Goal: Task Accomplishment & Management: Complete application form

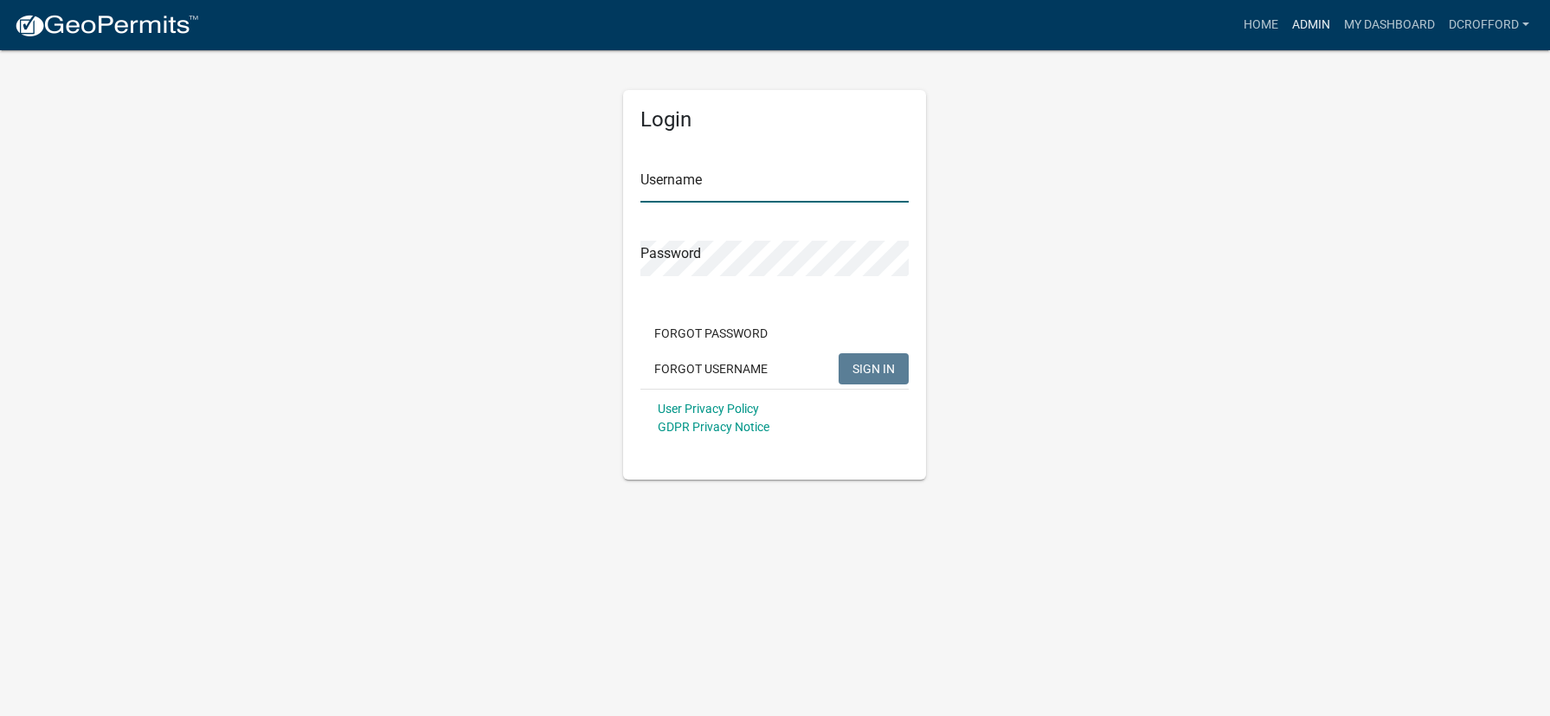
type input "dcrofford"
click at [1309, 29] on link "Admin" at bounding box center [1311, 25] width 52 height 33
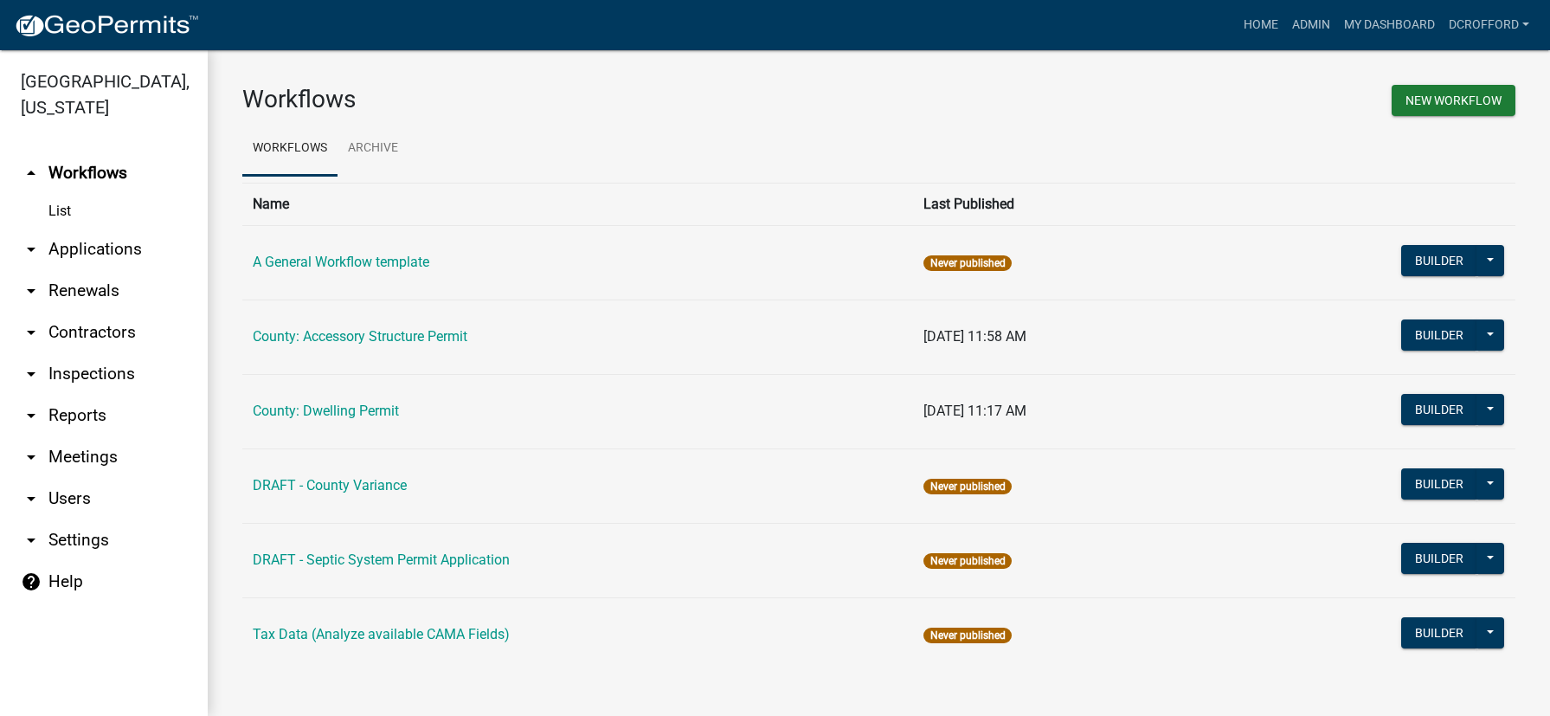
click at [106, 243] on link "arrow_drop_down Applications" at bounding box center [104, 249] width 208 height 42
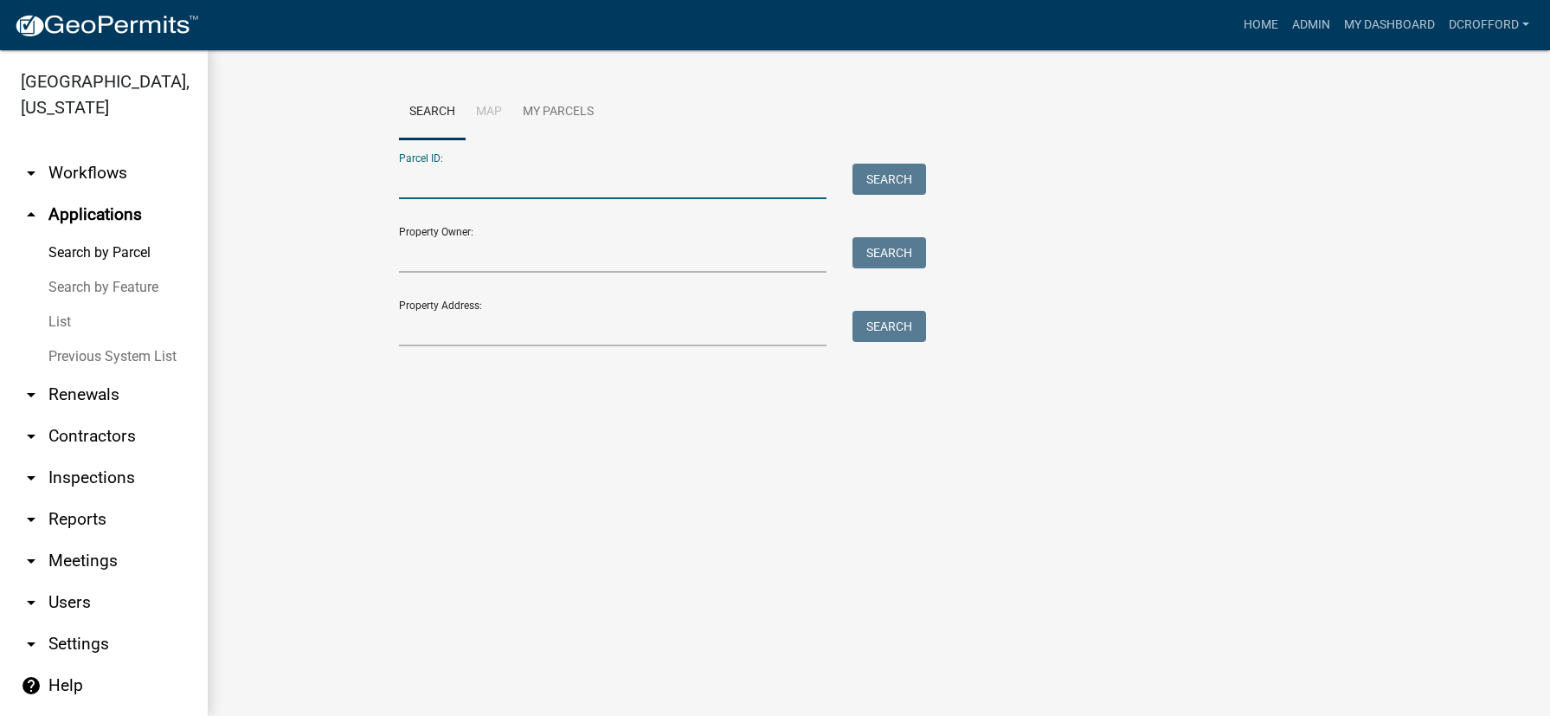
click at [615, 184] on input "Parcel ID:" at bounding box center [613, 181] width 428 height 35
type input "0010082400"
click at [886, 180] on button "Search" at bounding box center [889, 179] width 74 height 31
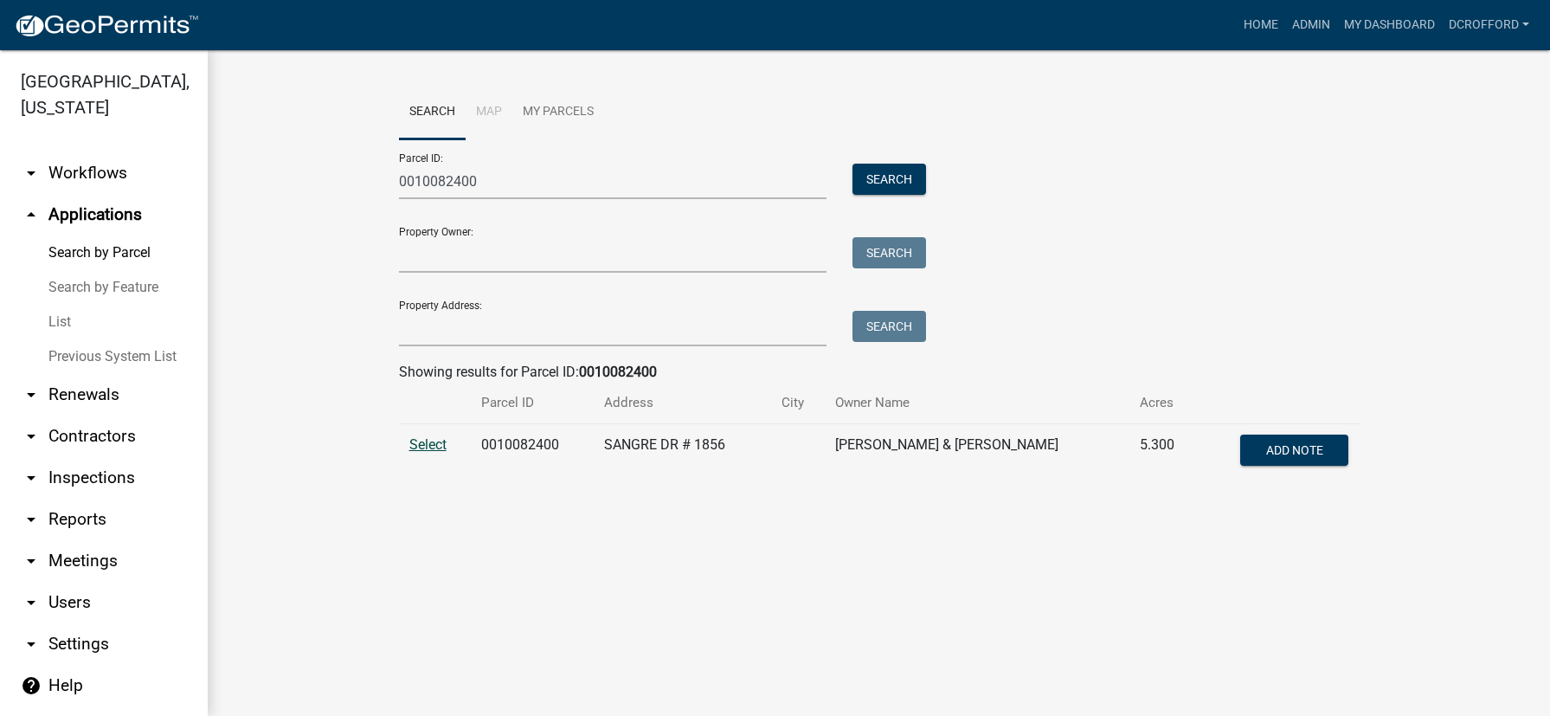
click at [423, 452] on span "Select" at bounding box center [427, 444] width 37 height 16
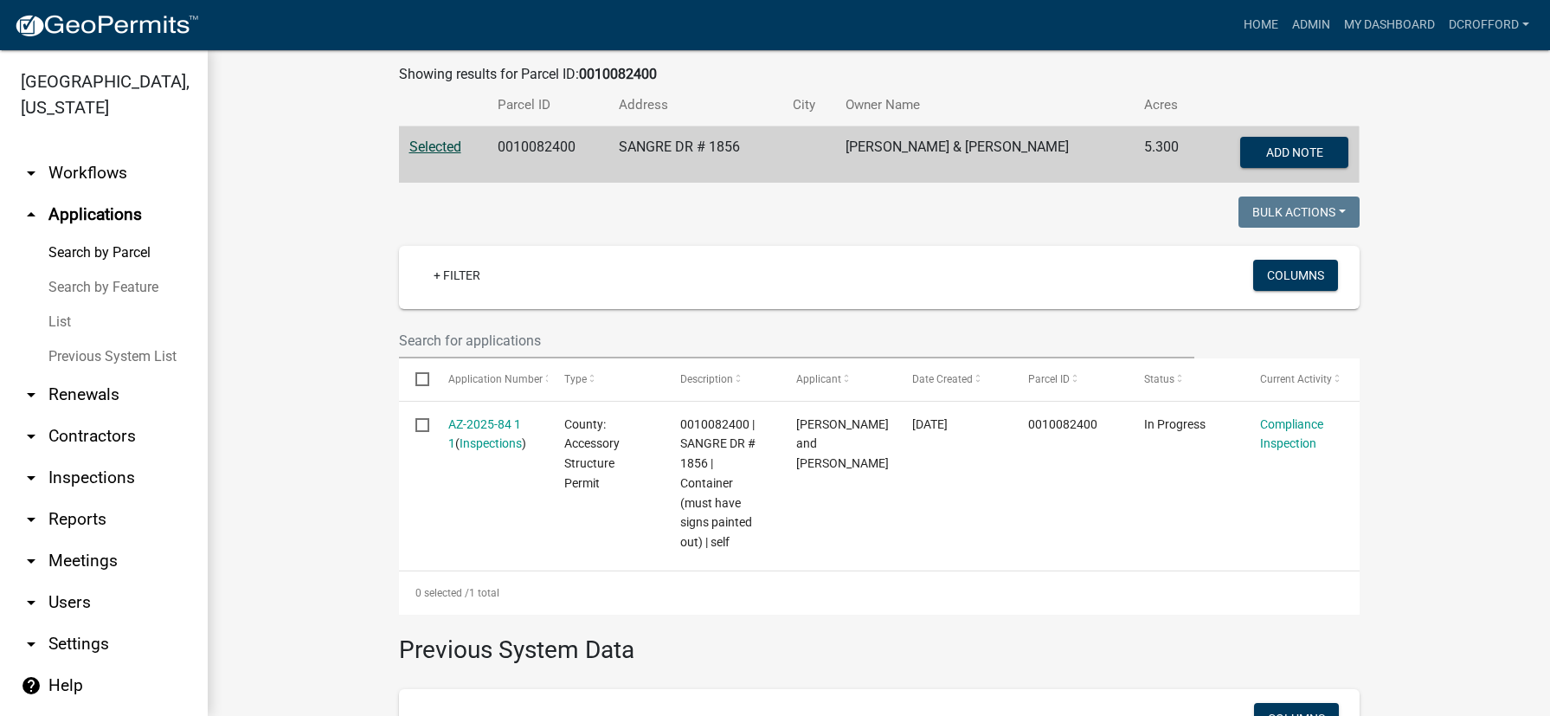
scroll to position [433, 0]
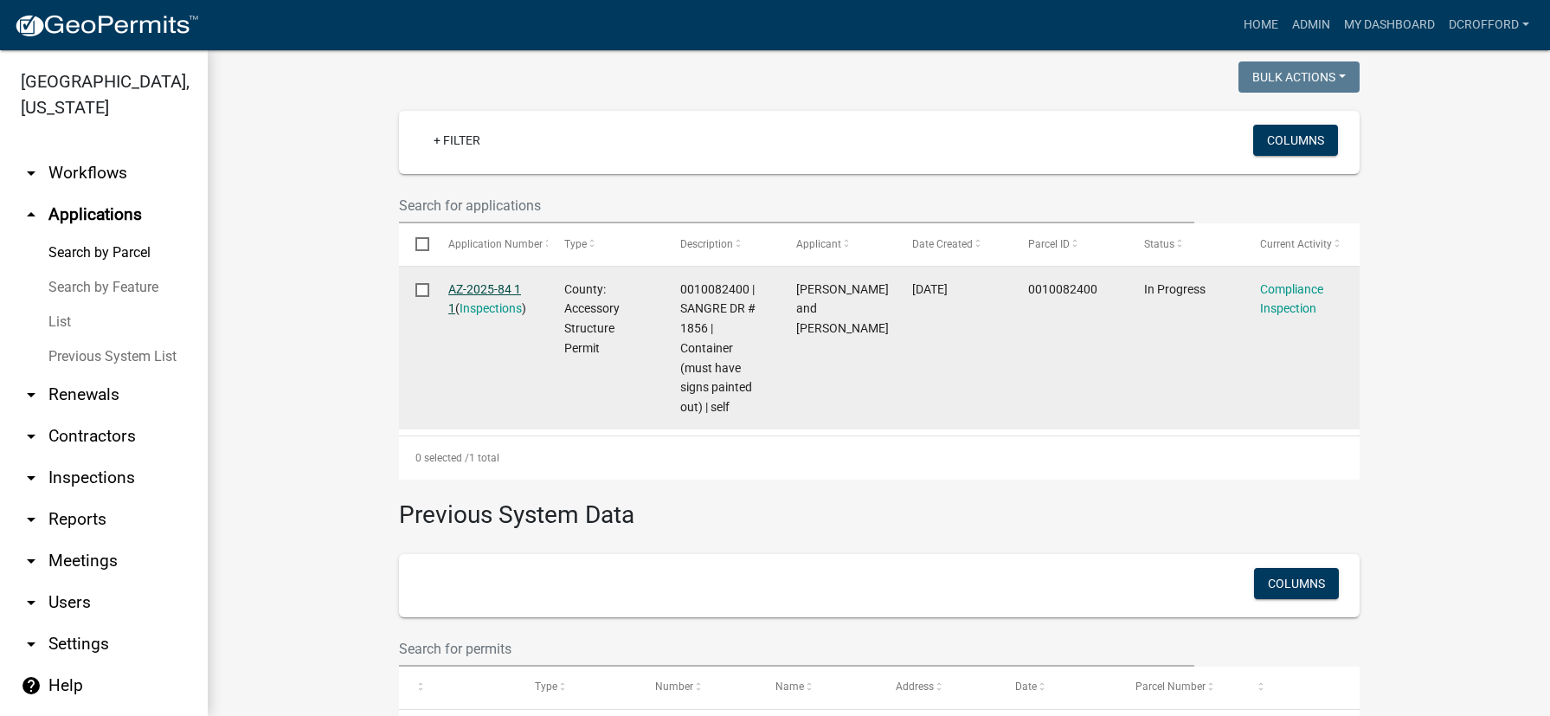
click at [498, 289] on link "AZ-2025-84 1 1" at bounding box center [484, 299] width 73 height 34
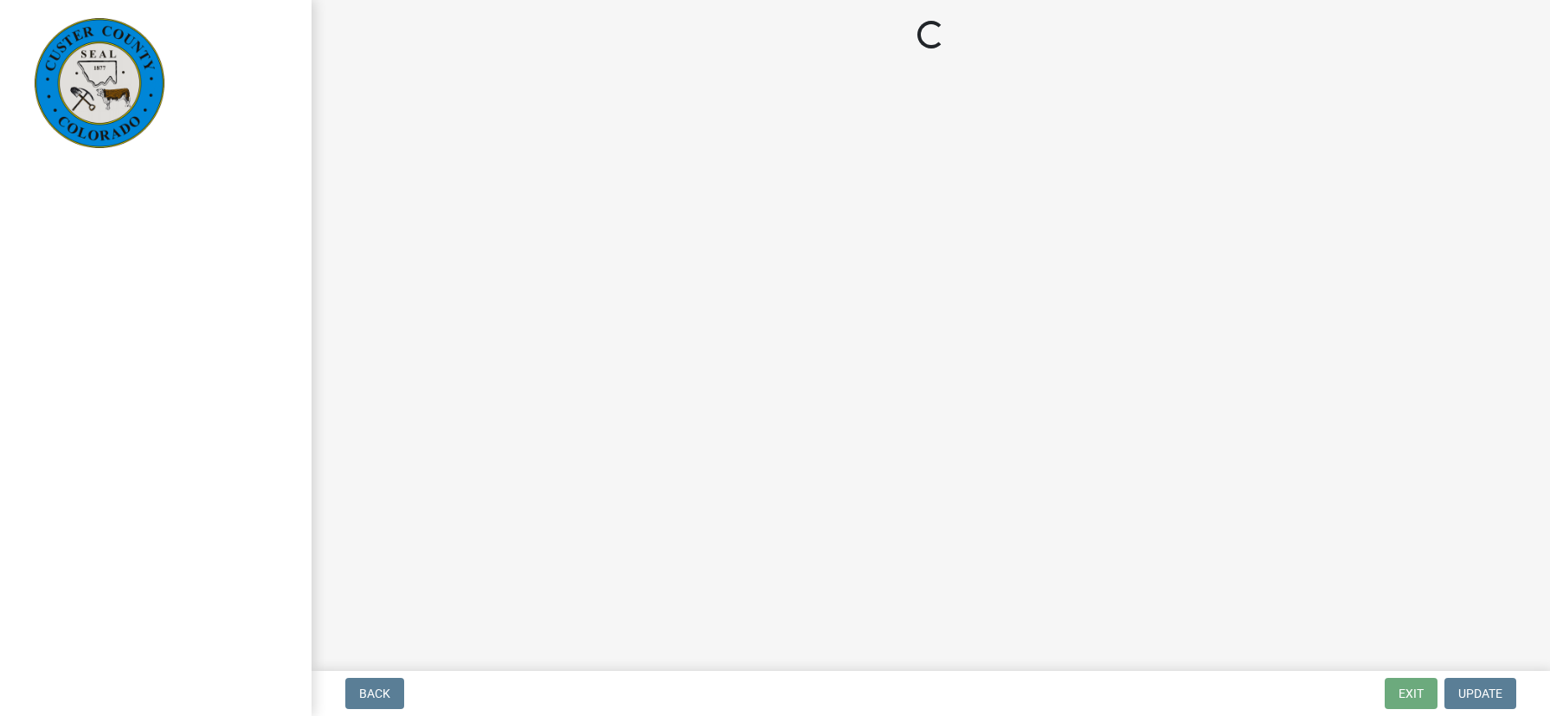
select select "cd09b013-b94f-4524-a046-a3f04ce1867e"
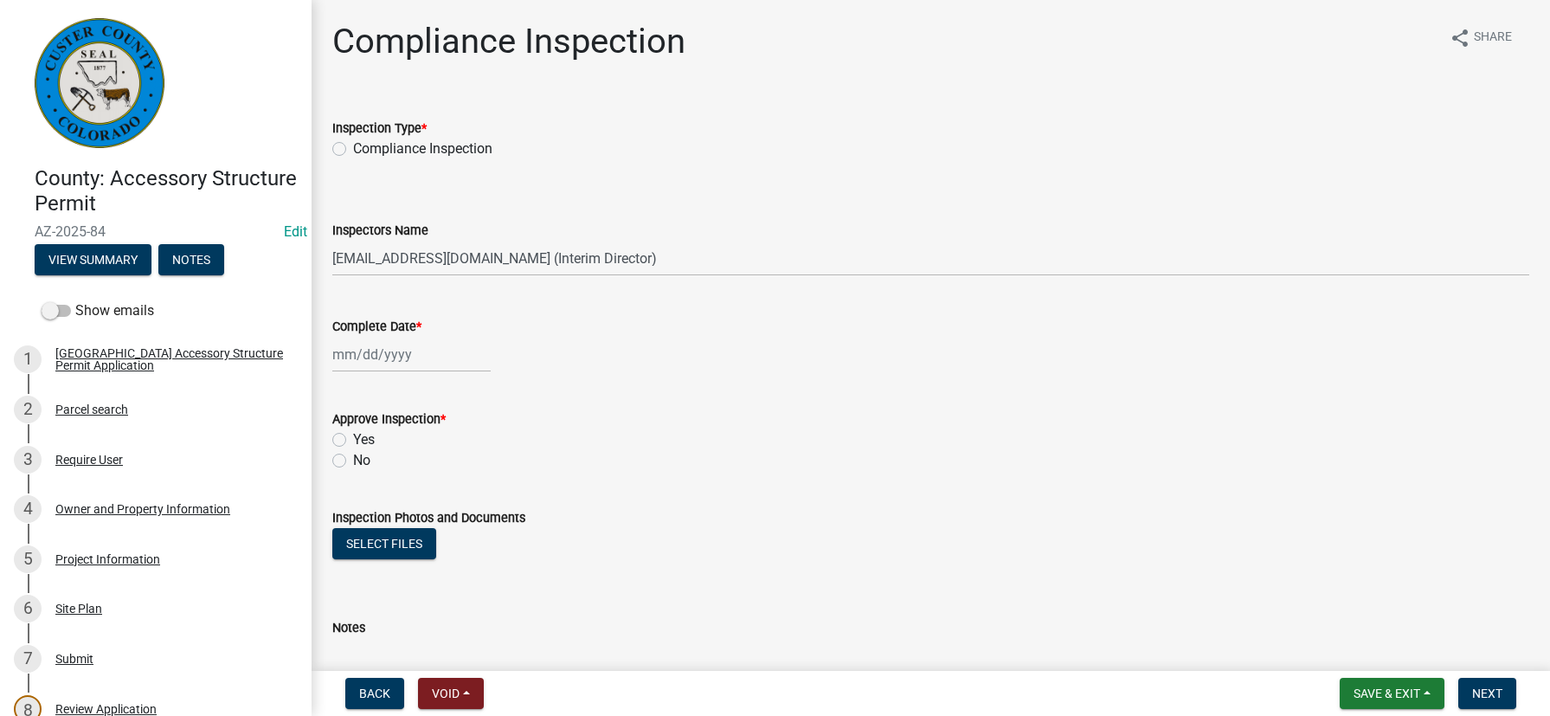
click at [353, 150] on label "Compliance Inspection" at bounding box center [422, 148] width 139 height 21
click at [353, 150] on input "Compliance Inspection" at bounding box center [358, 143] width 11 height 11
radio input "true"
select select "10"
select select "2025"
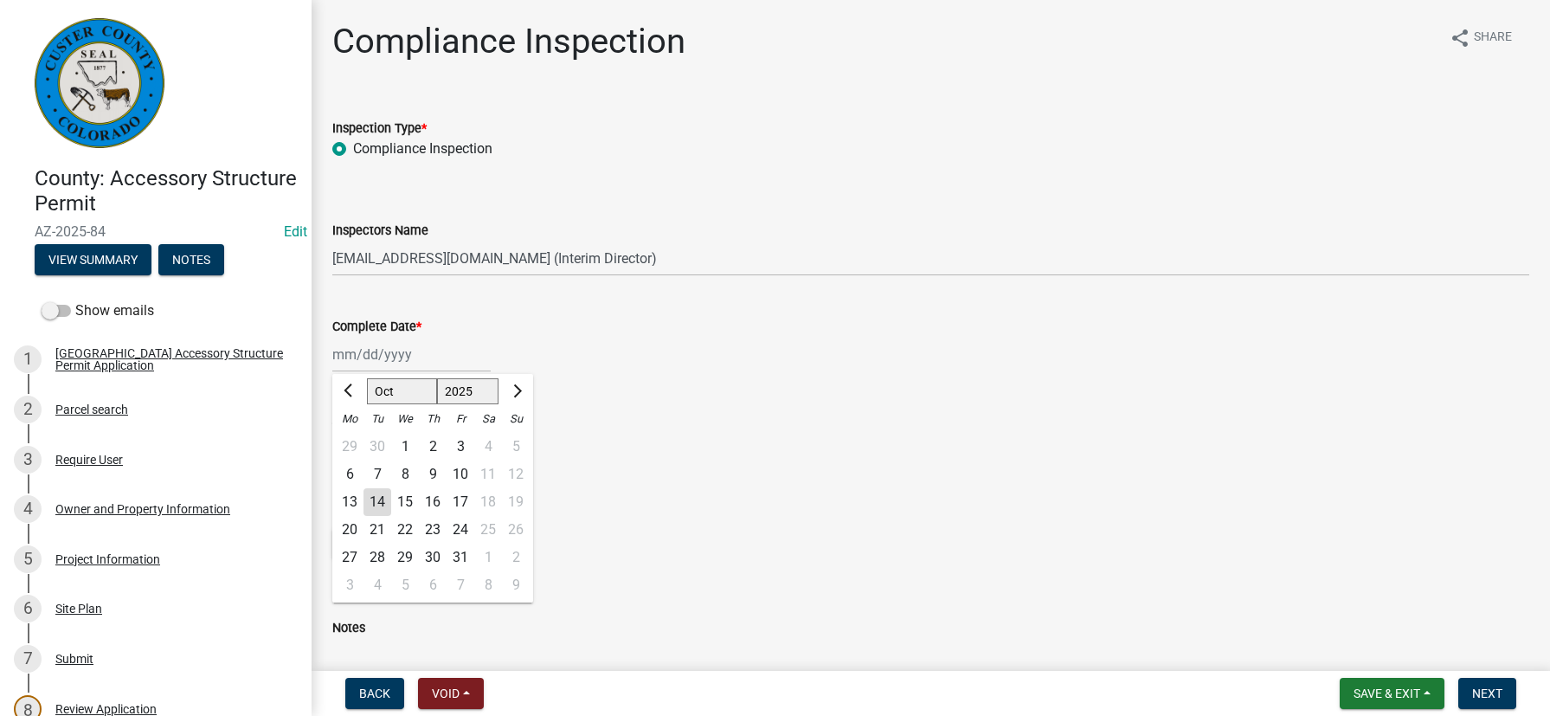
click at [410, 342] on div "[PERSON_NAME] Feb Mar Apr [PERSON_NAME][DATE] Oct Nov [DATE] 1526 1527 1528 152…" at bounding box center [411, 354] width 158 height 35
click at [374, 503] on div "14" at bounding box center [377, 502] width 28 height 28
type input "[DATE]"
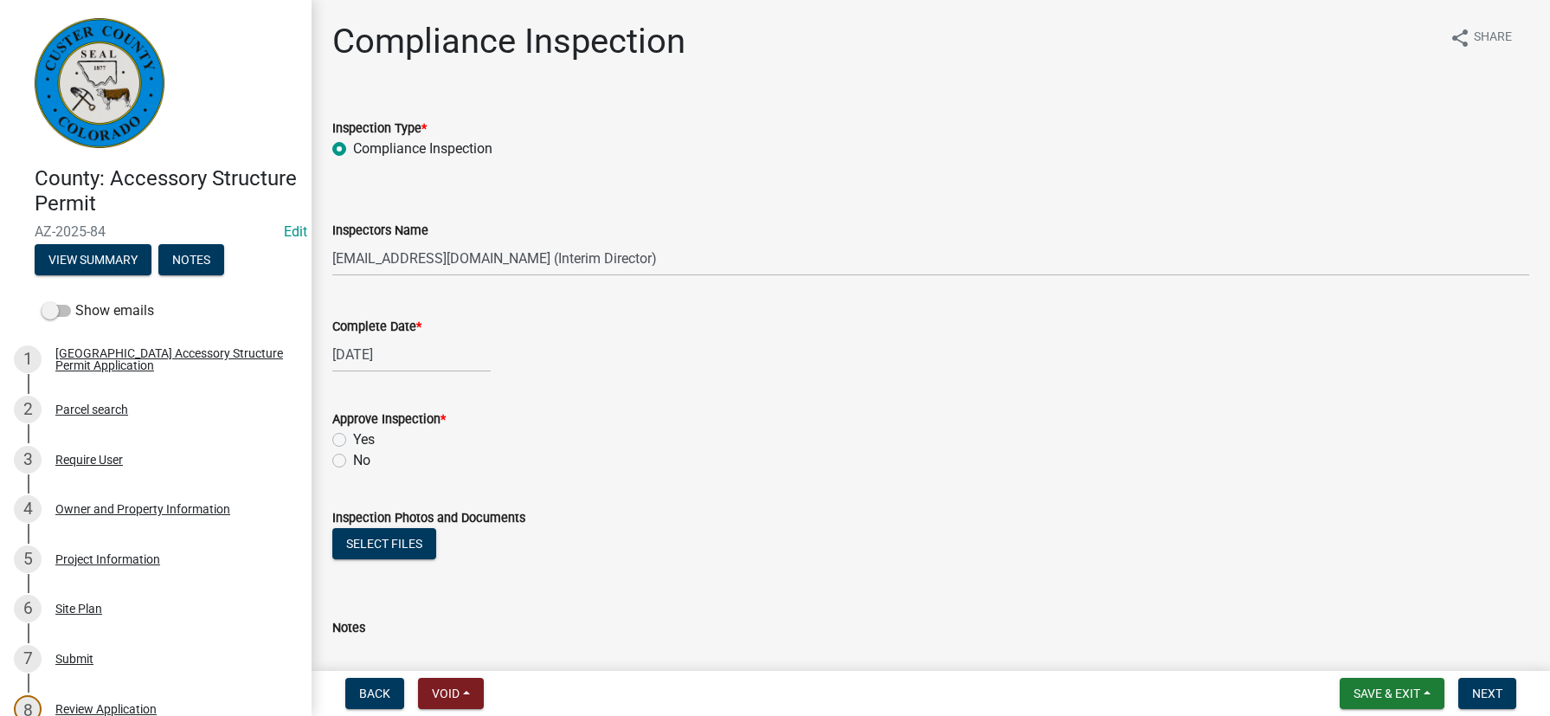
click at [353, 435] on label "Yes" at bounding box center [364, 439] width 22 height 21
click at [353, 435] on input "Yes" at bounding box center [358, 434] width 11 height 11
radio input "true"
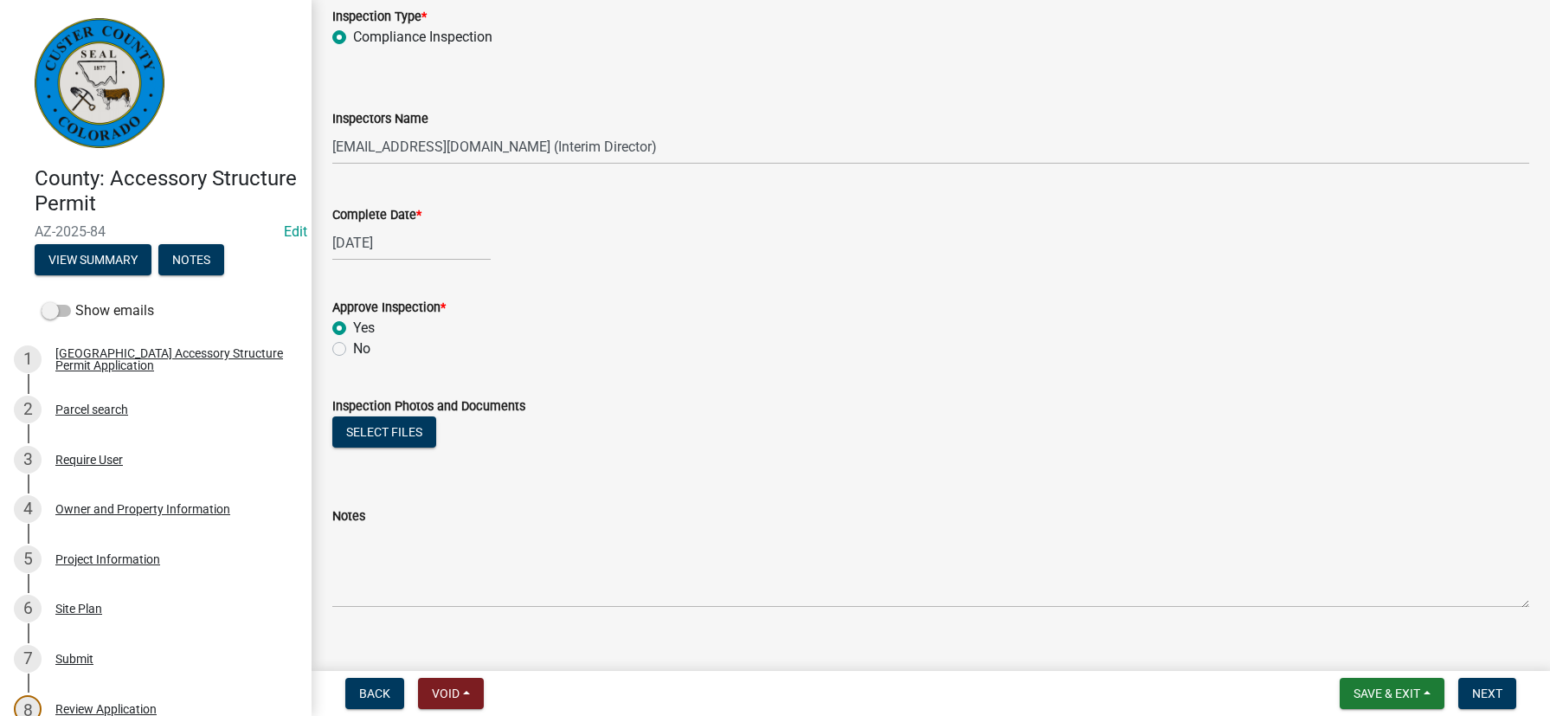
scroll to position [137, 0]
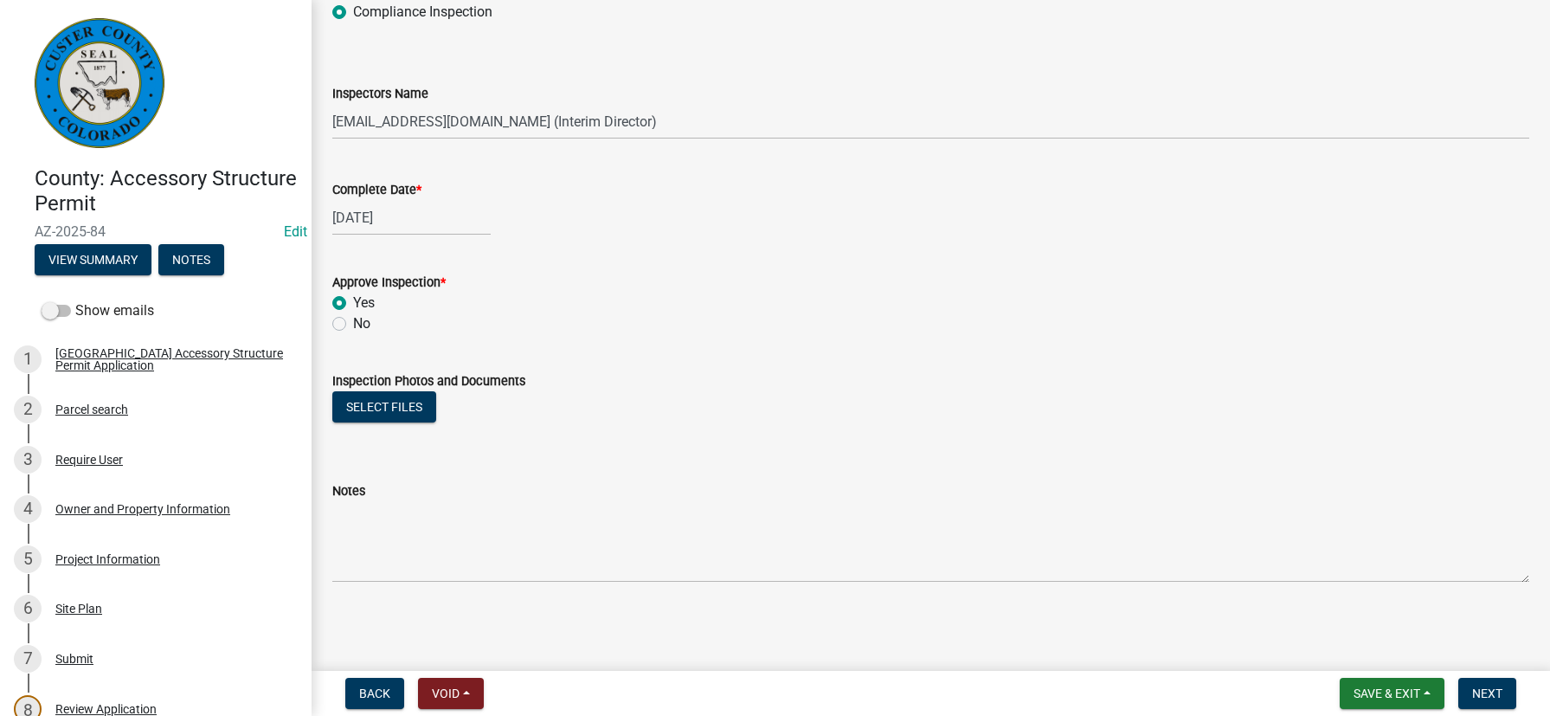
click at [431, 422] on div "Select files" at bounding box center [930, 408] width 1197 height 35
click at [395, 408] on button "Select files" at bounding box center [384, 406] width 104 height 31
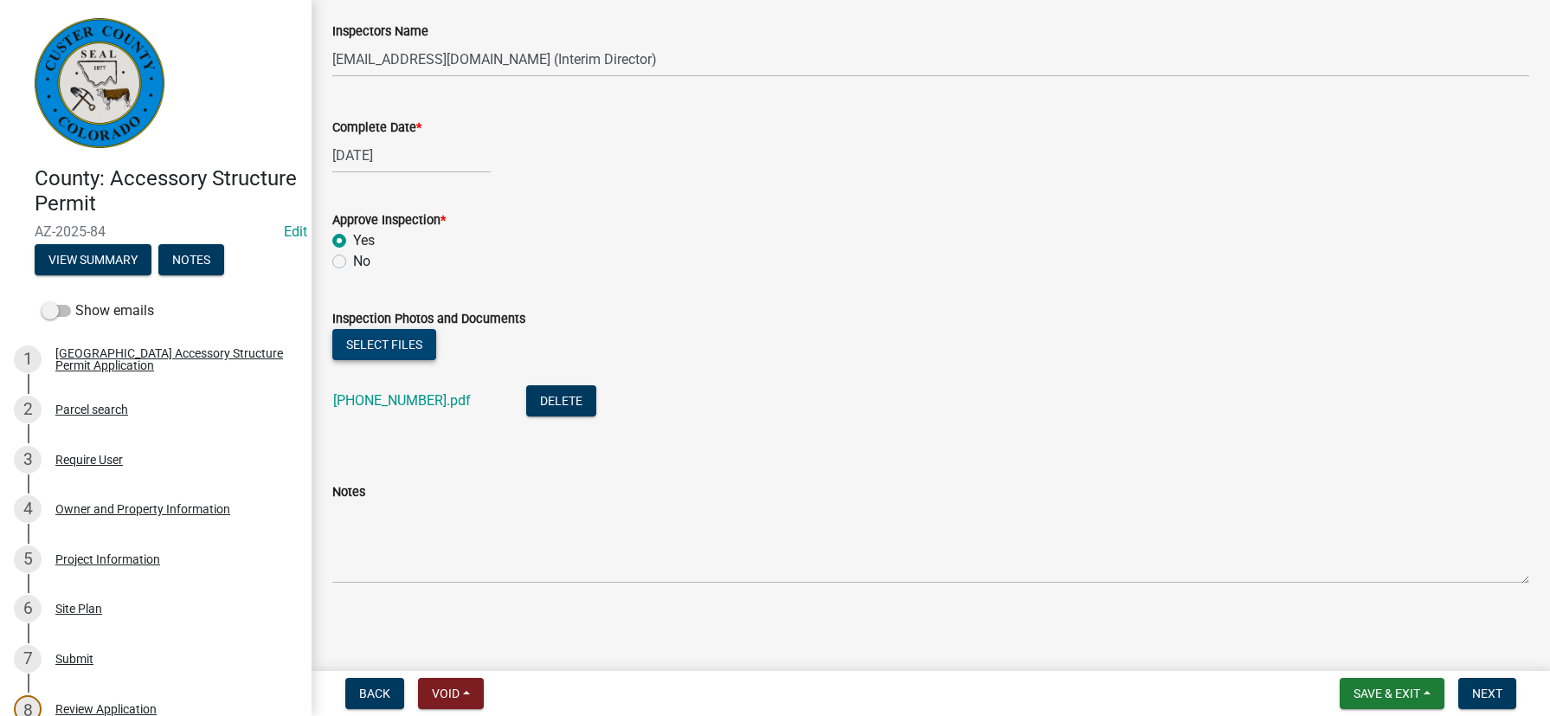
scroll to position [200, 0]
click at [1502, 690] on span "Next" at bounding box center [1487, 693] width 30 height 14
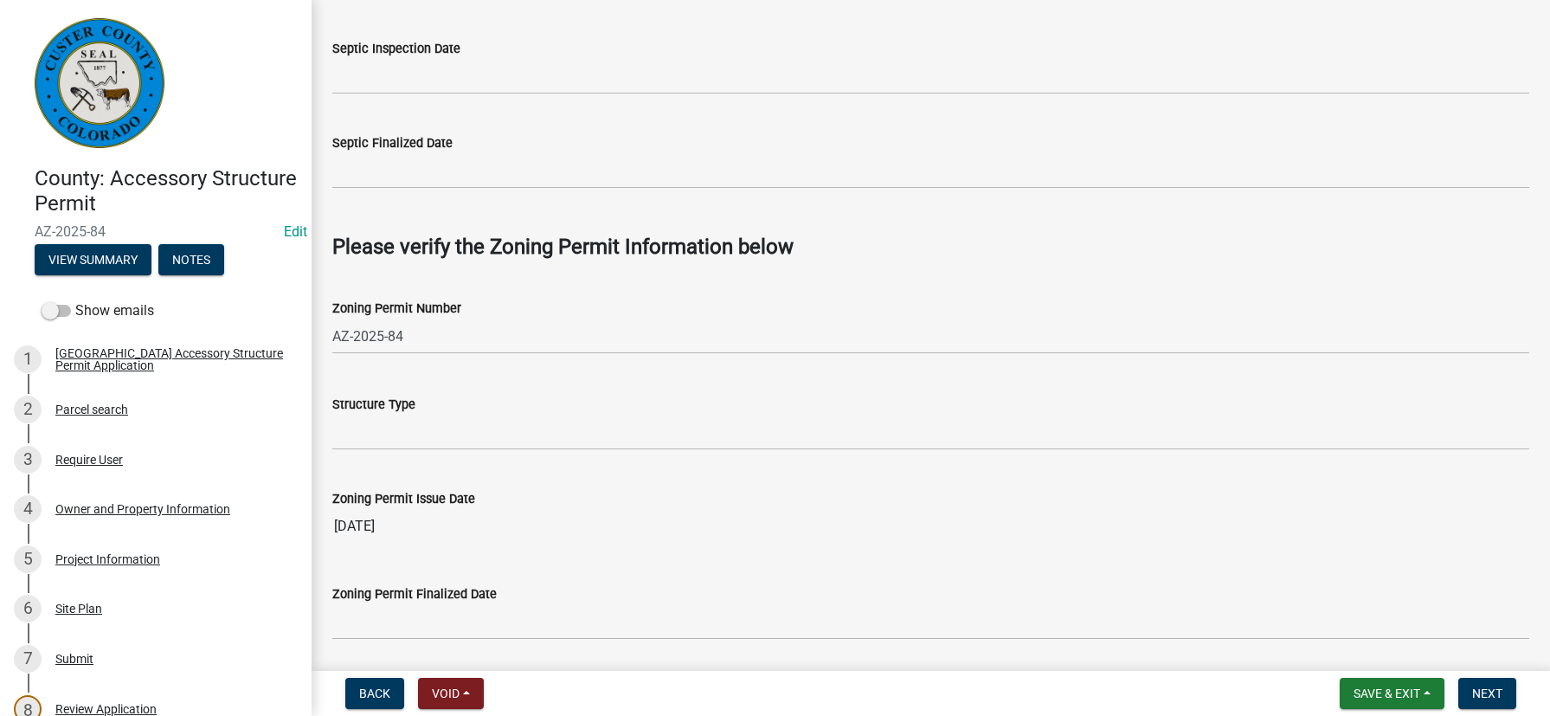
scroll to position [952, 0]
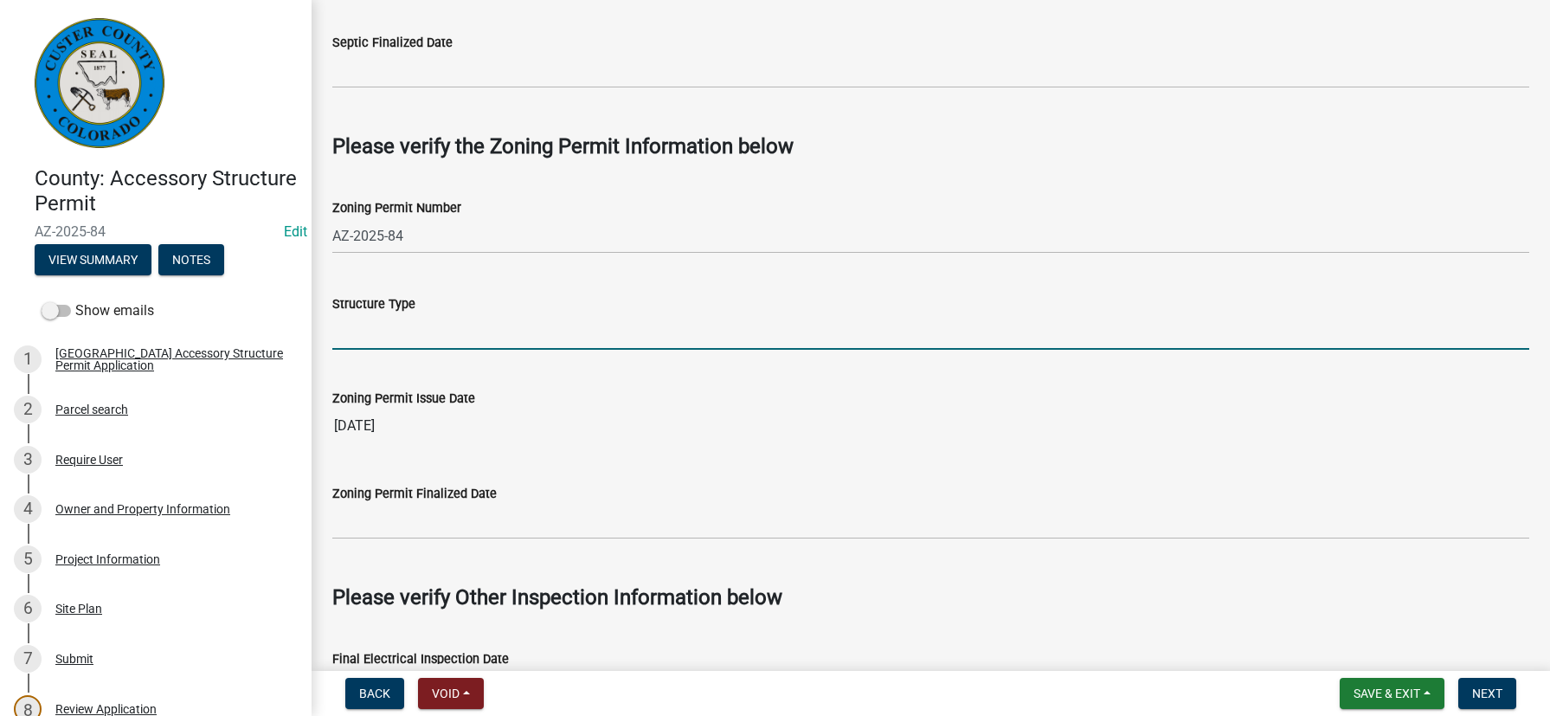
click at [438, 334] on input "Structure Type" at bounding box center [930, 331] width 1197 height 35
type input "container"
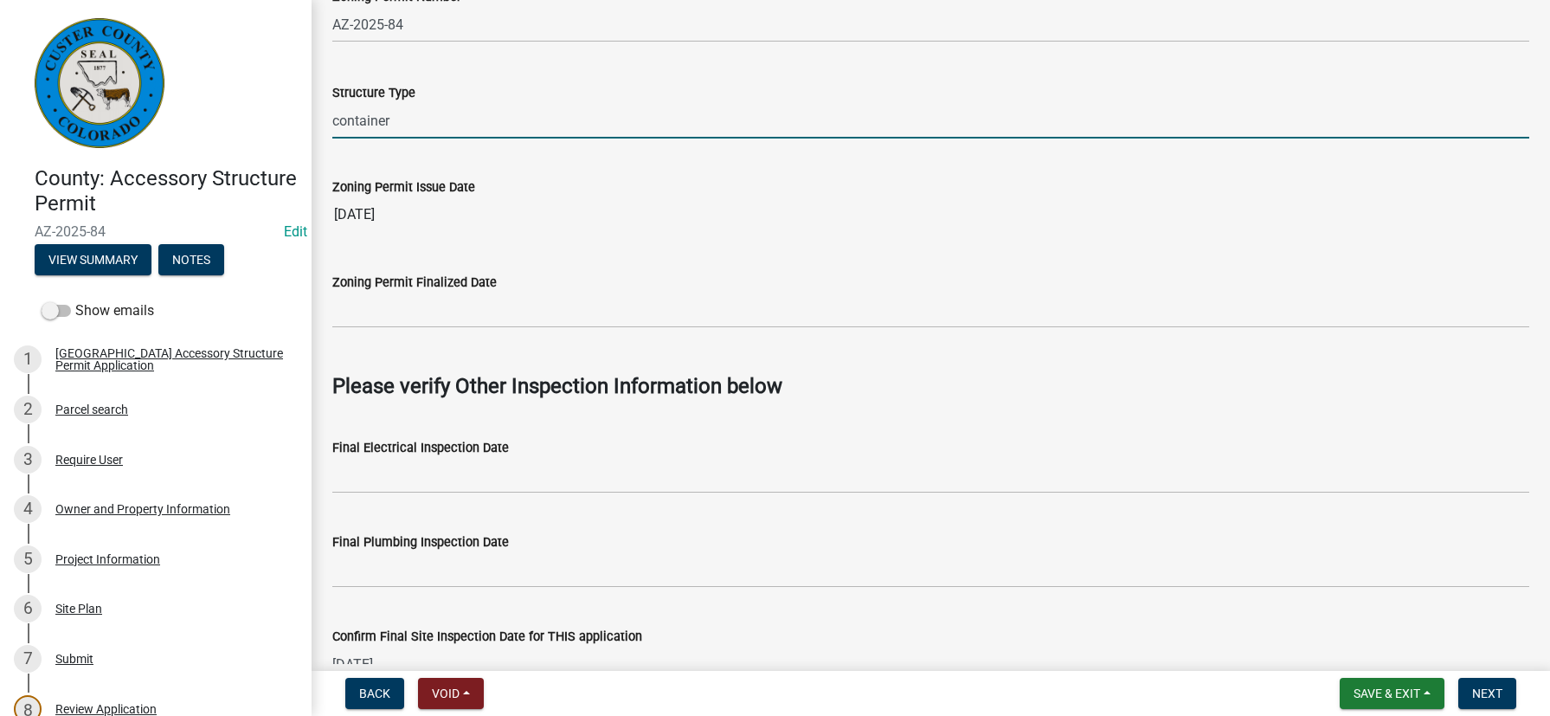
scroll to position [1211, 0]
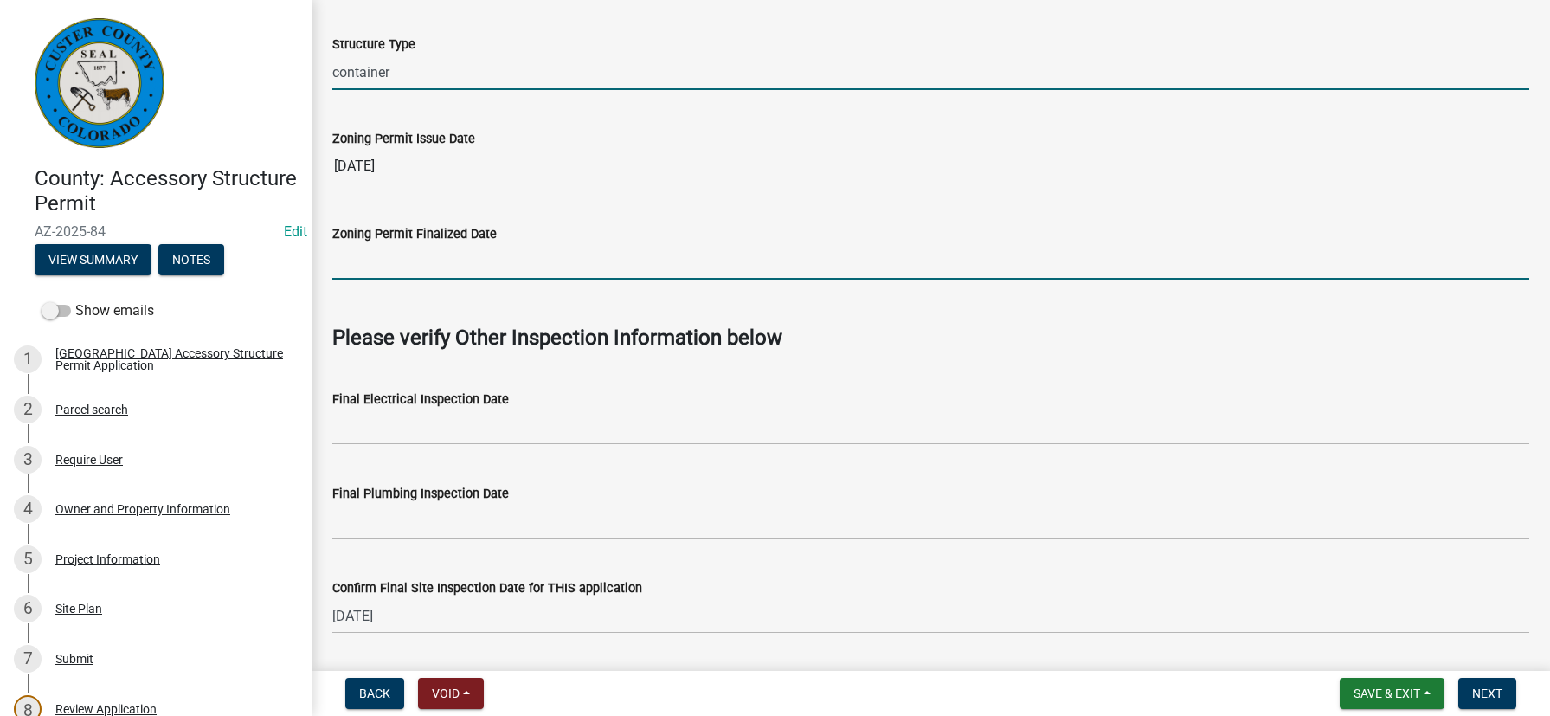
click at [543, 248] on input "Zoning Permit Finalized Date" at bounding box center [930, 261] width 1197 height 35
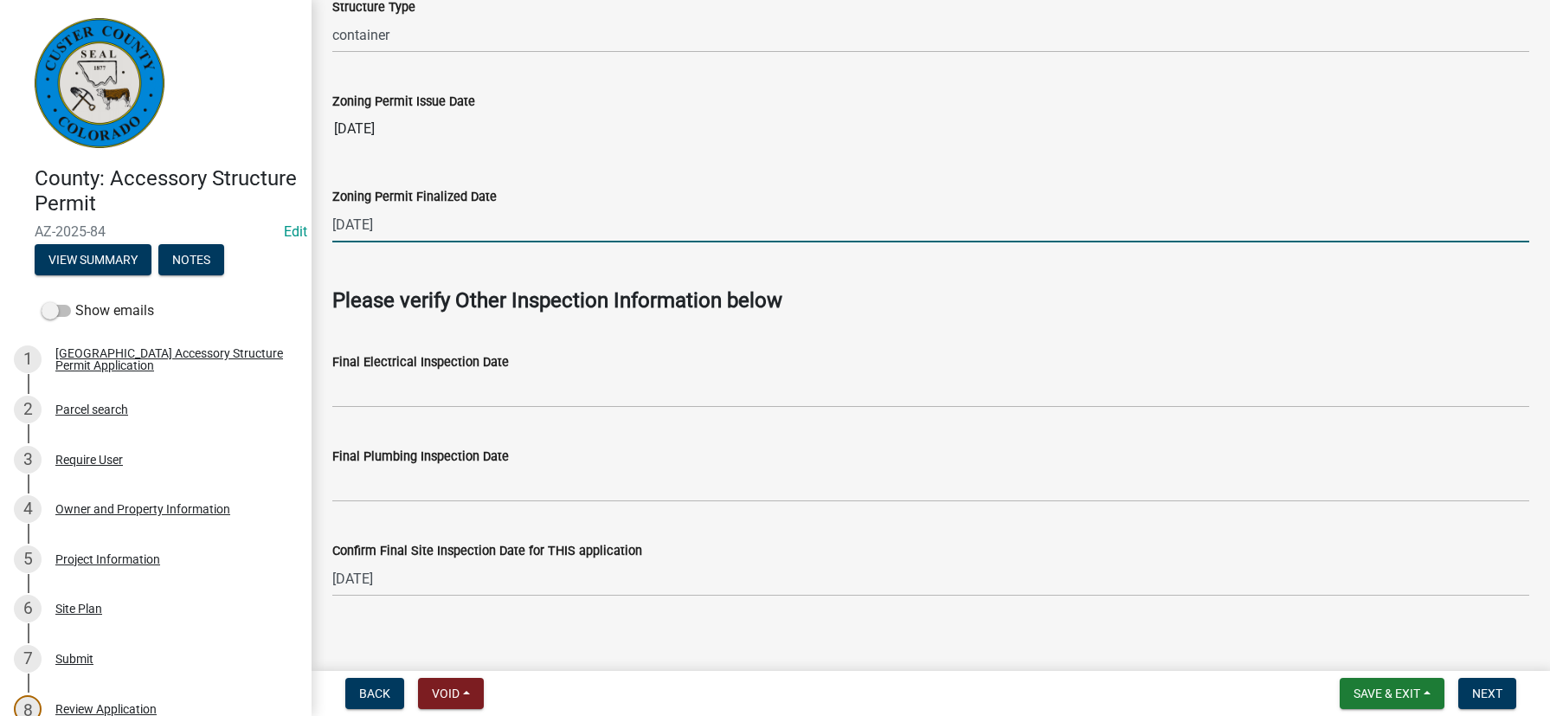
scroll to position [1264, 0]
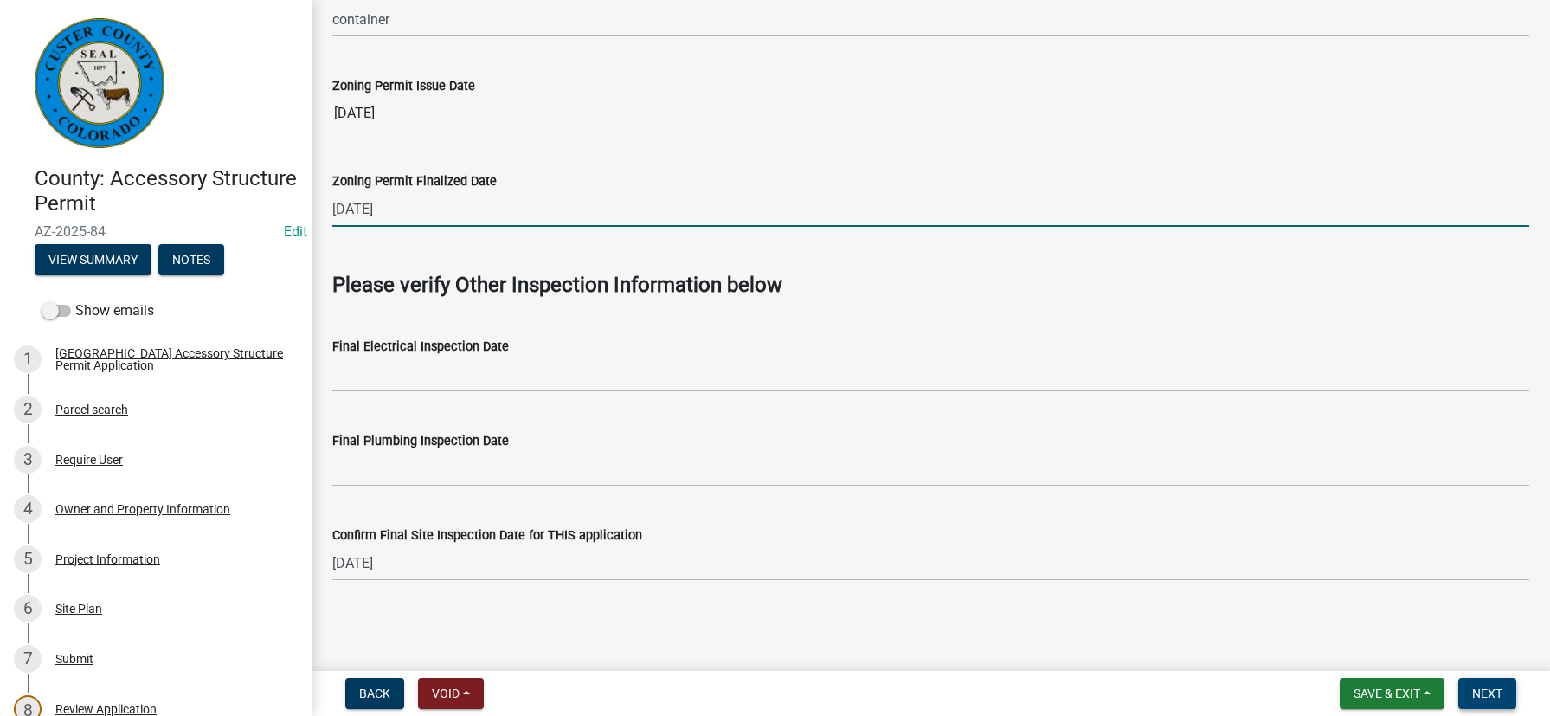
type input "[DATE]"
click at [1495, 690] on span "Next" at bounding box center [1487, 693] width 30 height 14
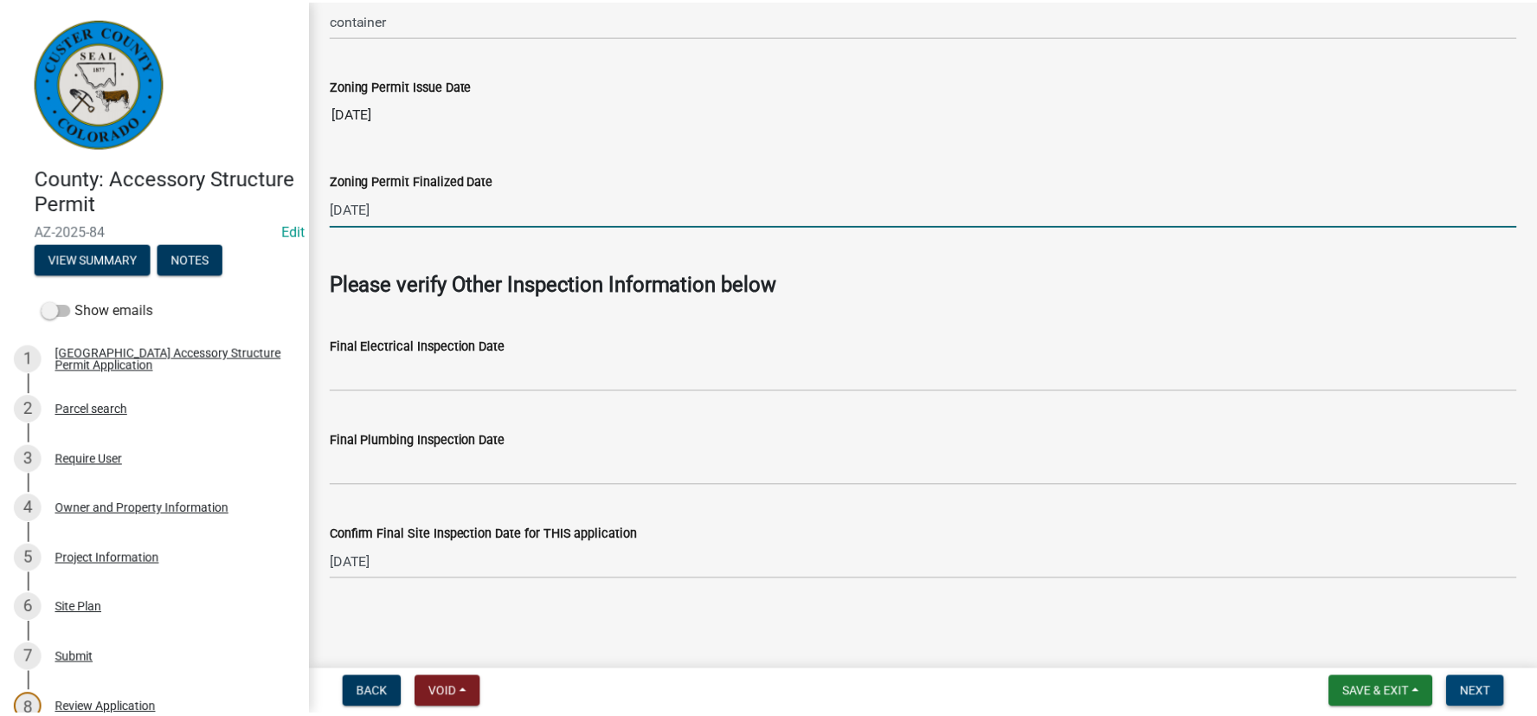
scroll to position [0, 0]
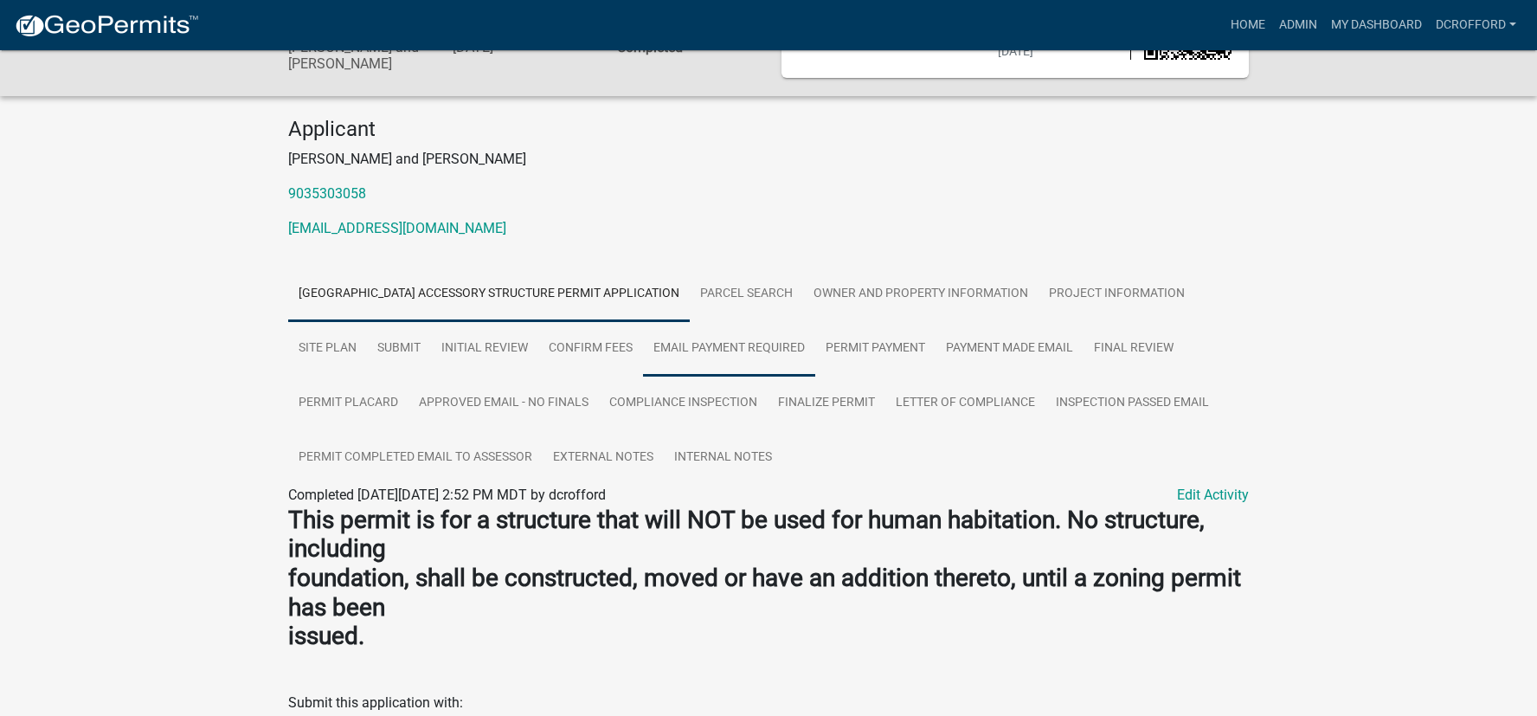
scroll to position [85, 0]
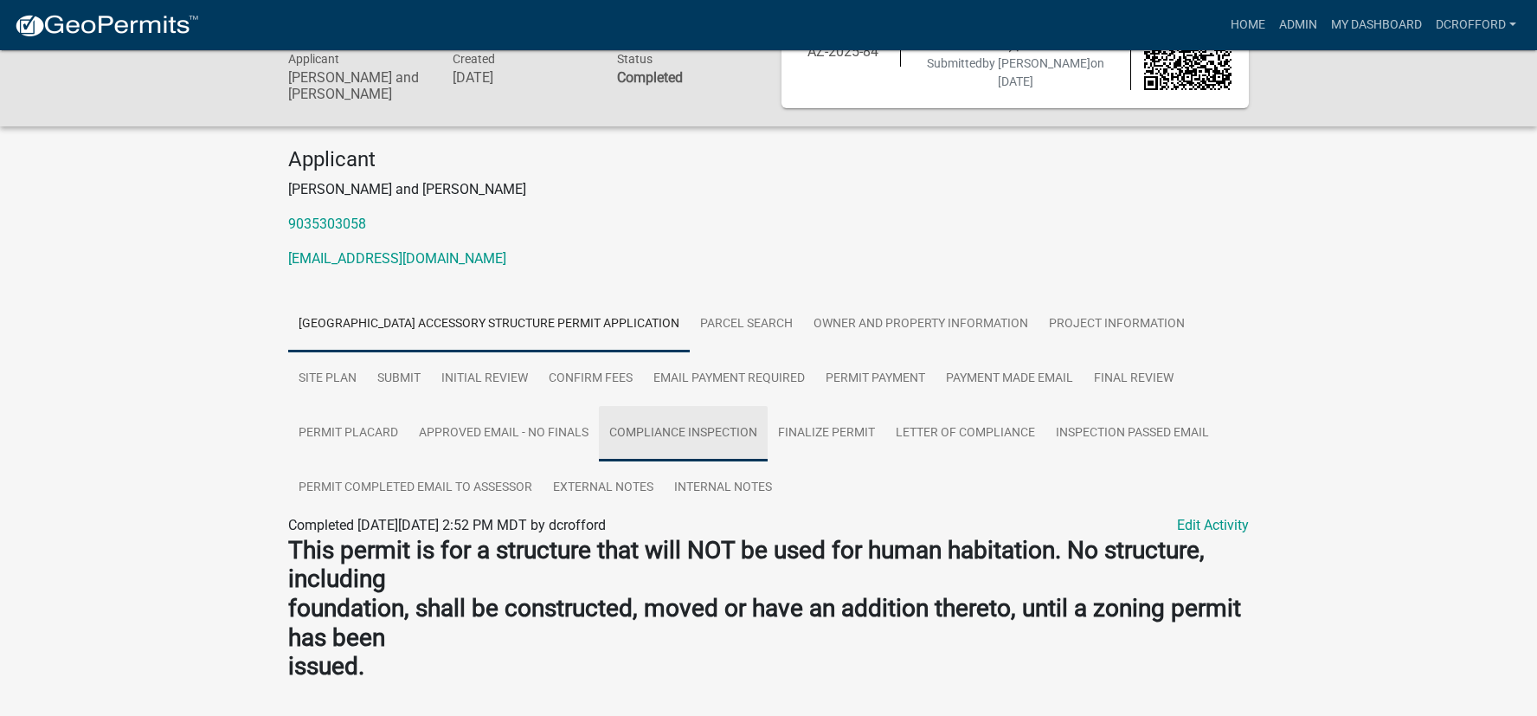
click at [725, 416] on link "Compliance Inspection" at bounding box center [683, 433] width 169 height 55
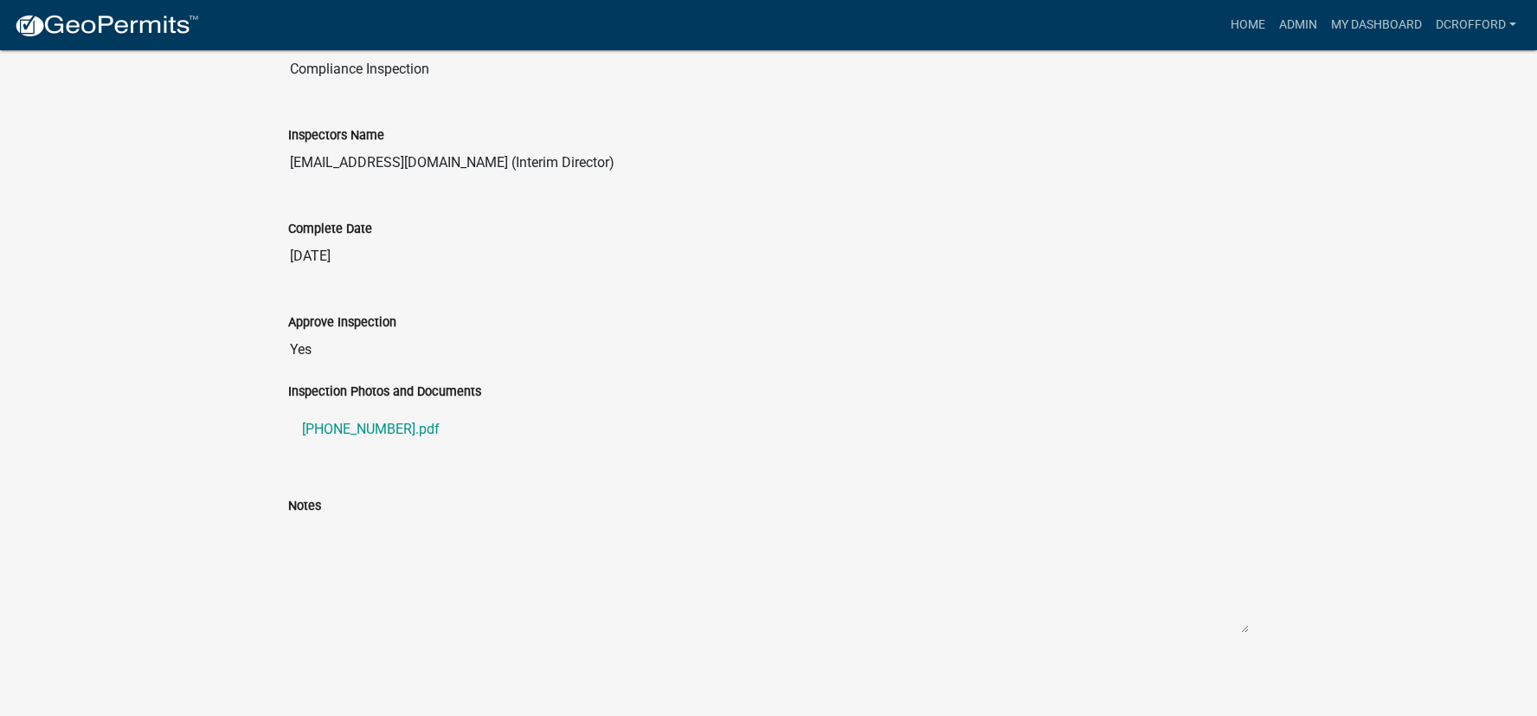
scroll to position [614, 0]
click at [380, 436] on link "[PHONE_NUMBER].pdf" at bounding box center [768, 429] width 960 height 42
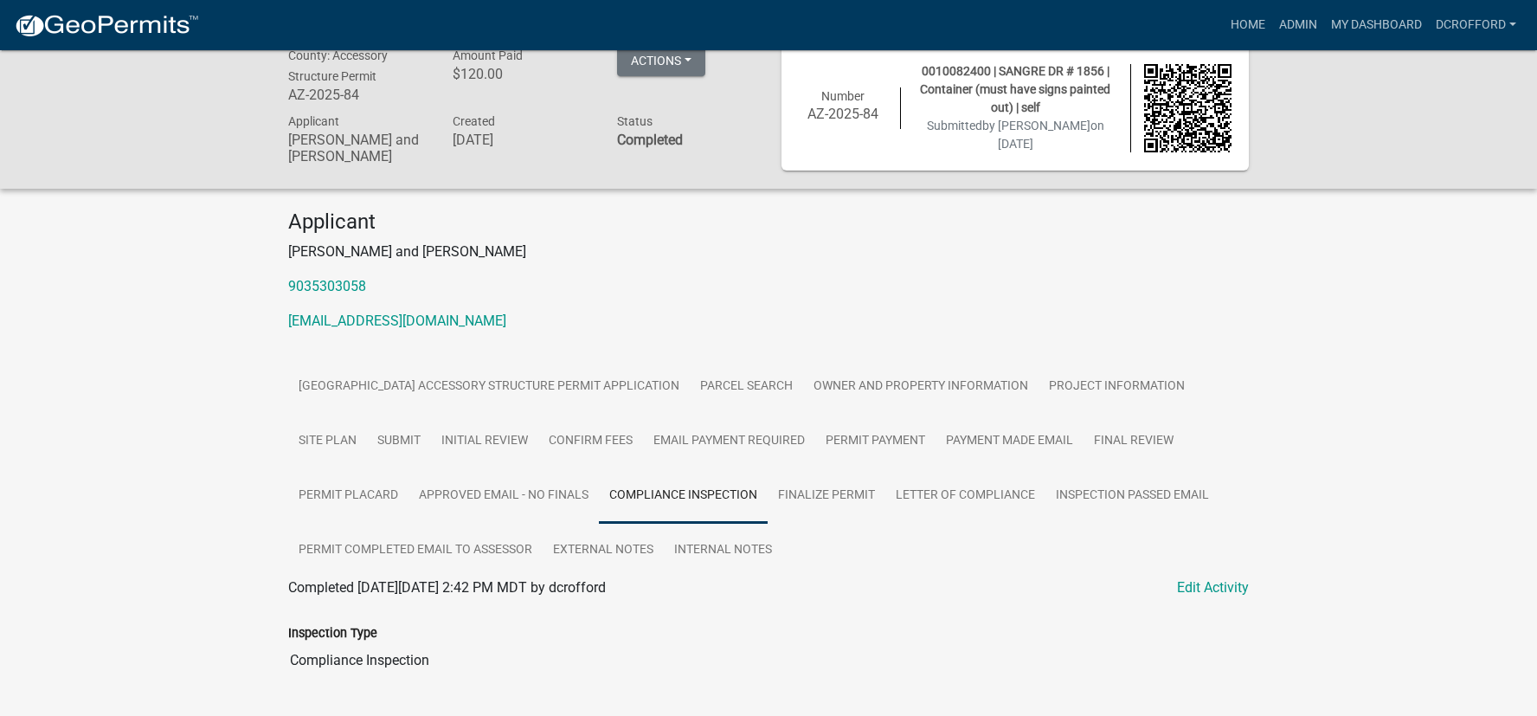
scroll to position [0, 0]
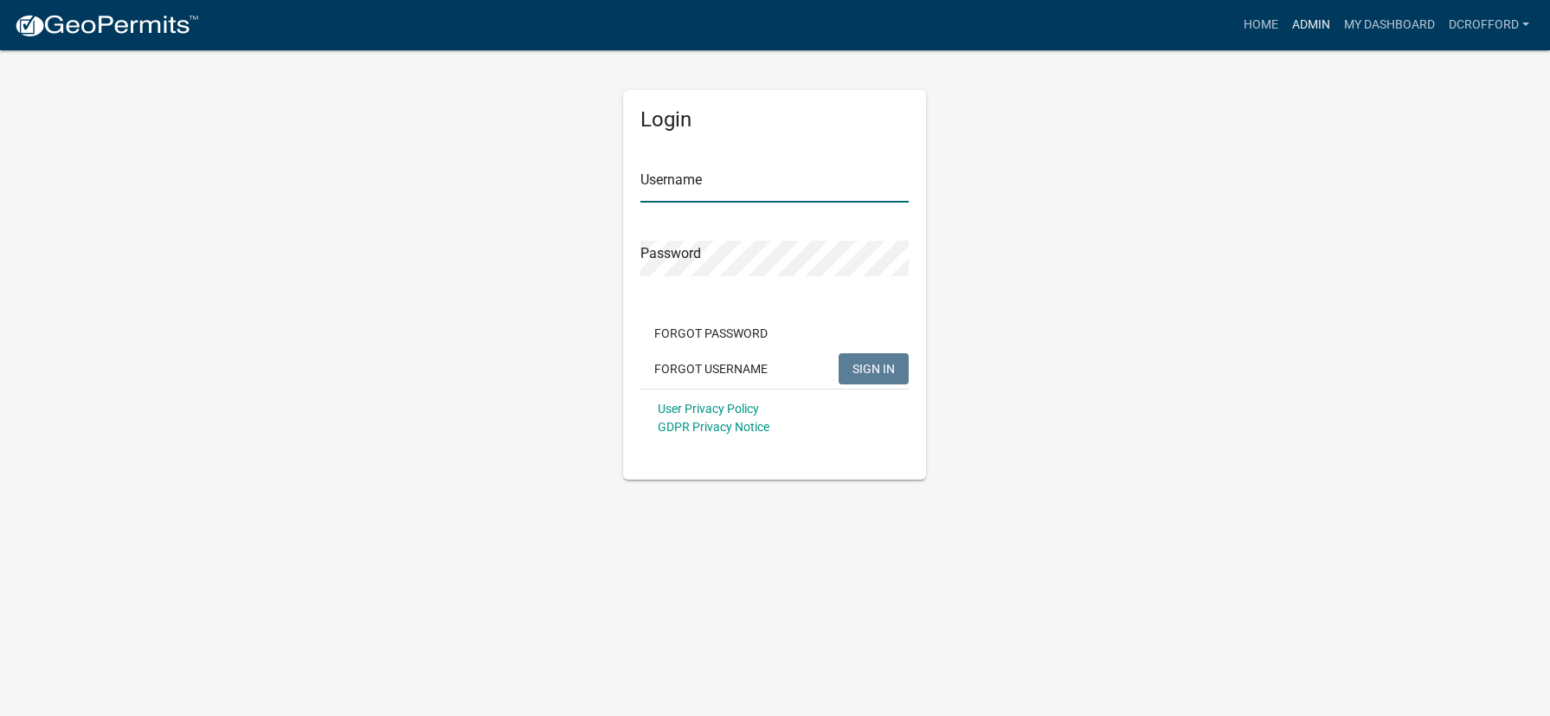
type input "dcrofford"
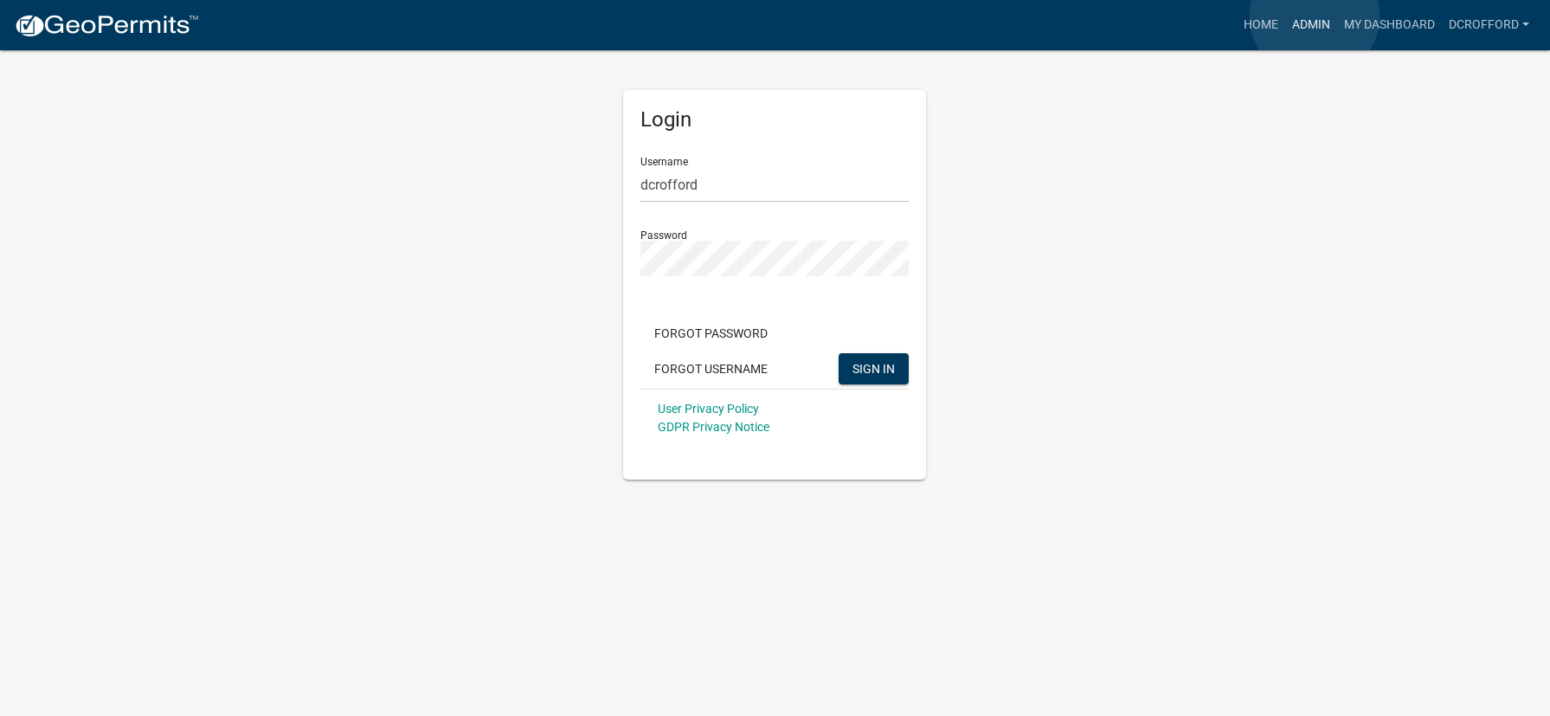
click at [1314, 16] on link "Admin" at bounding box center [1311, 25] width 52 height 33
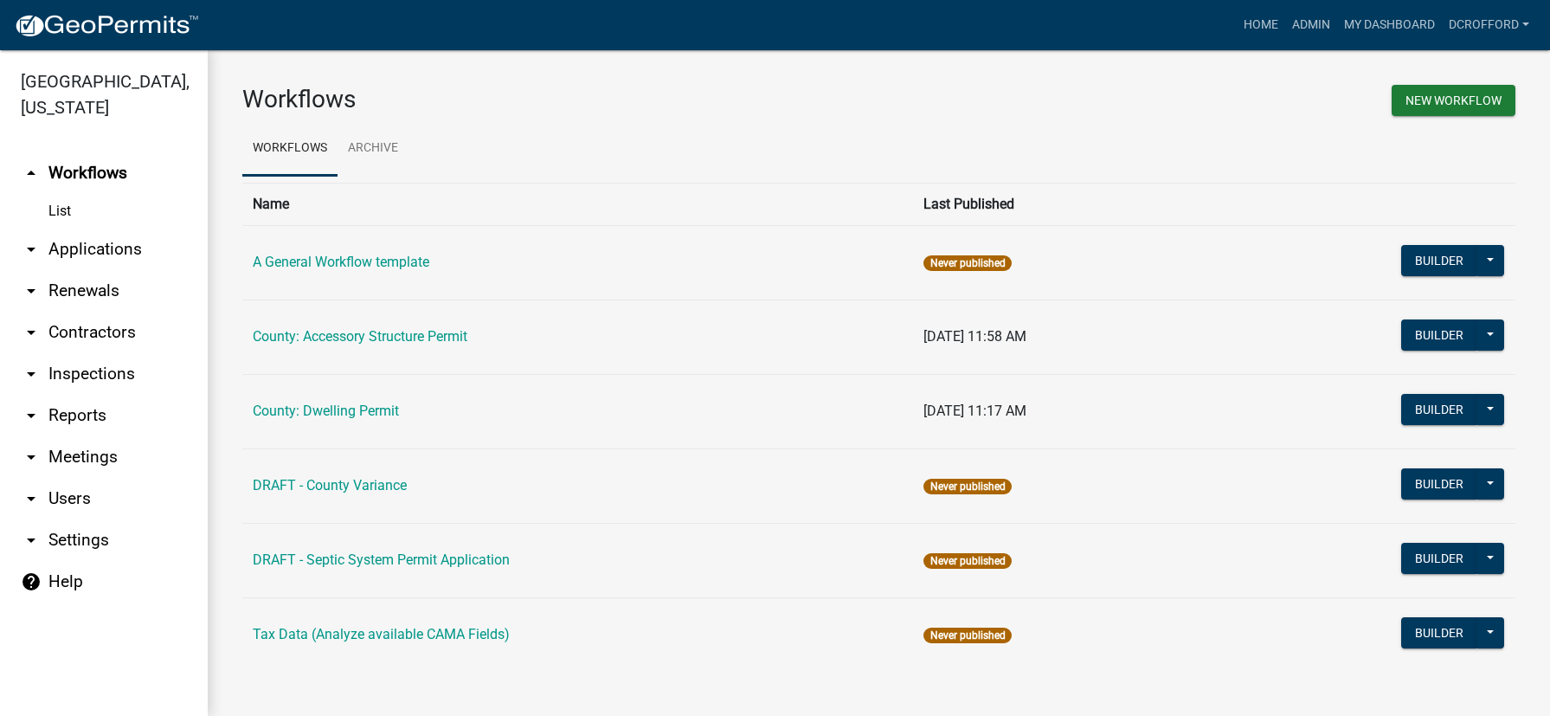
click at [100, 256] on link "arrow_drop_down Applications" at bounding box center [104, 249] width 208 height 42
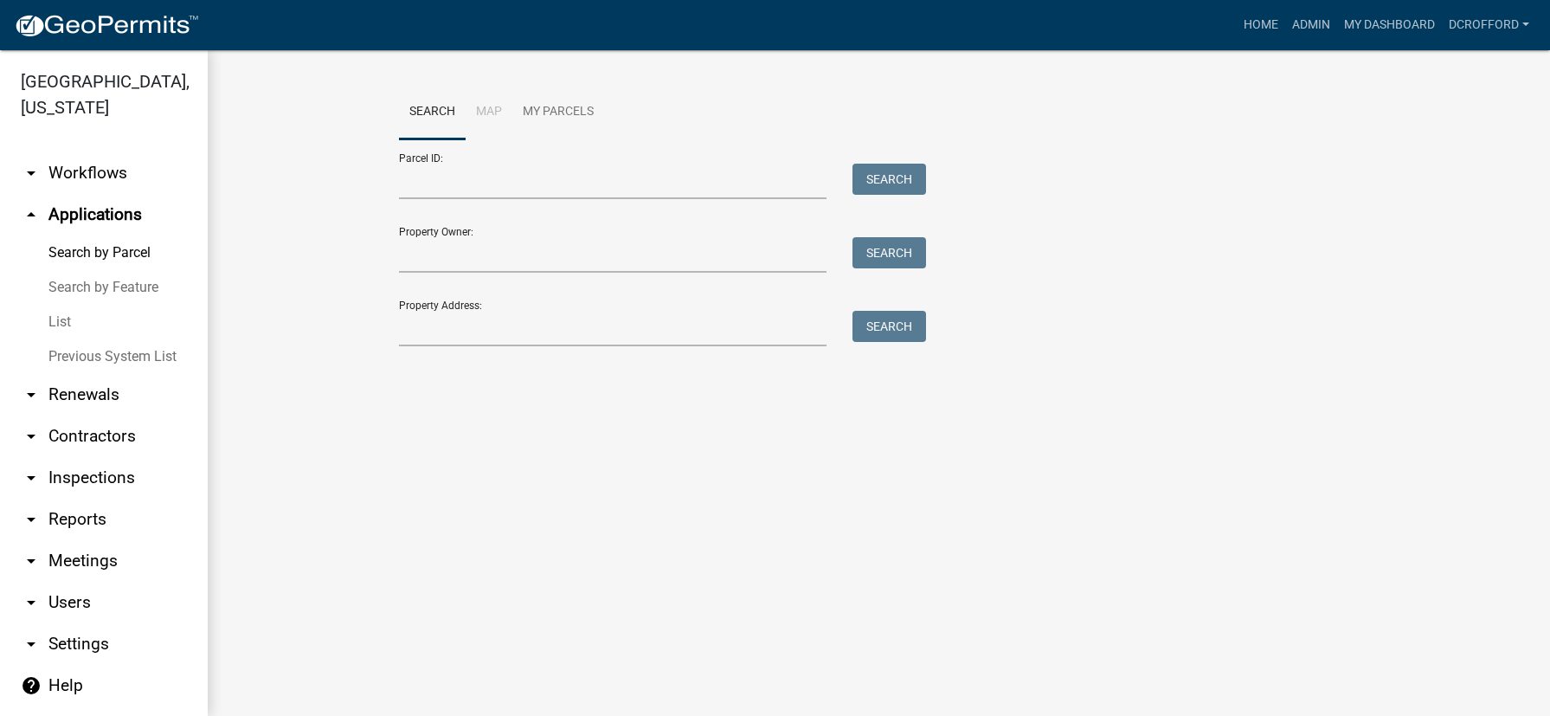
click at [77, 322] on link "List" at bounding box center [104, 322] width 208 height 35
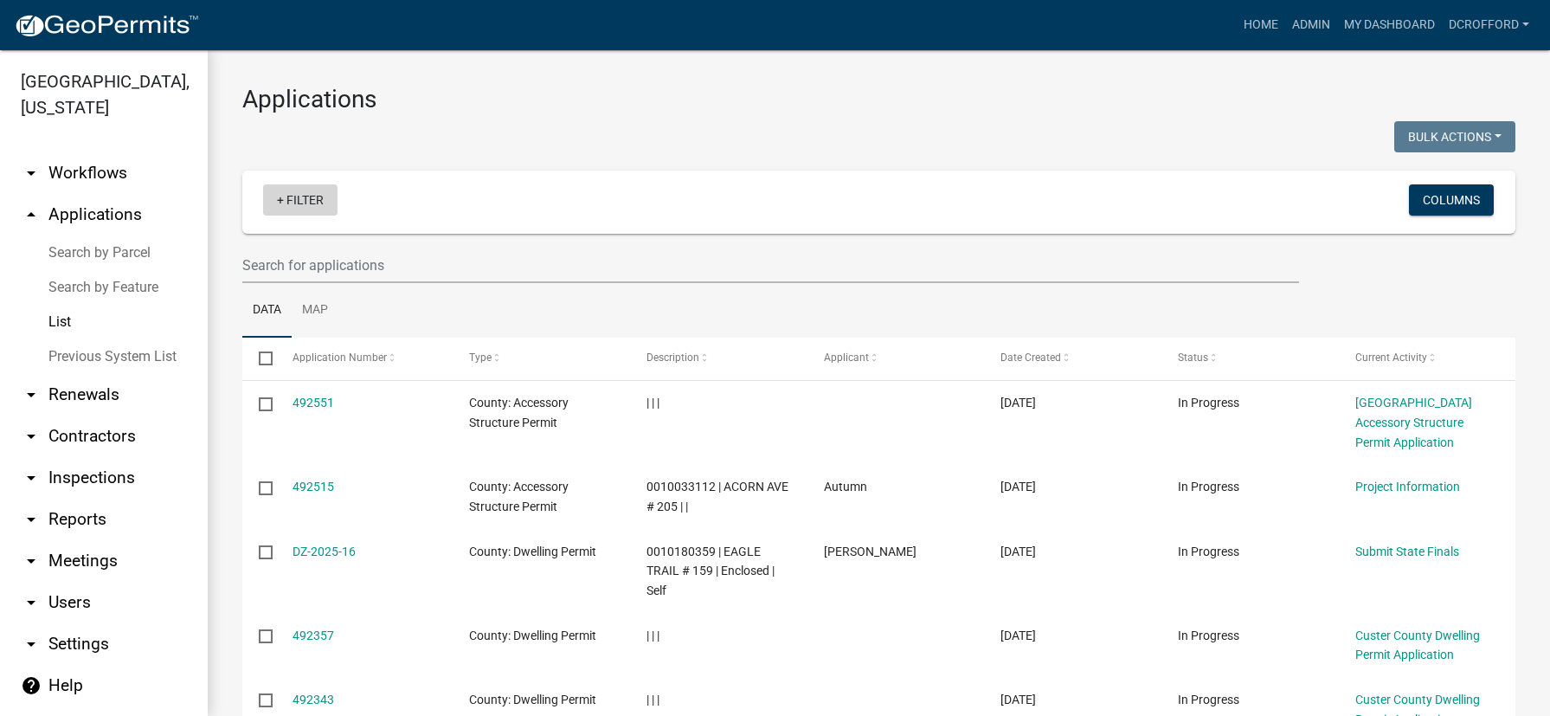
click at [307, 203] on link "+ Filter" at bounding box center [300, 199] width 74 height 31
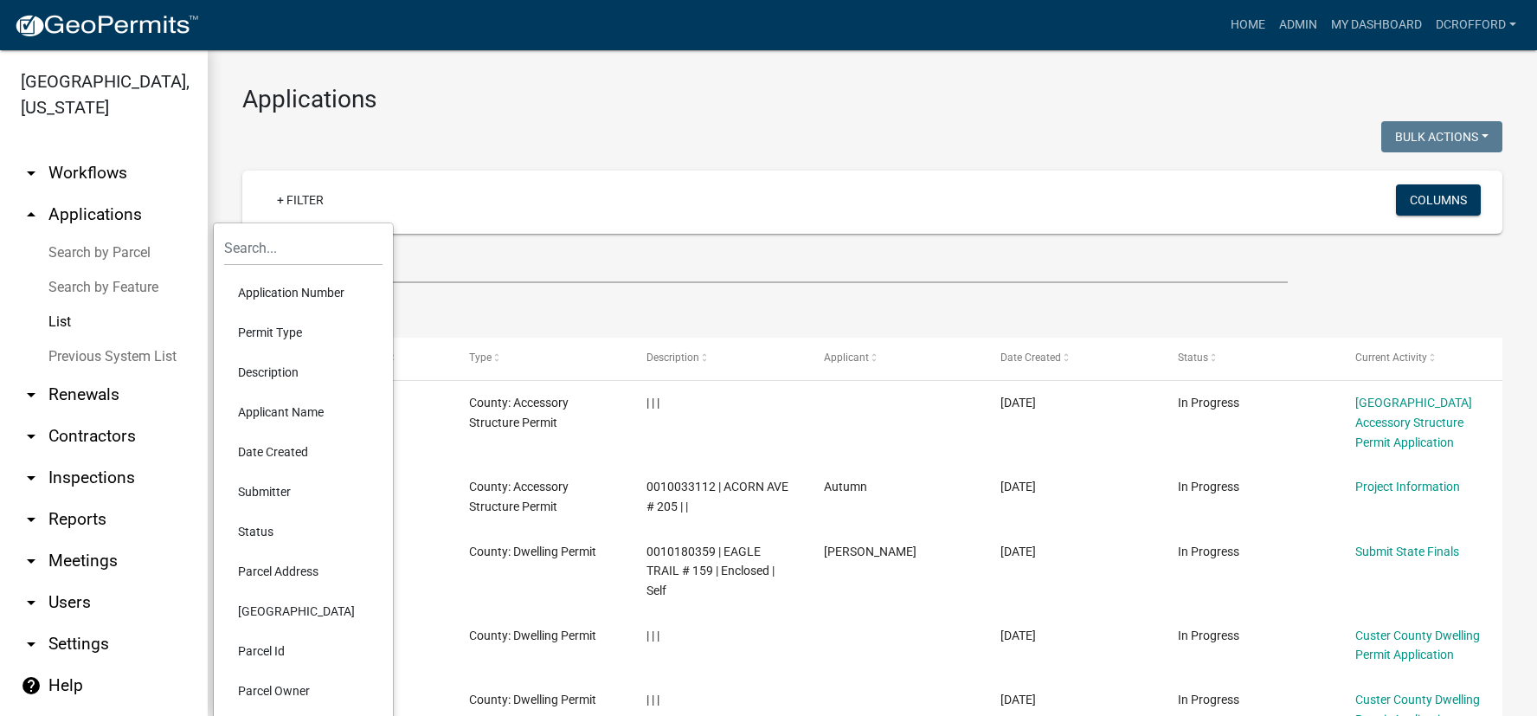
click at [270, 533] on li "Status" at bounding box center [303, 531] width 158 height 40
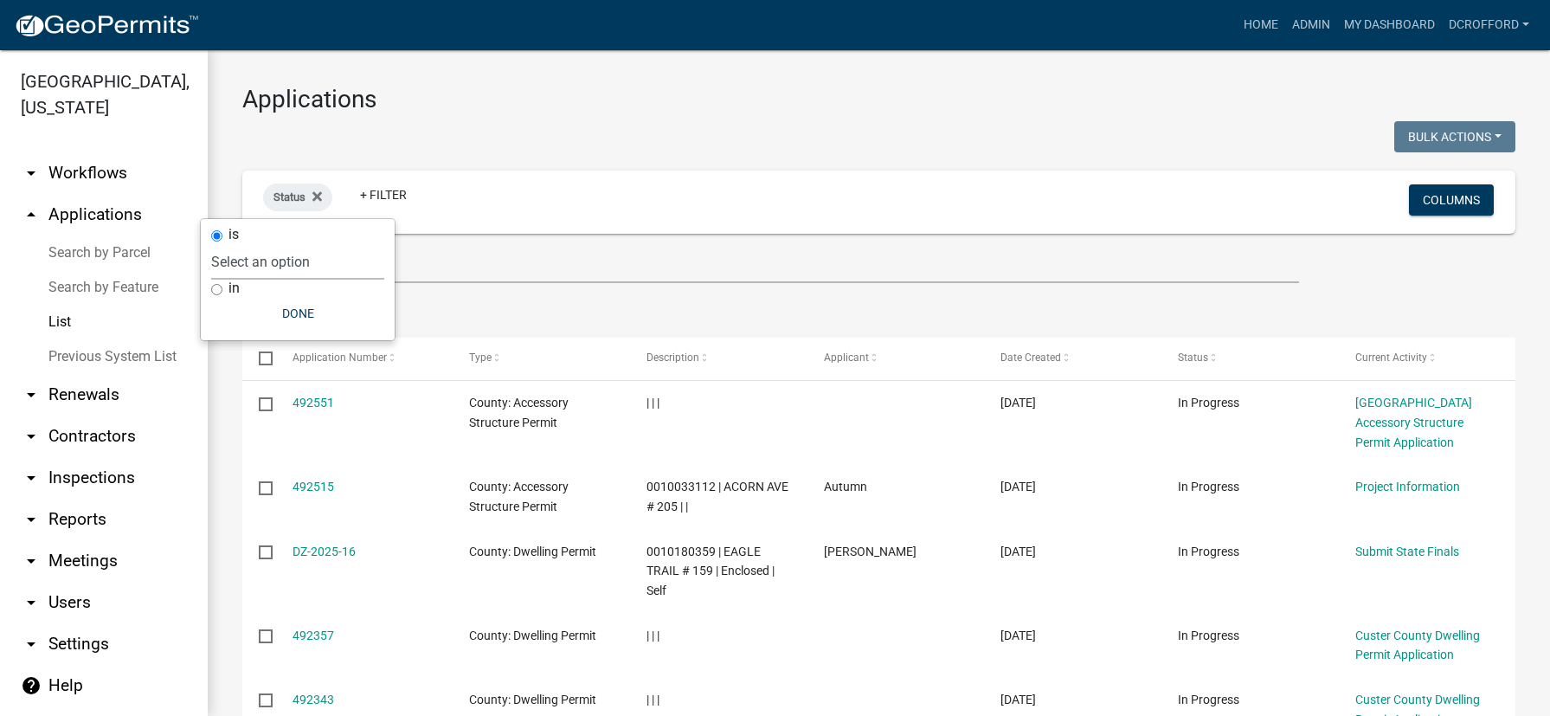
click at [272, 255] on select "Select an option Not Started In Progress Completed Expired Locked Withdrawn Voi…" at bounding box center [297, 261] width 173 height 35
select select "2"
click at [246, 244] on select "Select an option Not Started In Progress Completed Expired Locked Withdrawn Voi…" at bounding box center [297, 261] width 173 height 35
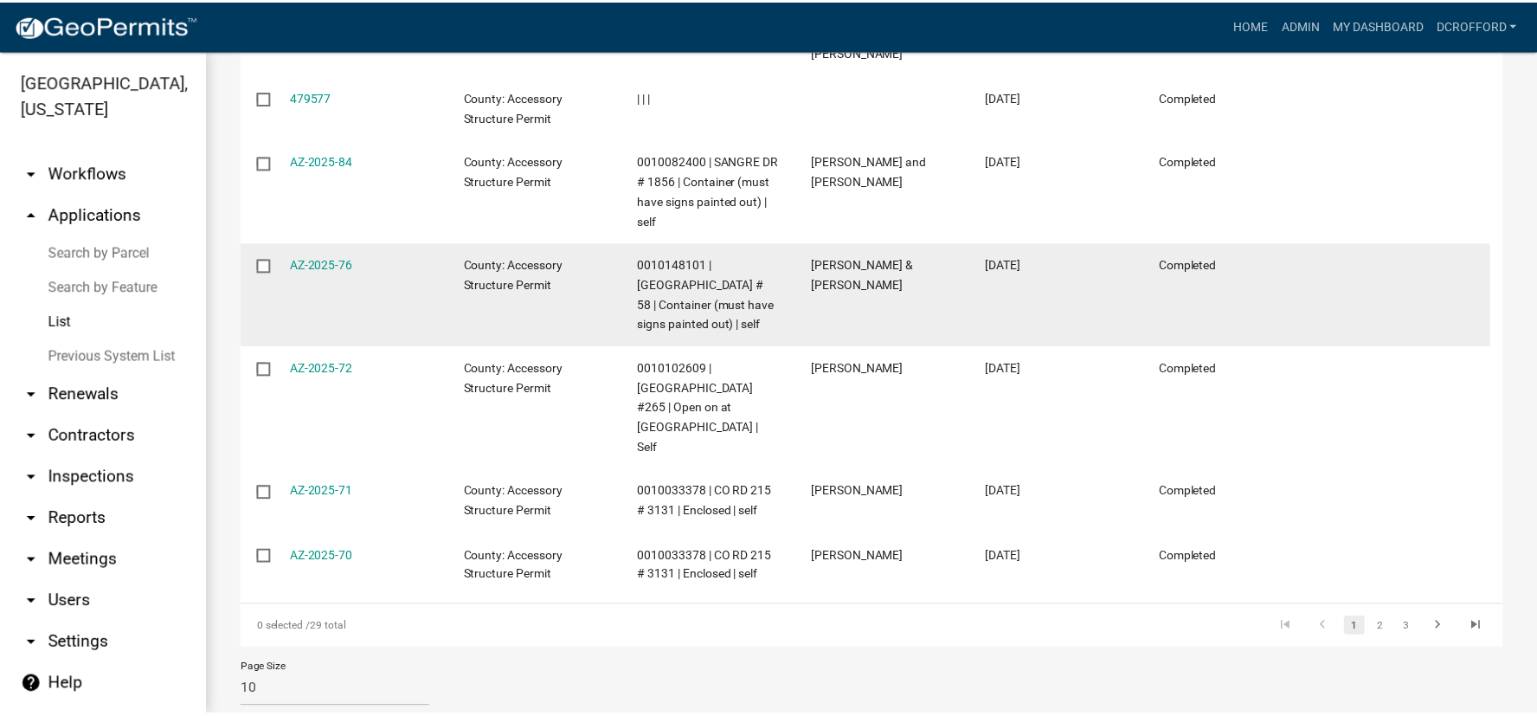
scroll to position [683, 0]
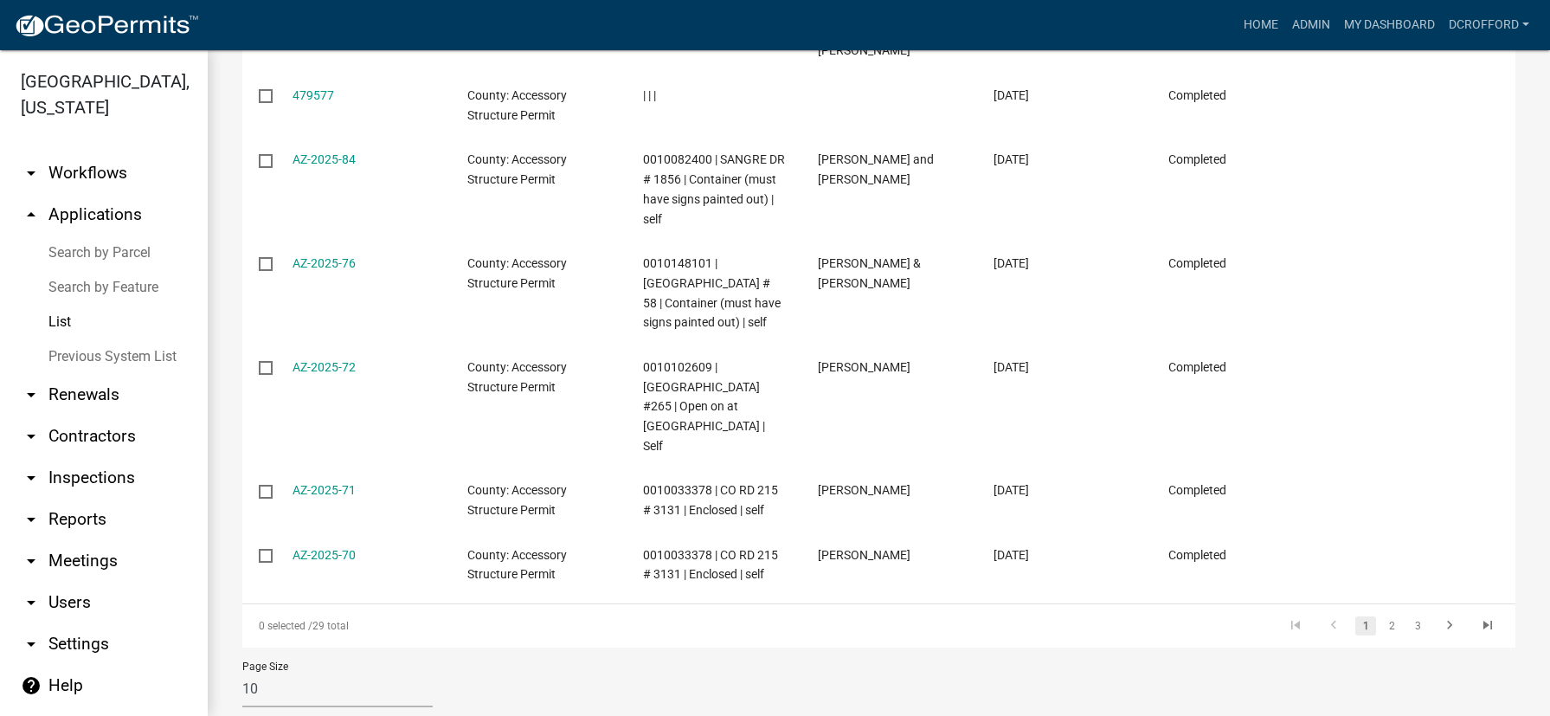
click at [335, 548] on link "AZ-2025-70" at bounding box center [323, 555] width 63 height 14
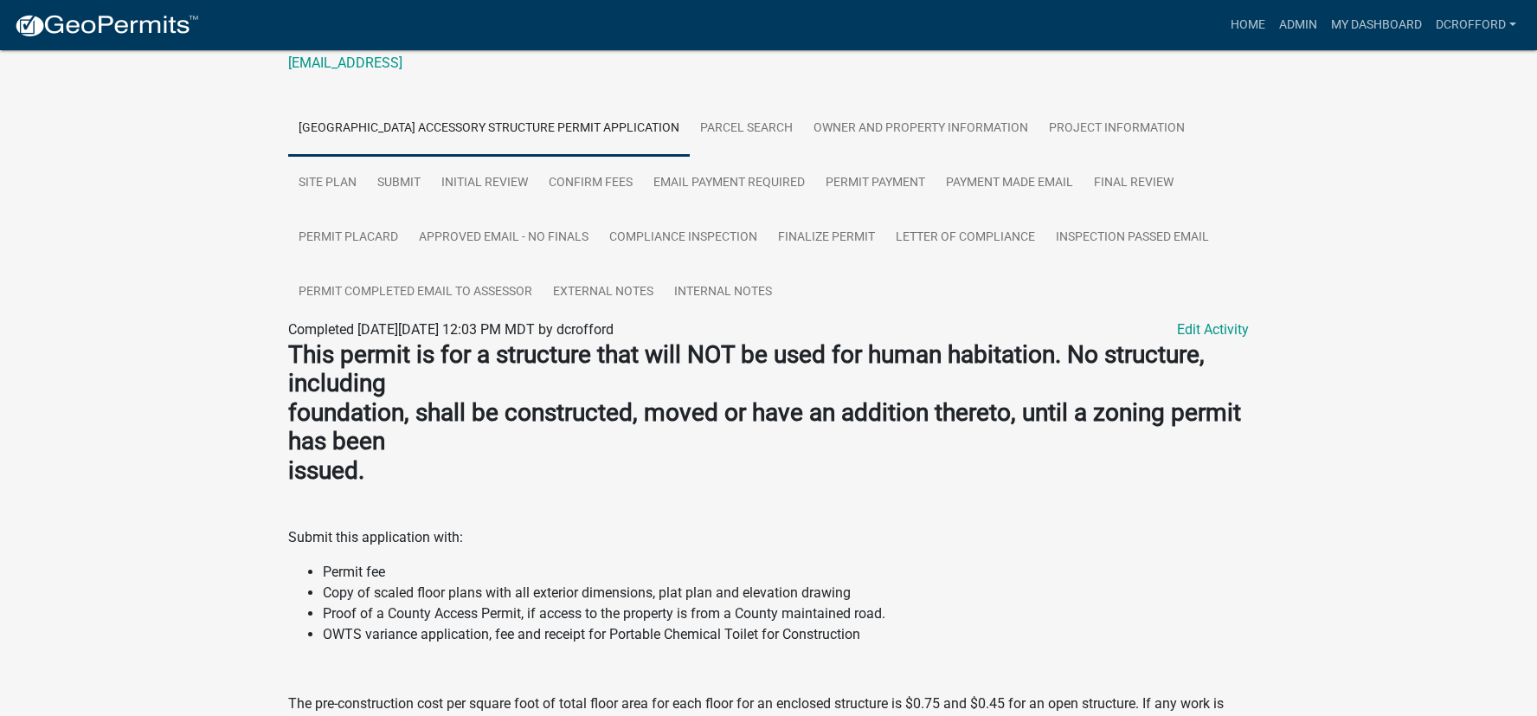
scroll to position [260, 0]
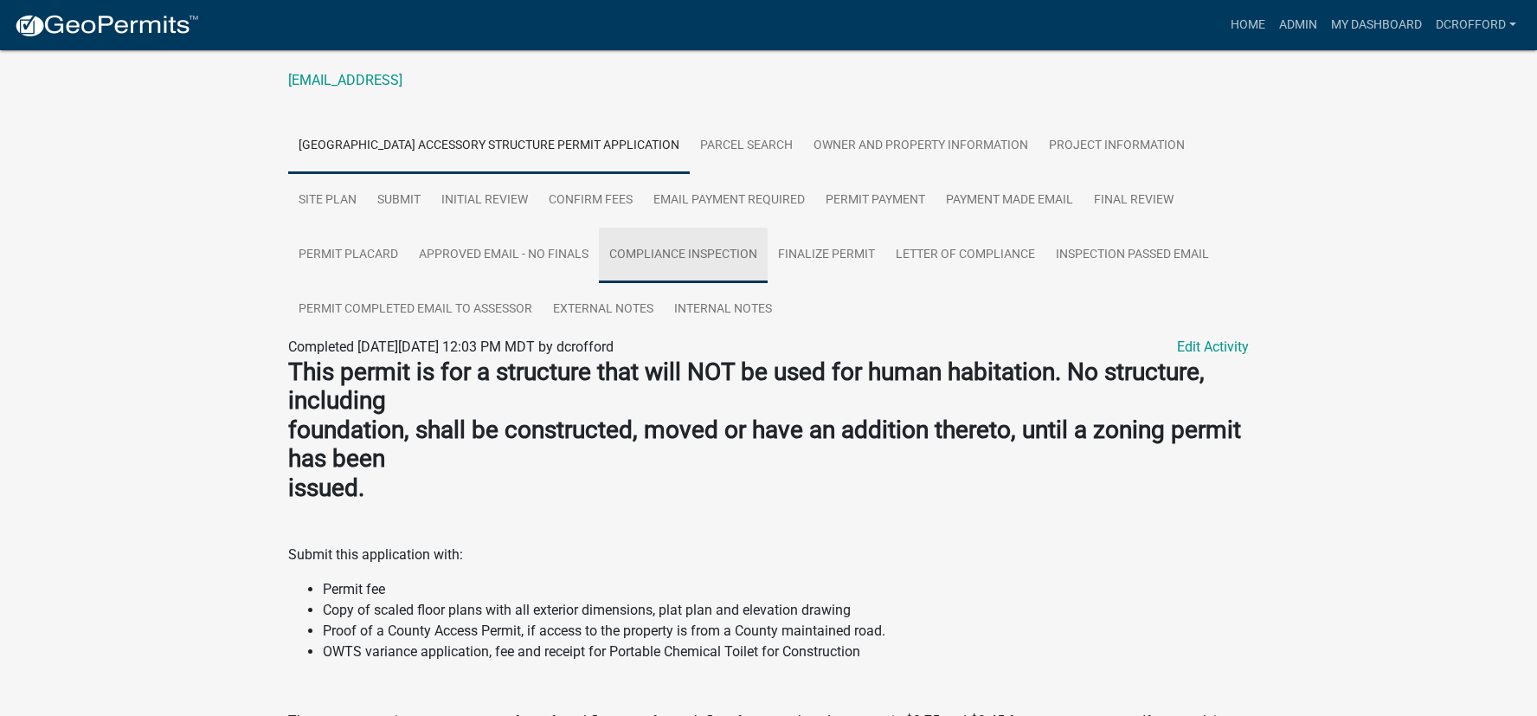
drag, startPoint x: 675, startPoint y: 251, endPoint x: 649, endPoint y: 258, distance: 26.9
click at [649, 258] on link "Compliance Inspection" at bounding box center [683, 255] width 169 height 55
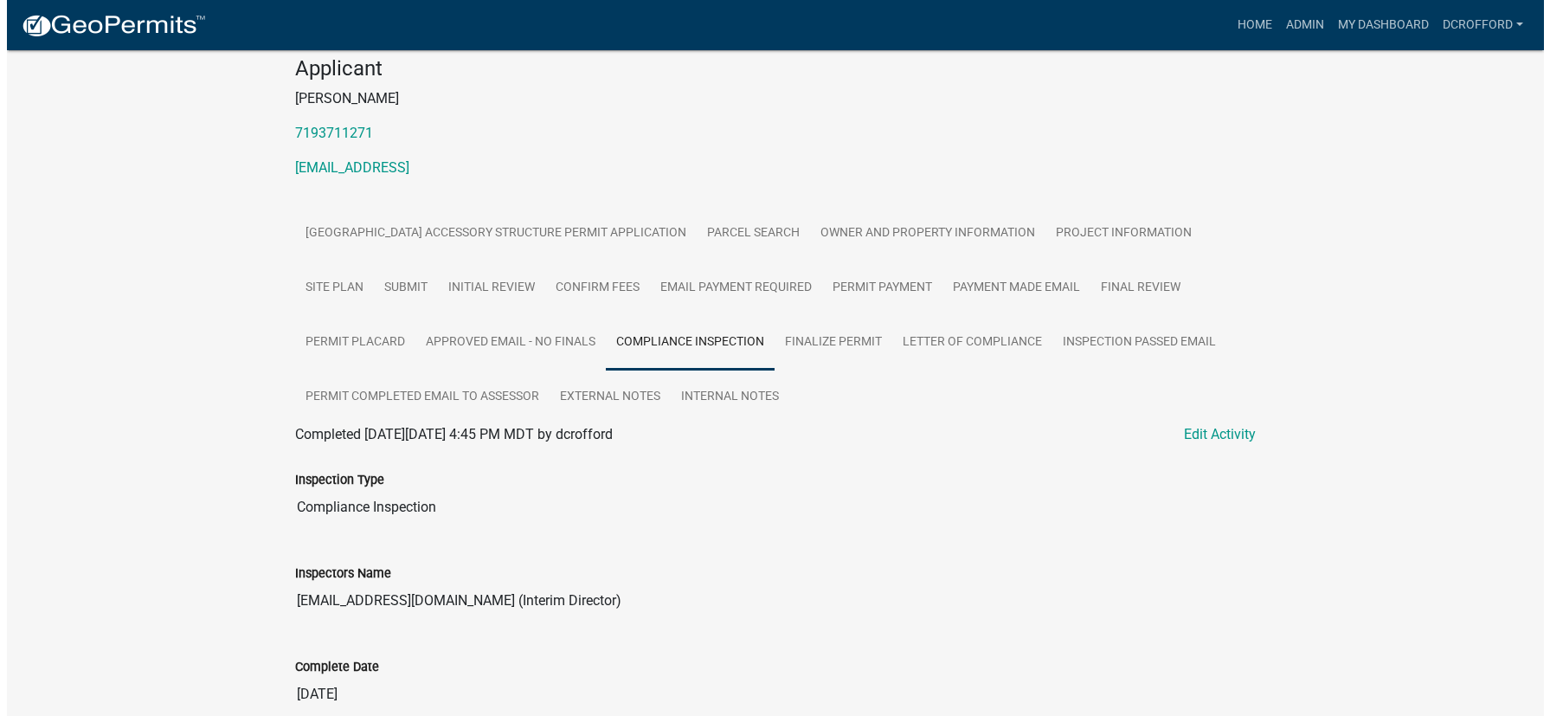
scroll to position [0, 0]
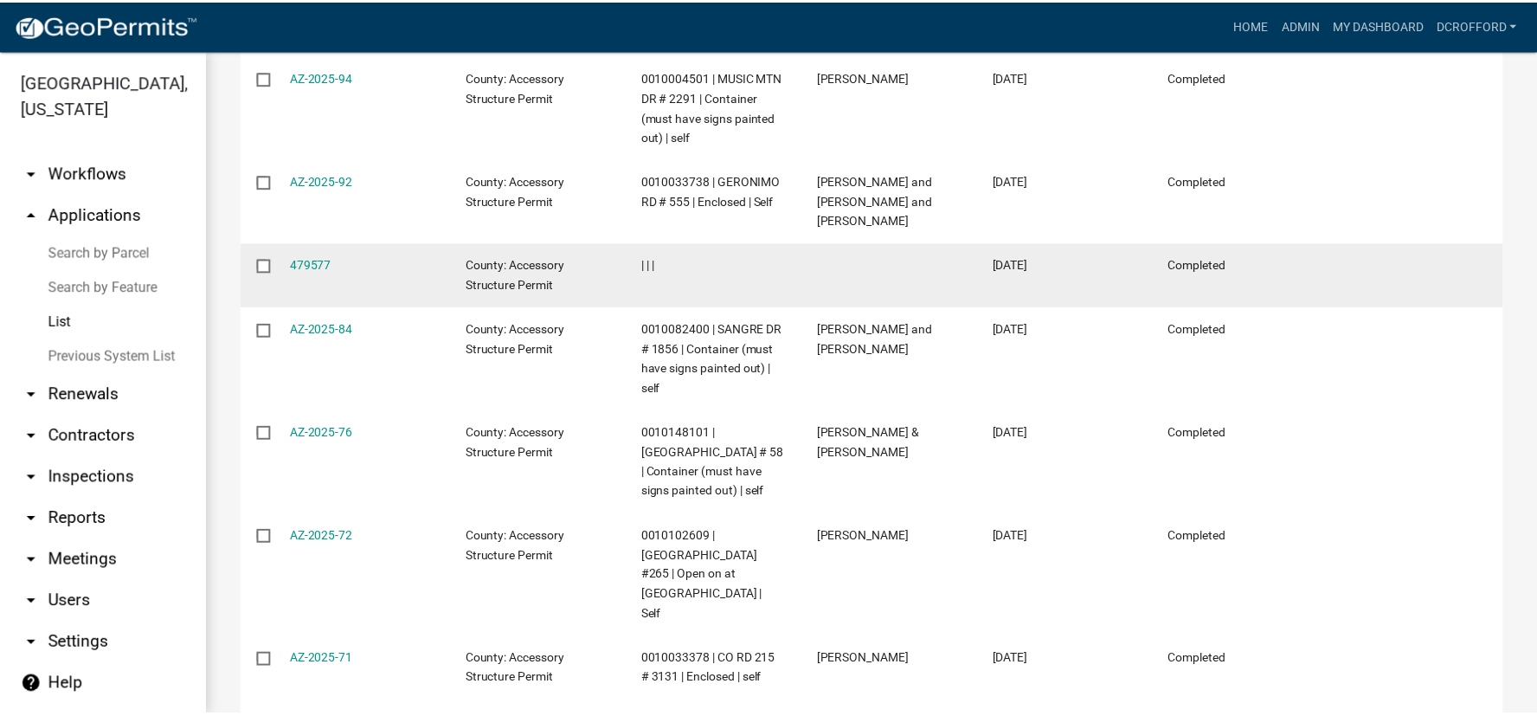
scroll to position [683, 0]
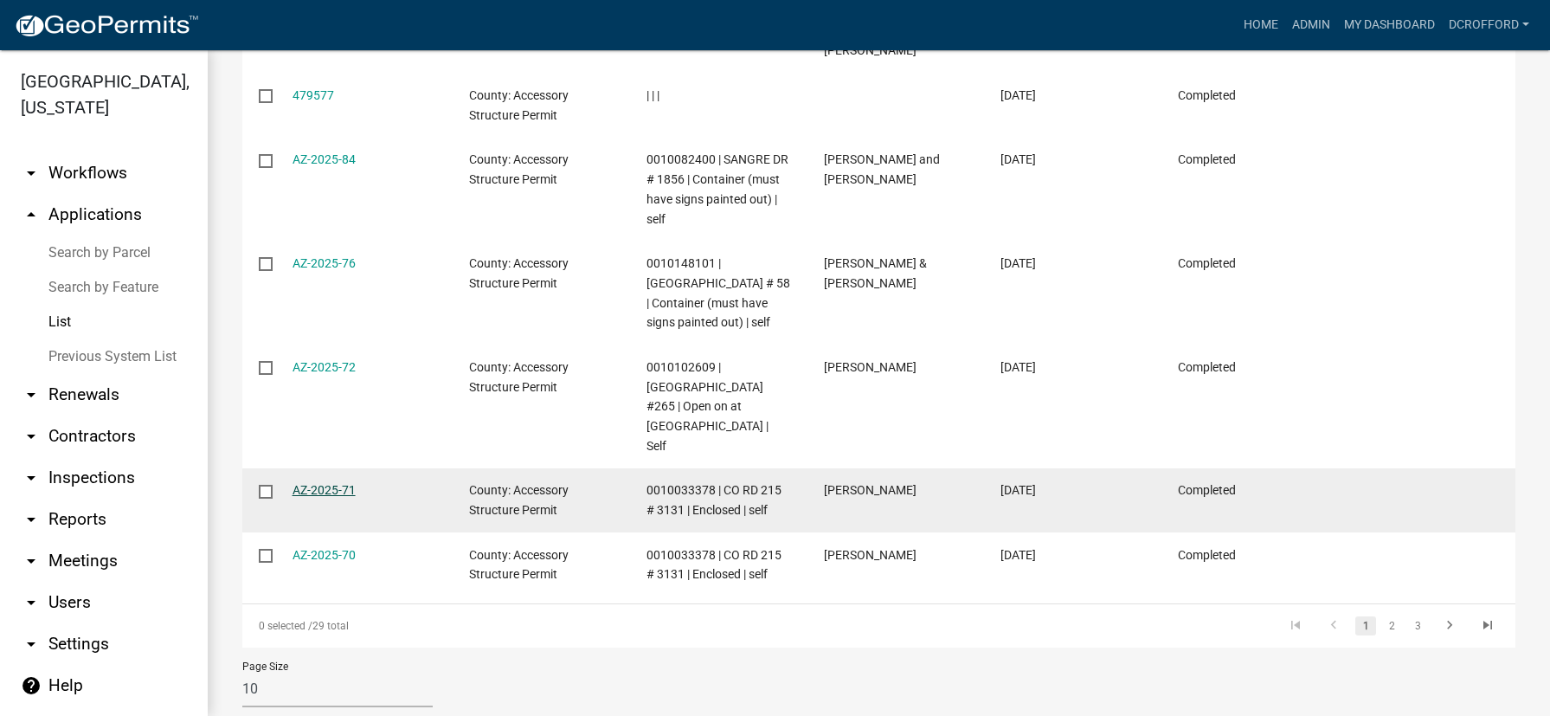
click at [330, 483] on link "AZ-2025-71" at bounding box center [323, 490] width 63 height 14
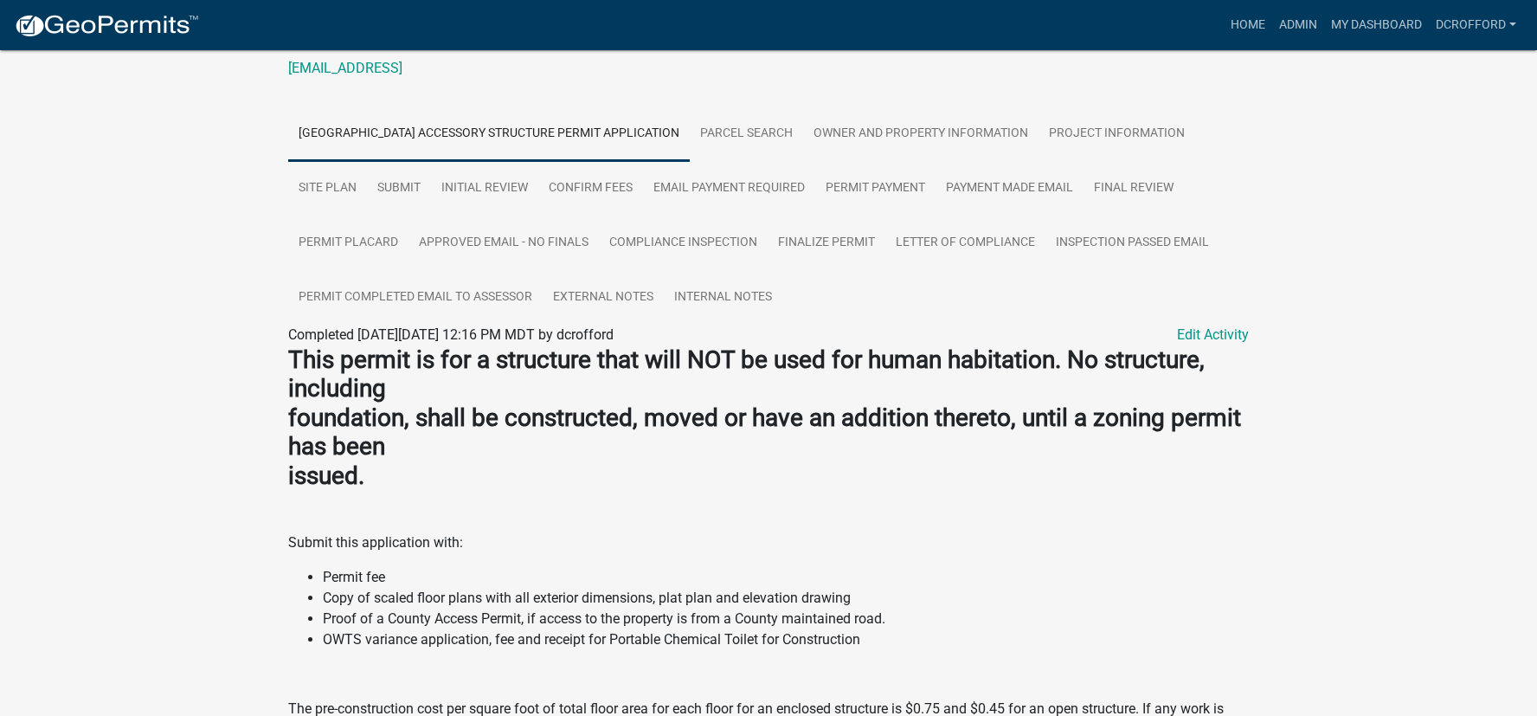
scroll to position [85, 0]
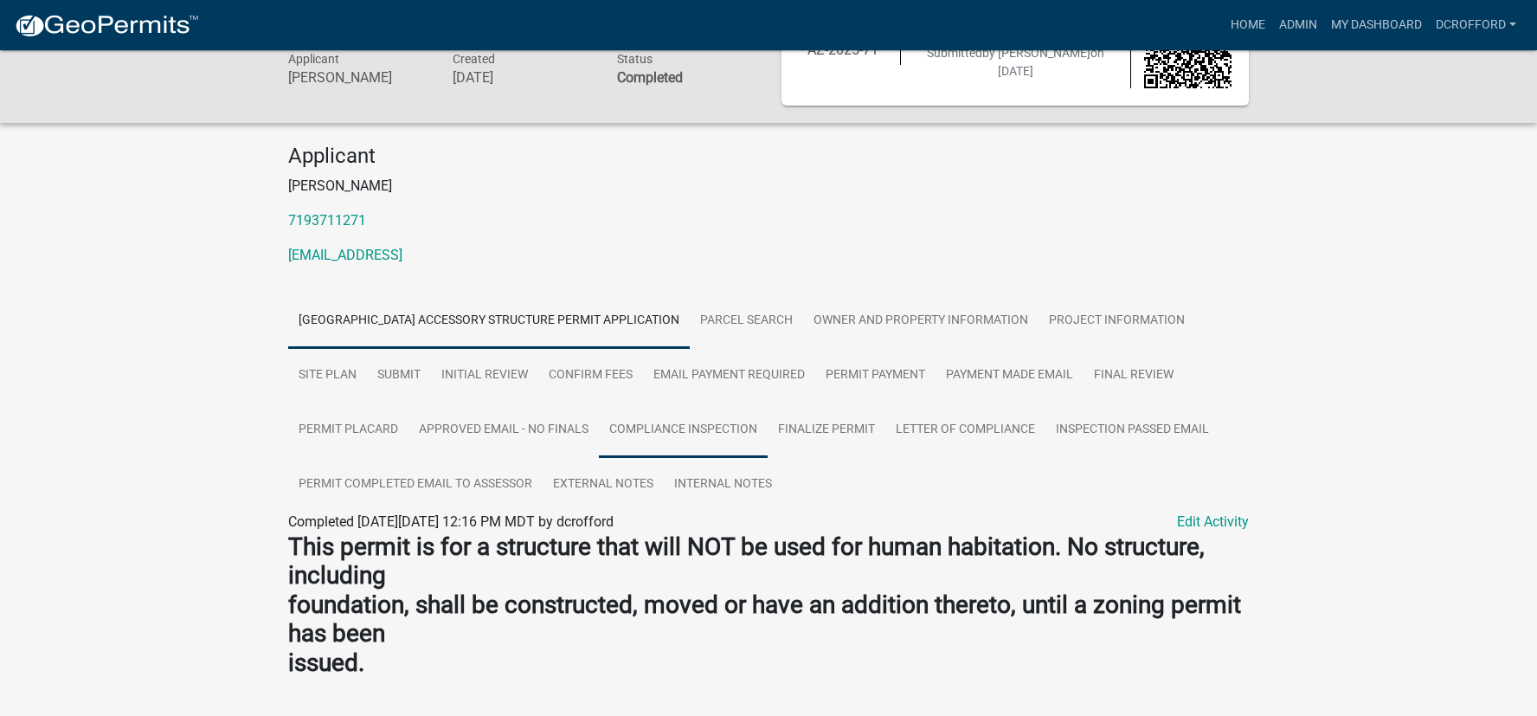
click at [717, 419] on link "Compliance Inspection" at bounding box center [683, 429] width 169 height 55
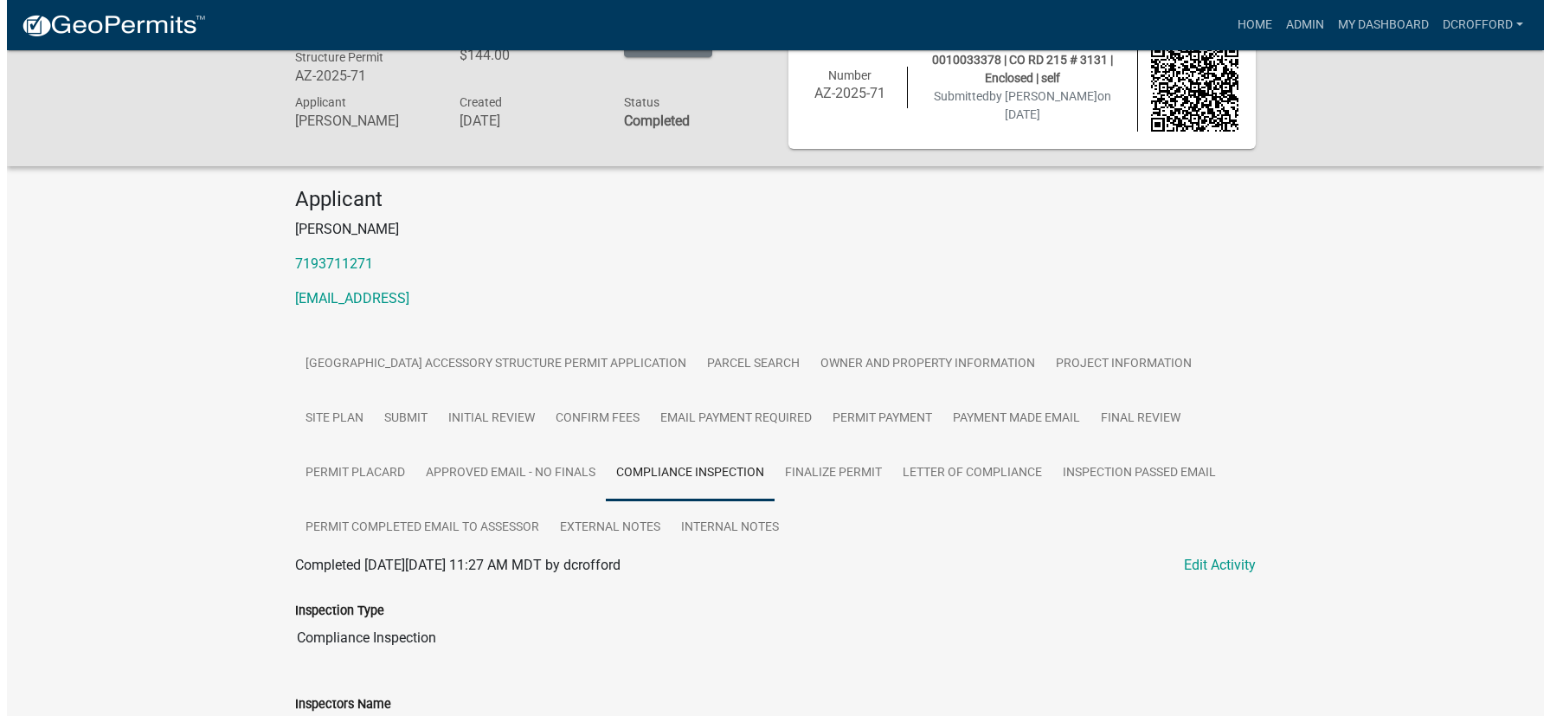
scroll to position [0, 0]
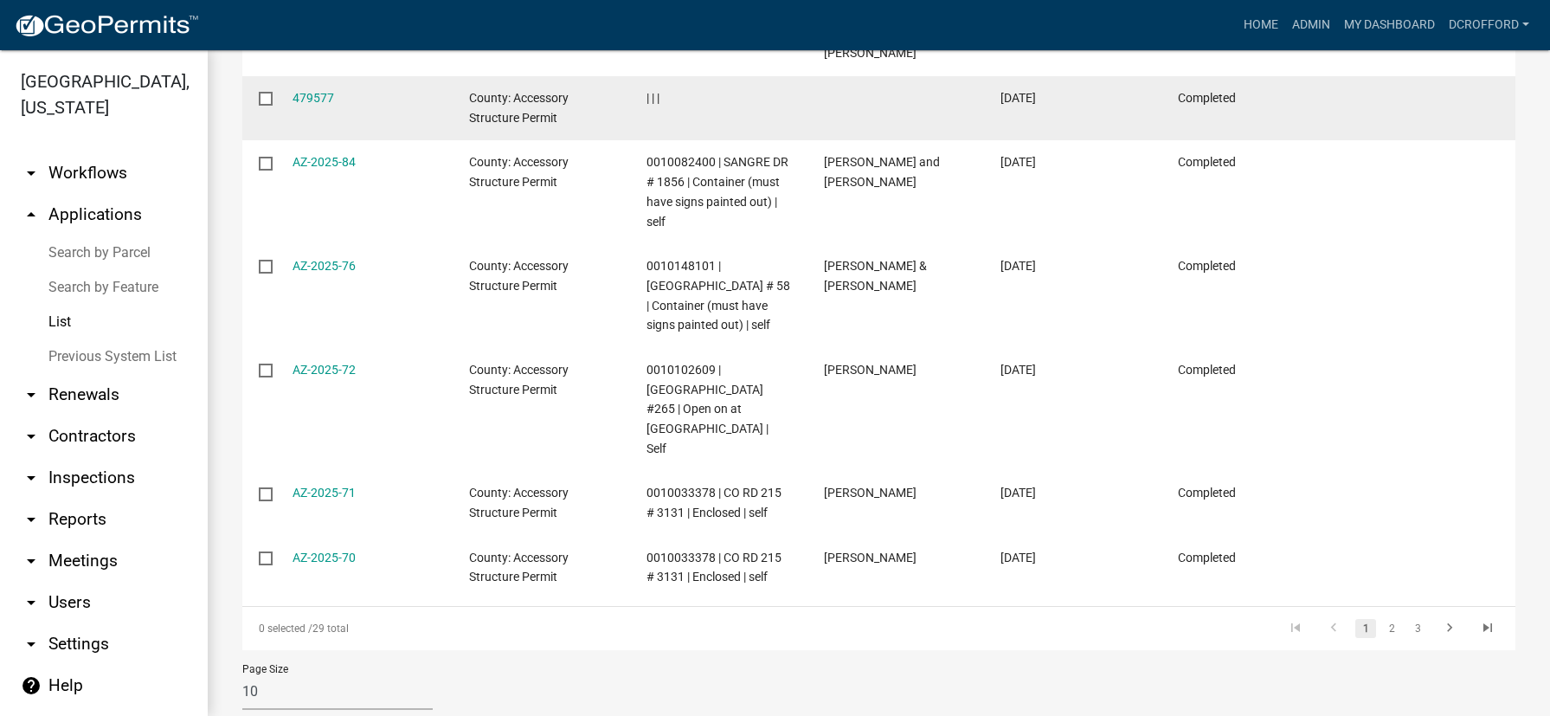
scroll to position [683, 0]
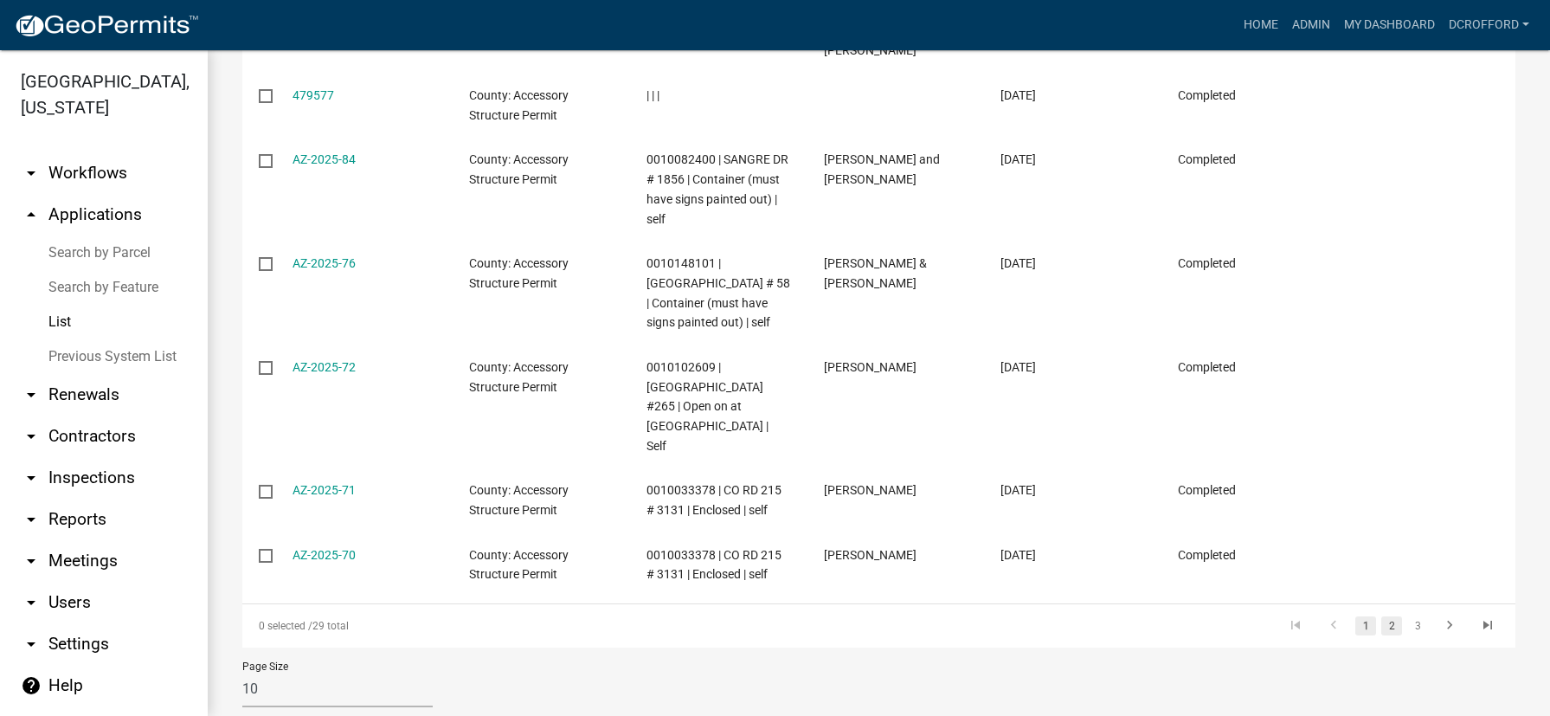
click at [1383, 616] on link "2" at bounding box center [1391, 625] width 21 height 19
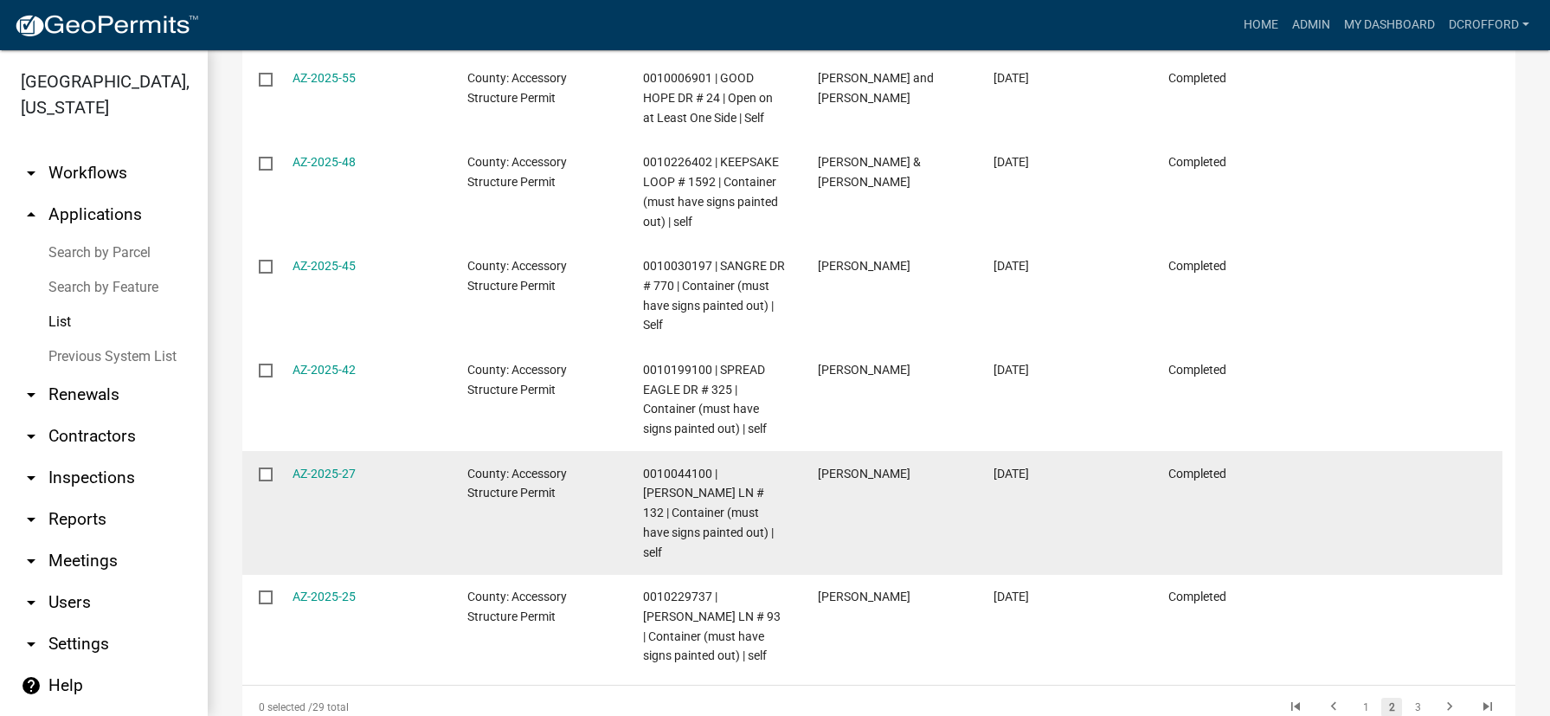
scroll to position [761, 0]
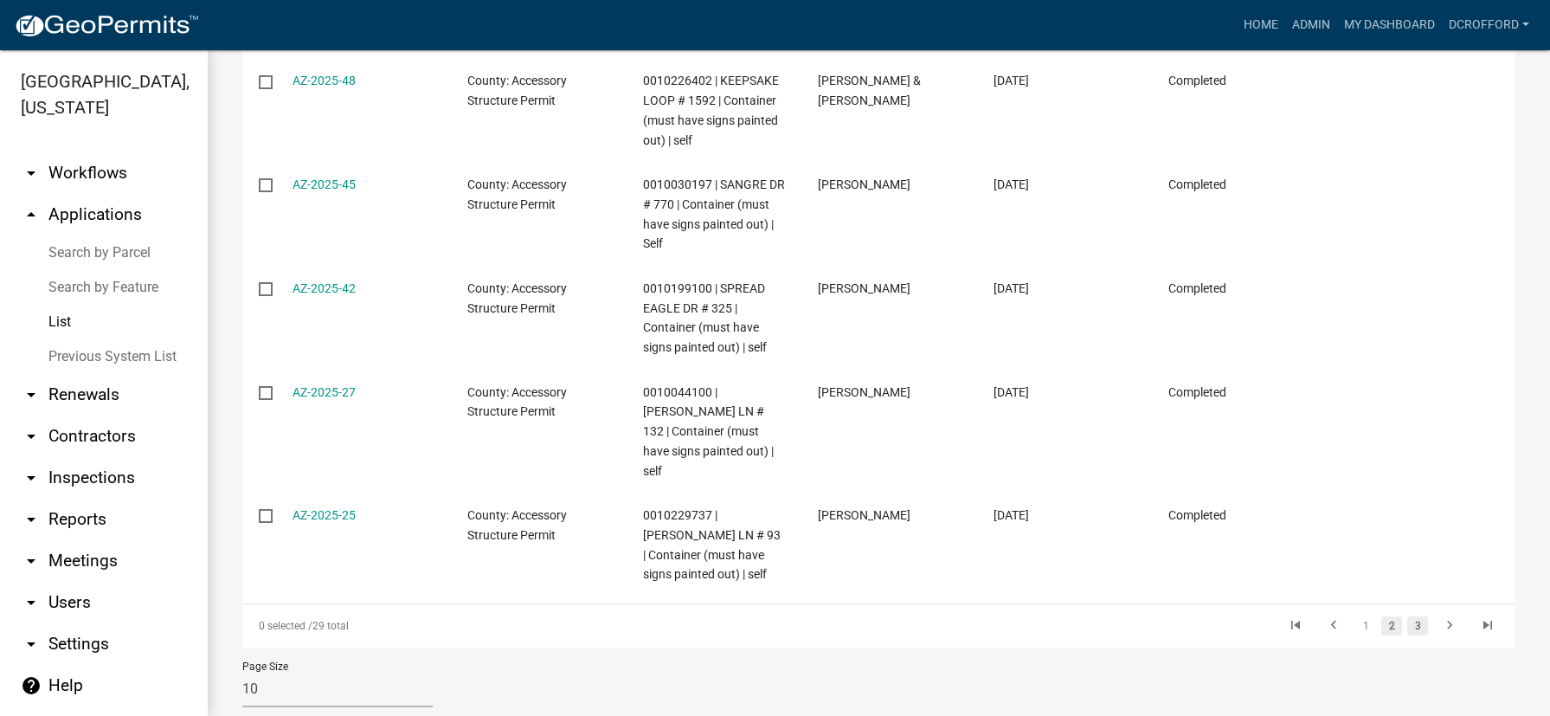
click at [1407, 616] on link "3" at bounding box center [1417, 625] width 21 height 19
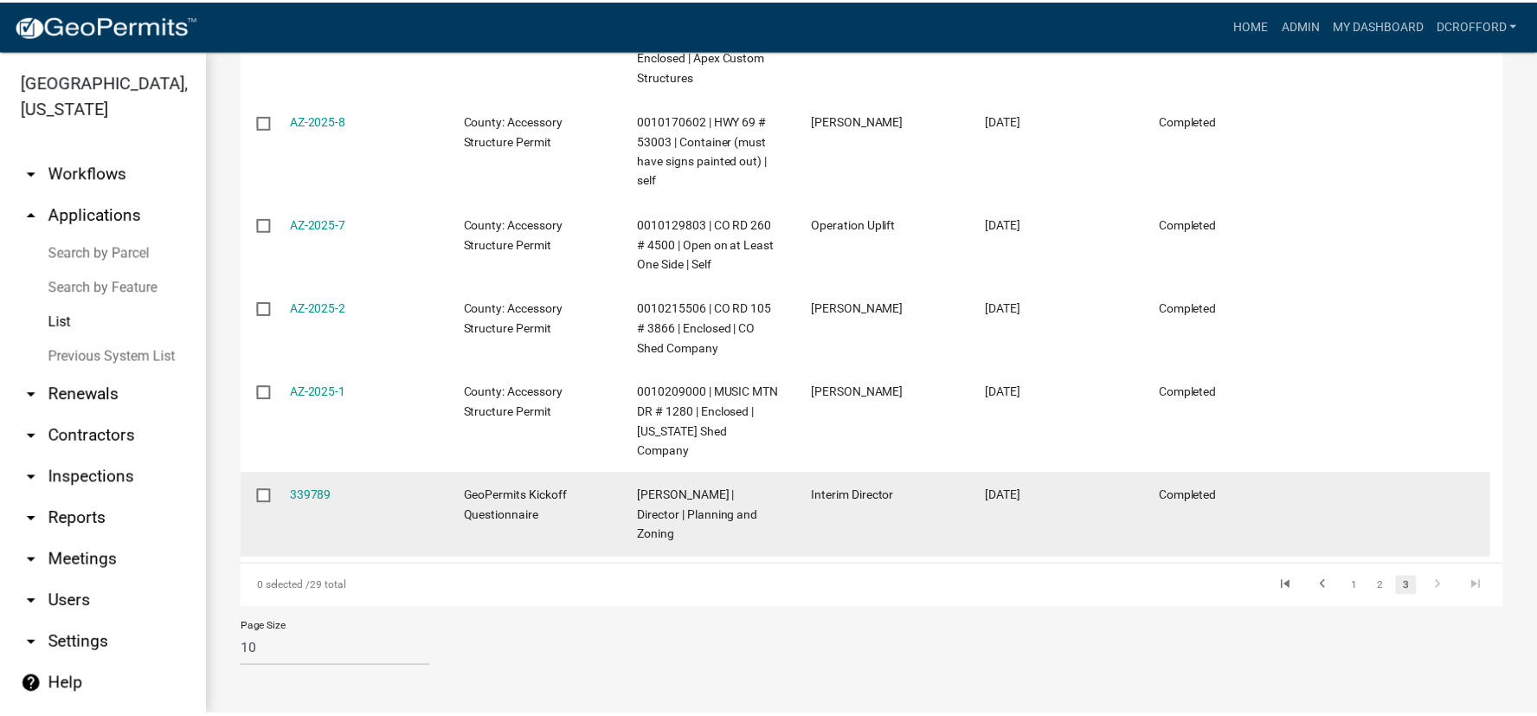
scroll to position [599, 0]
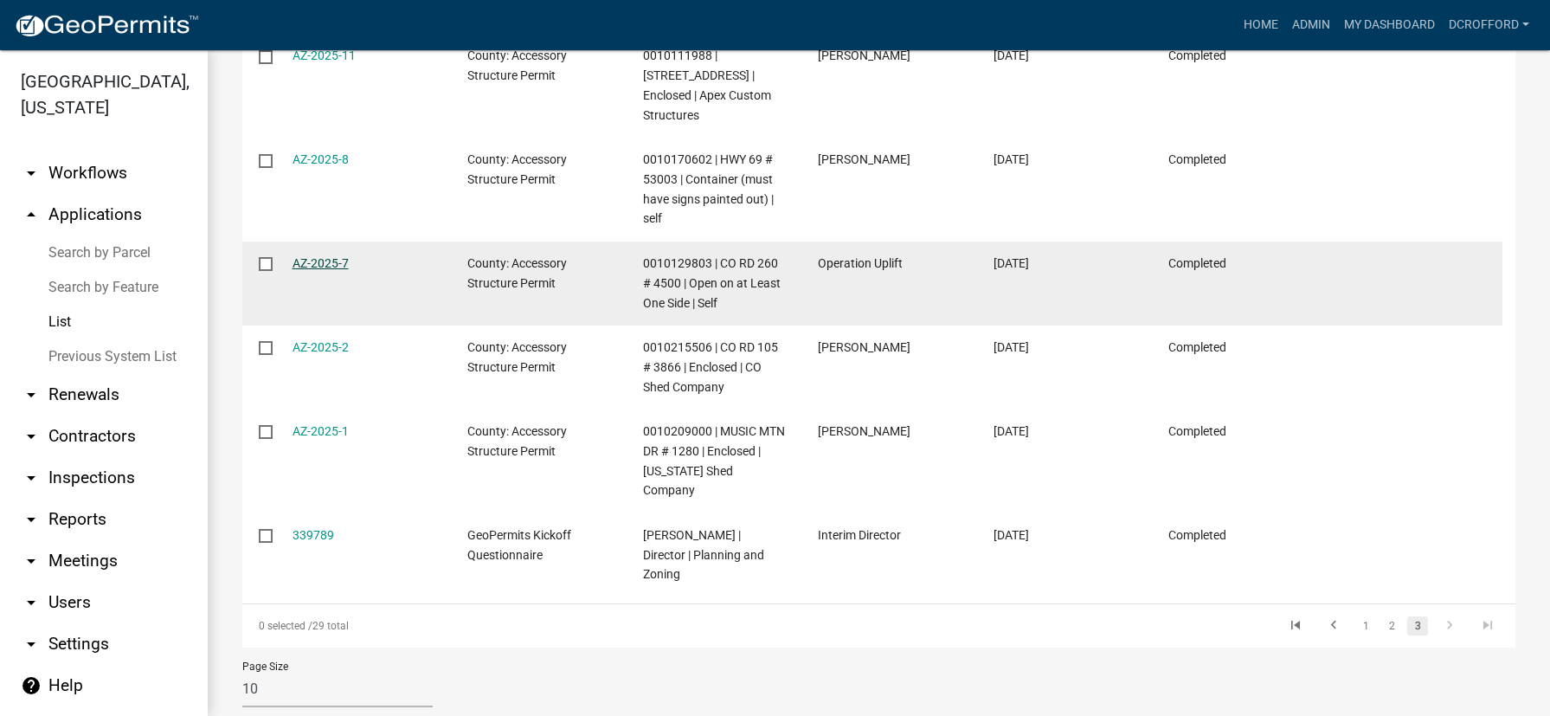
click at [336, 256] on link "AZ-2025-7" at bounding box center [320, 263] width 56 height 14
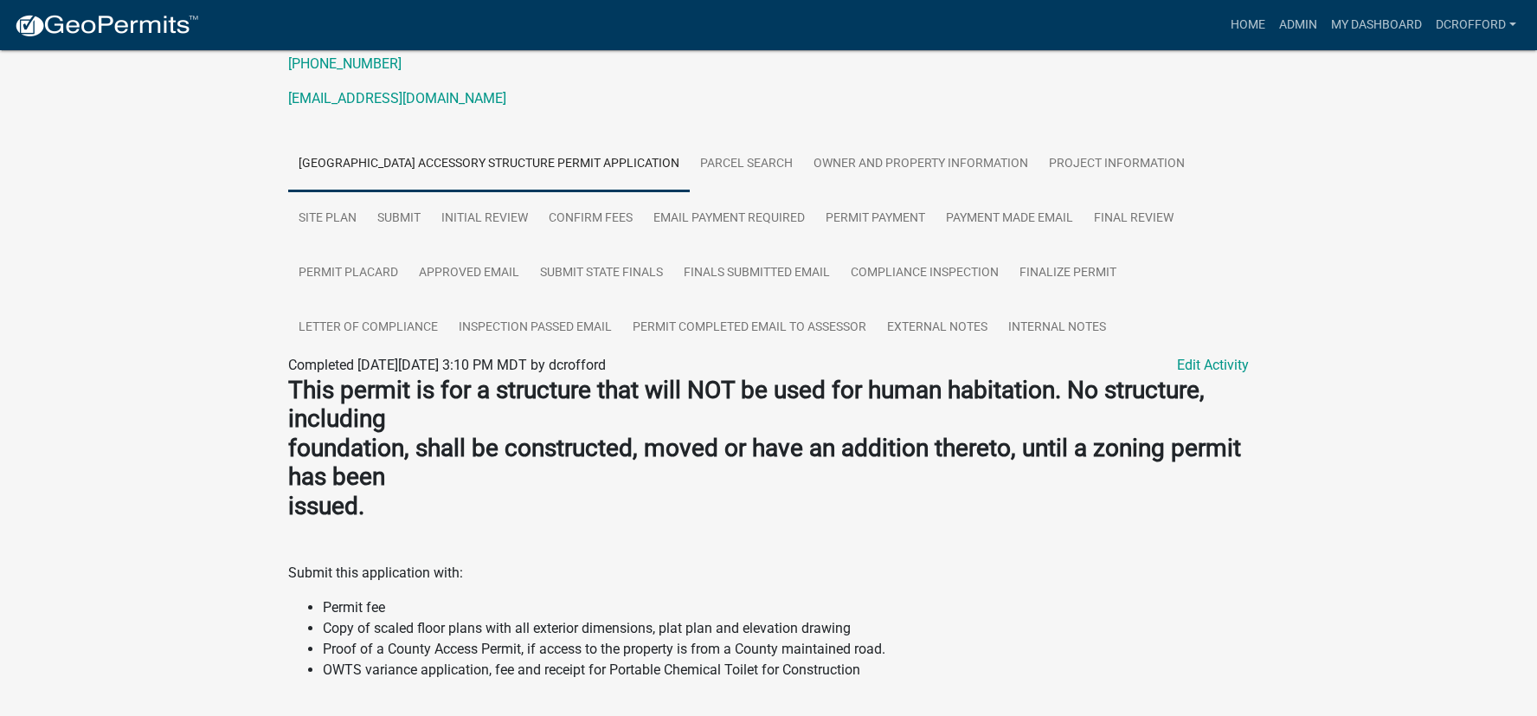
scroll to position [260, 0]
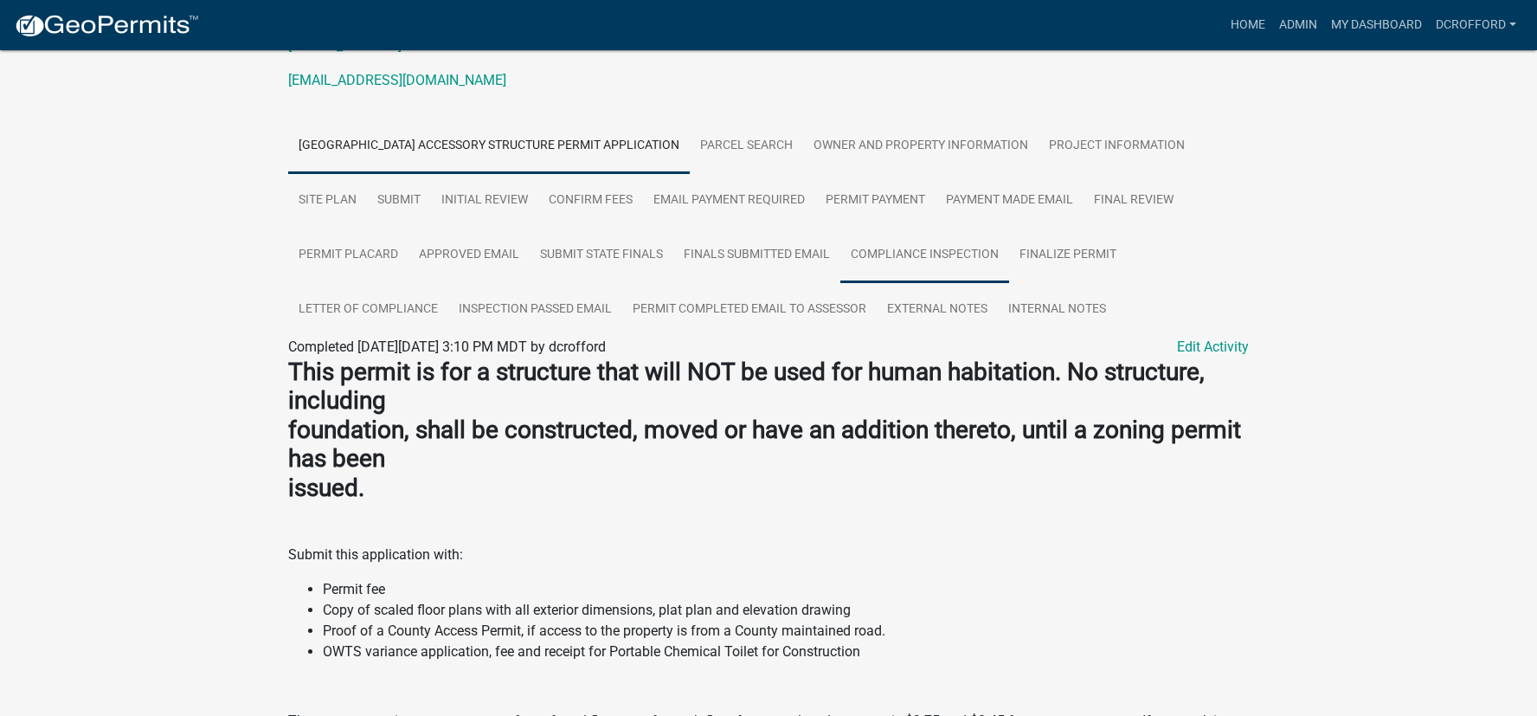
click at [911, 246] on link "Compliance Inspection" at bounding box center [924, 255] width 169 height 55
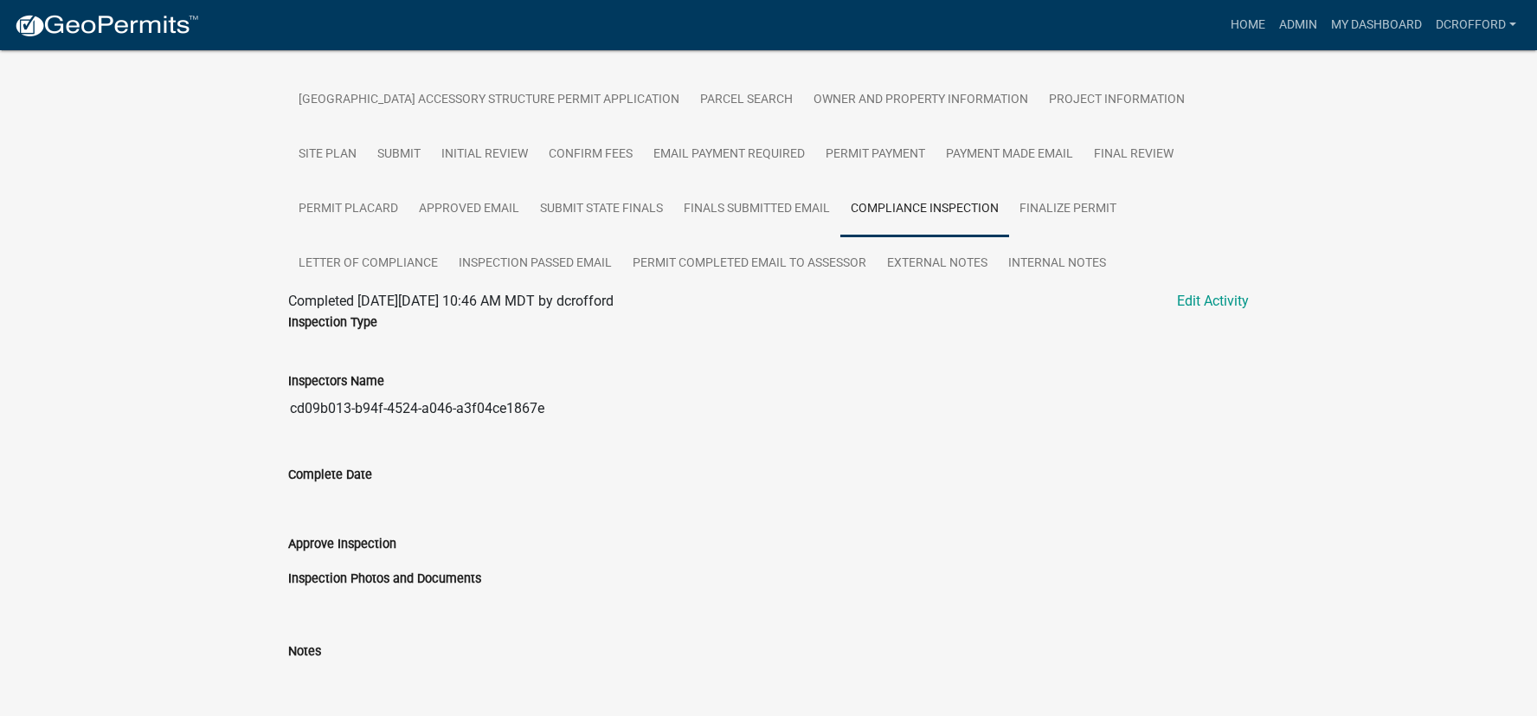
scroll to position [282, 0]
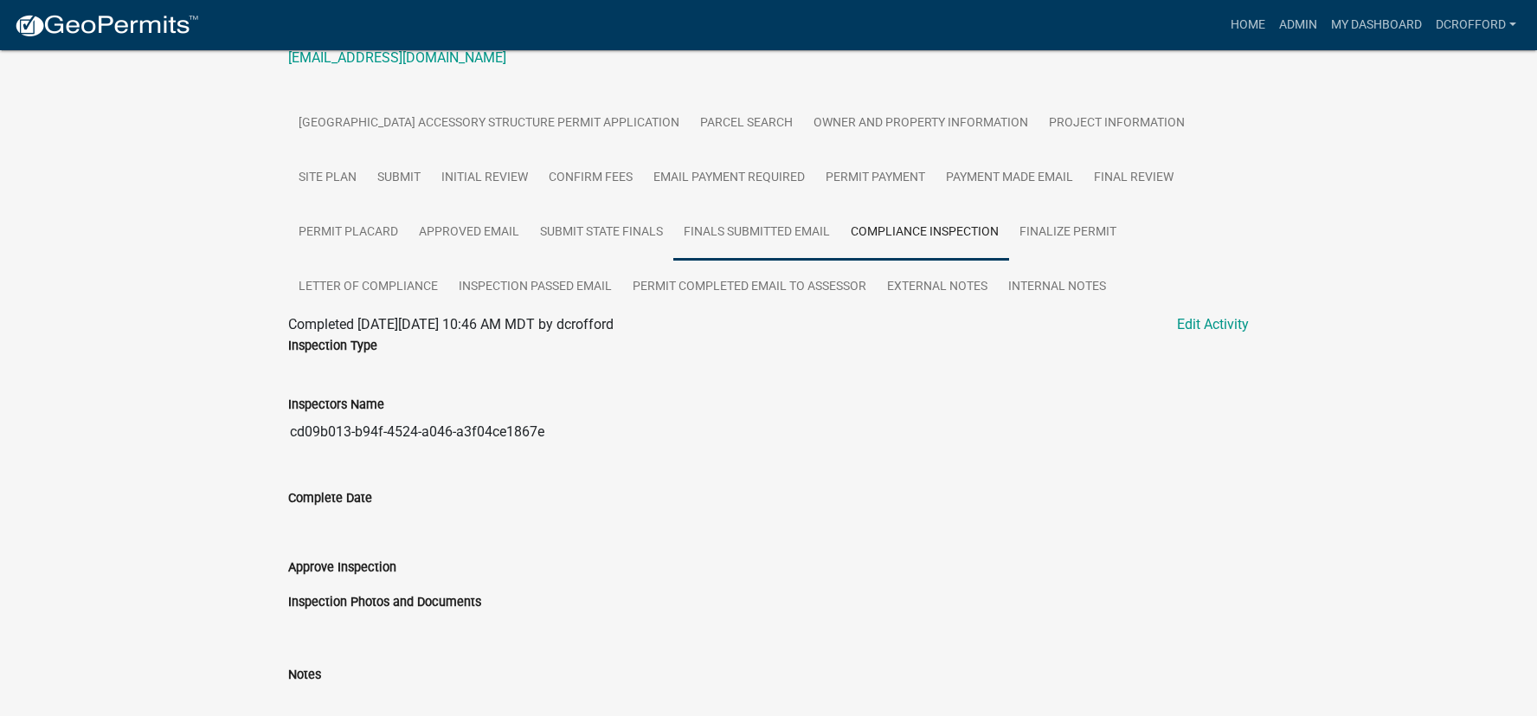
click at [763, 232] on link "Finals Submitted Email" at bounding box center [756, 232] width 167 height 55
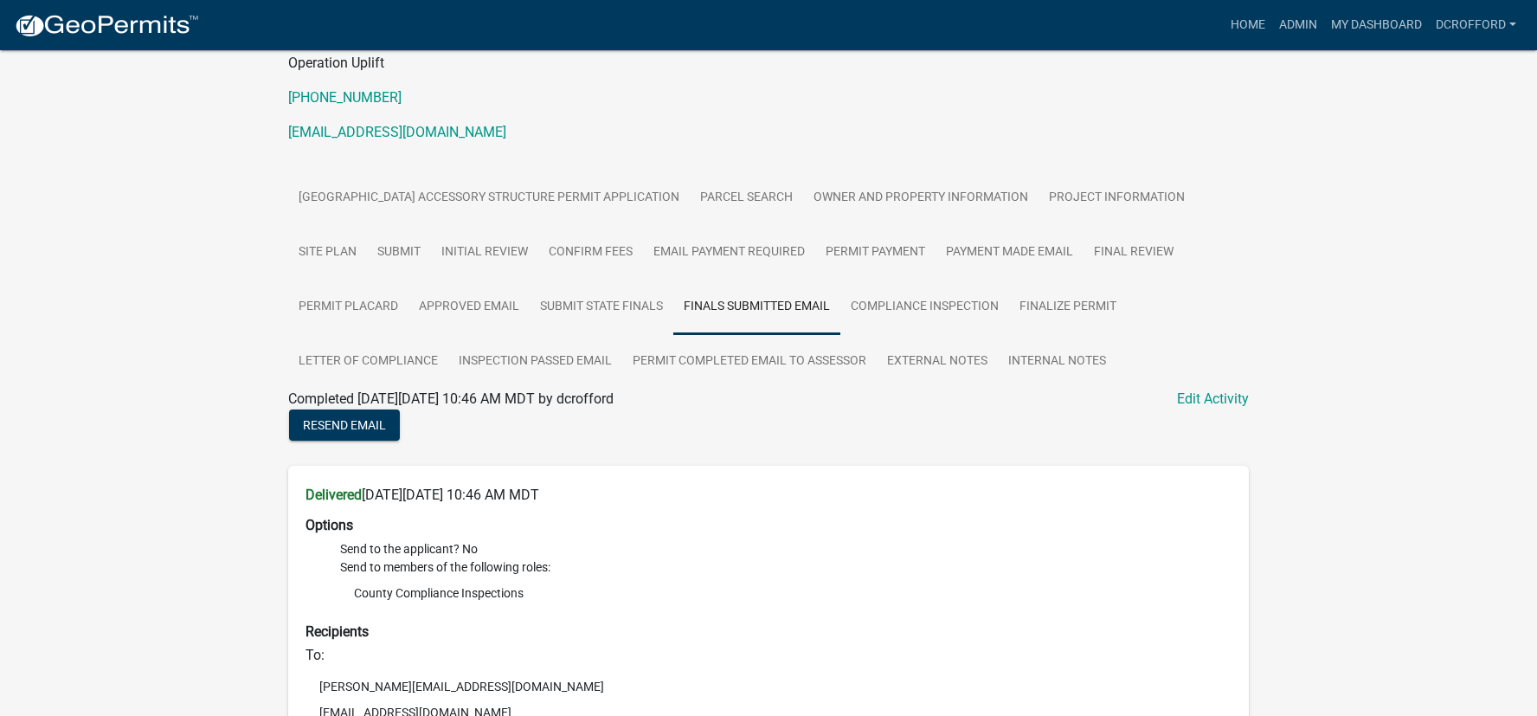
scroll to position [223, 0]
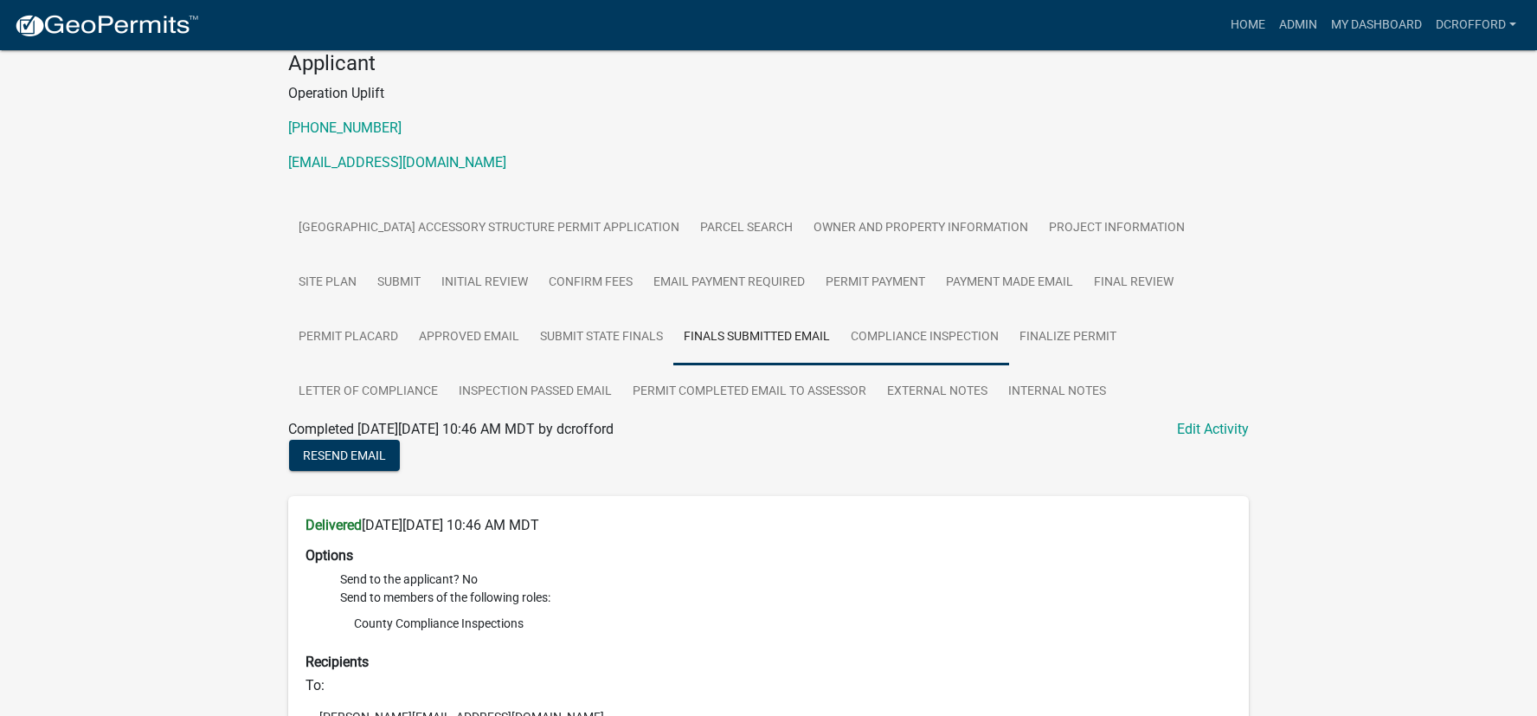
click at [937, 331] on link "Compliance Inspection" at bounding box center [924, 337] width 169 height 55
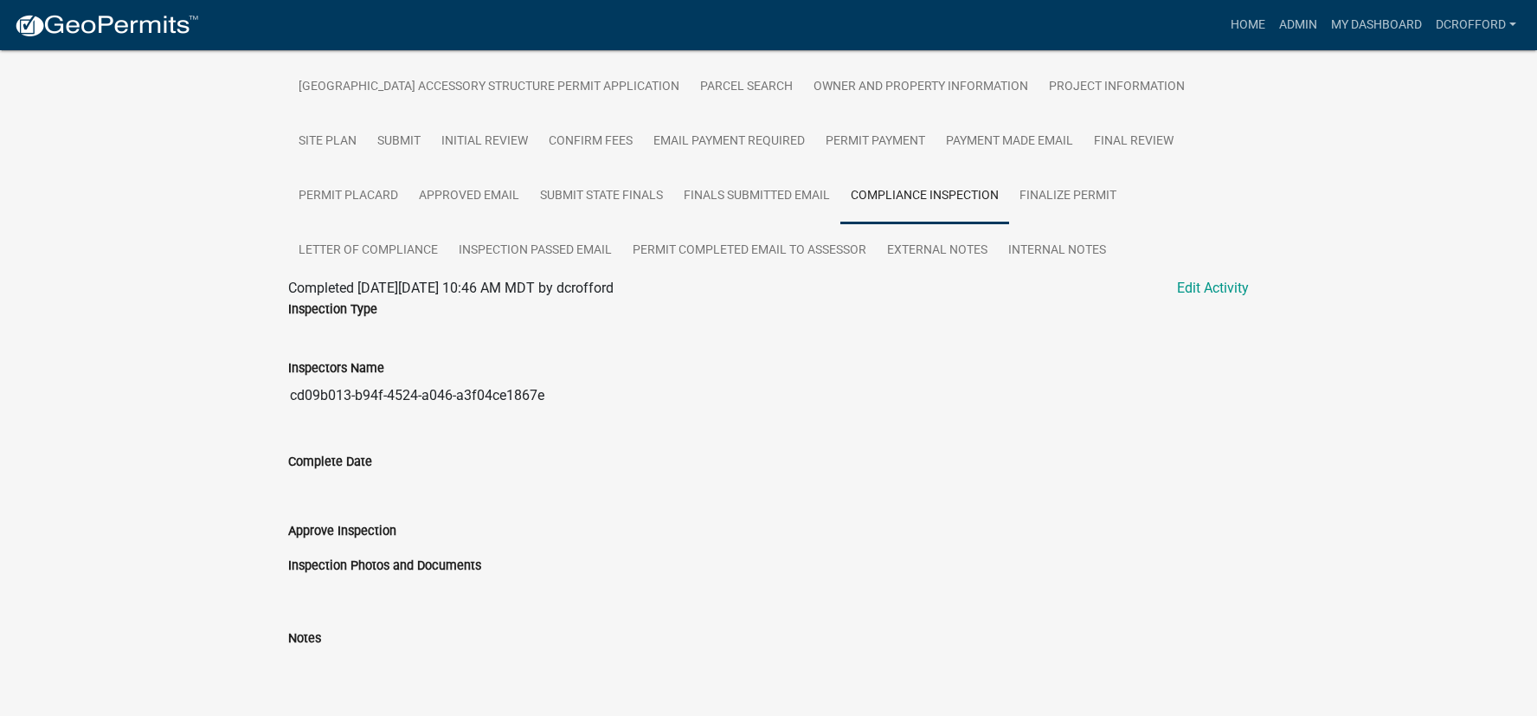
scroll to position [455, 0]
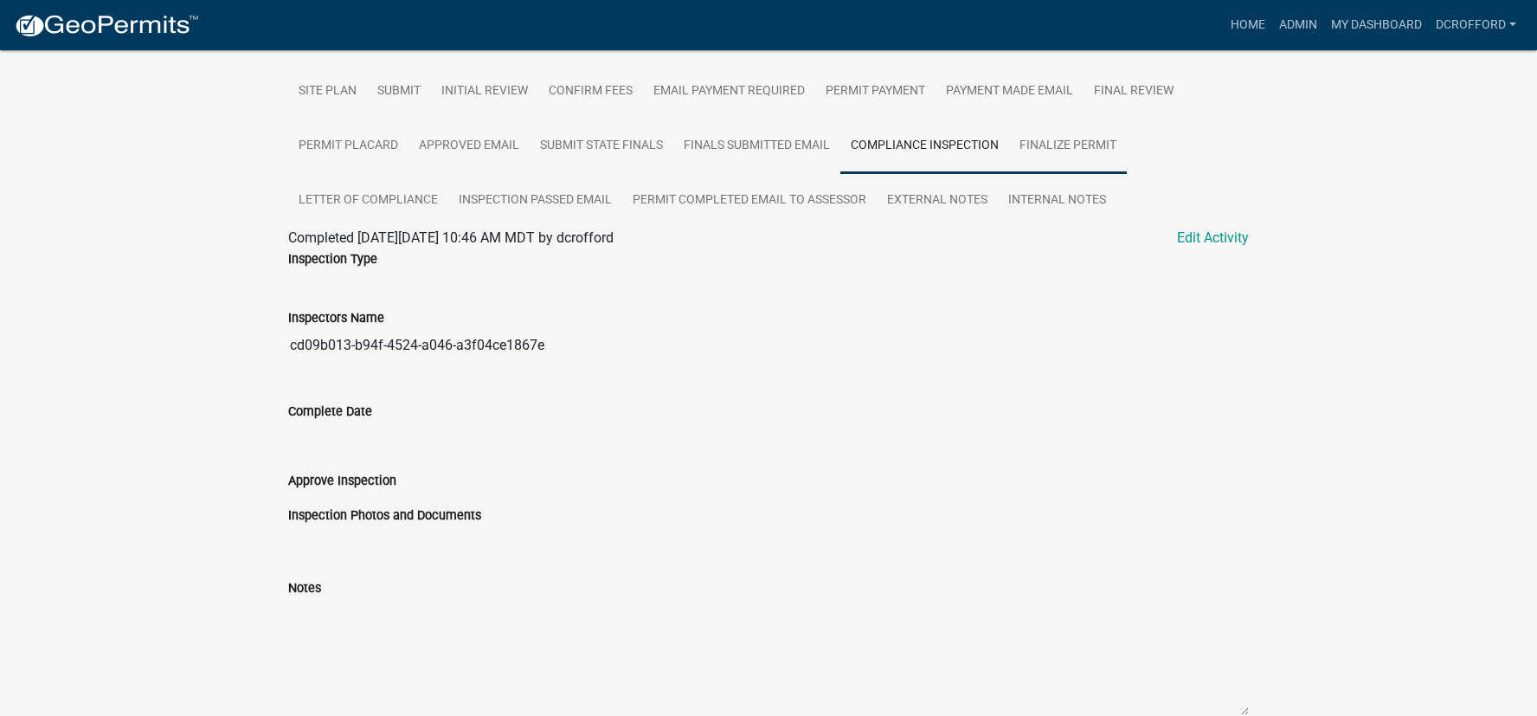
click at [1043, 144] on link "Finalize Permit" at bounding box center [1068, 146] width 118 height 55
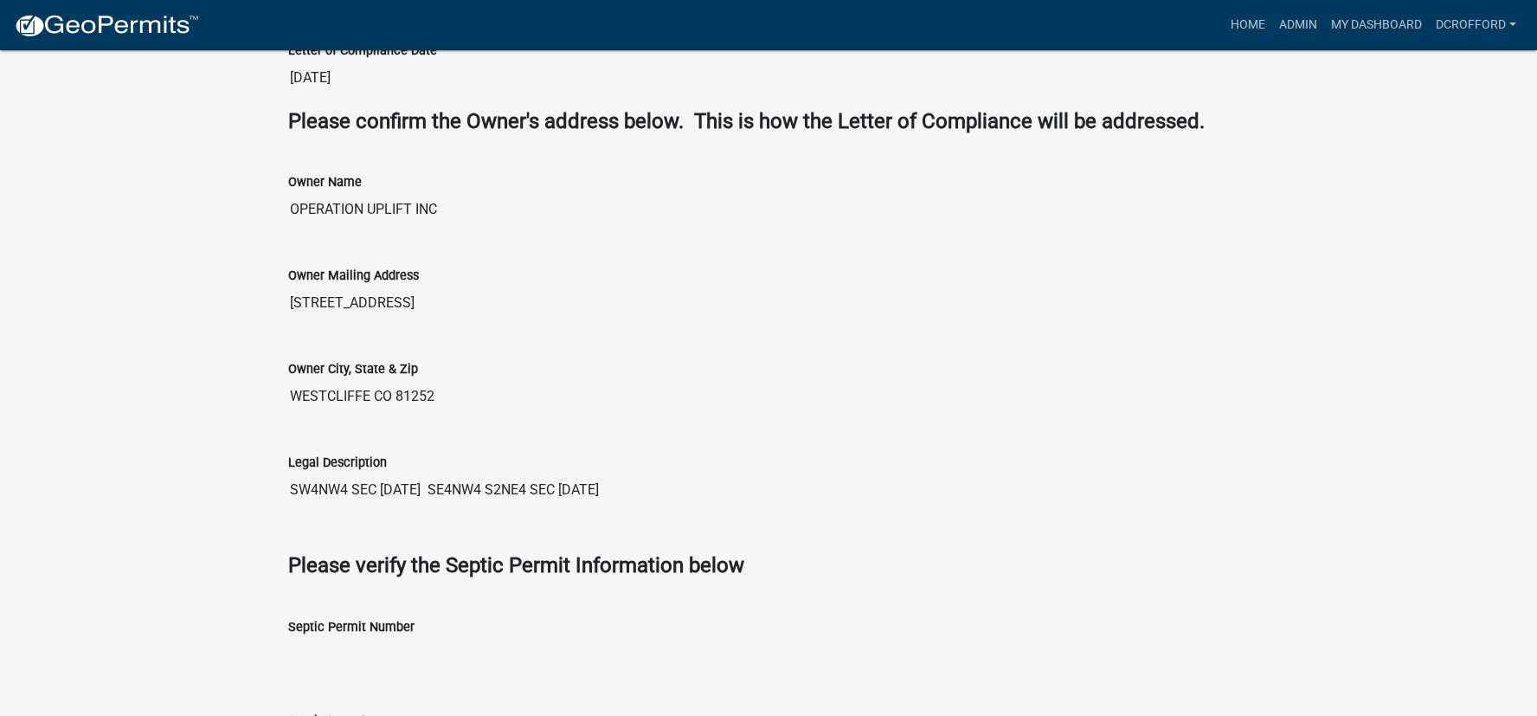
scroll to position [421, 0]
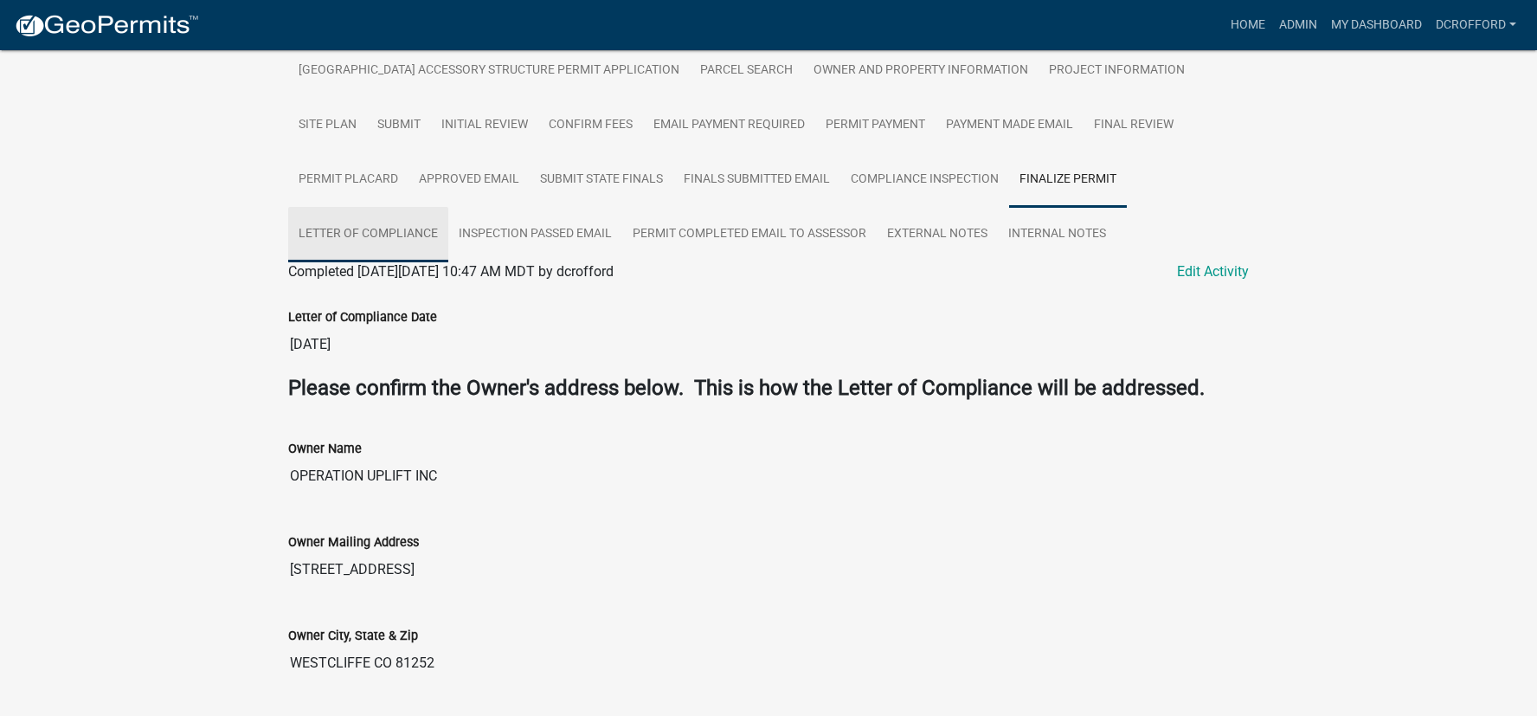
click at [352, 234] on link "Letter of Compliance" at bounding box center [368, 234] width 160 height 55
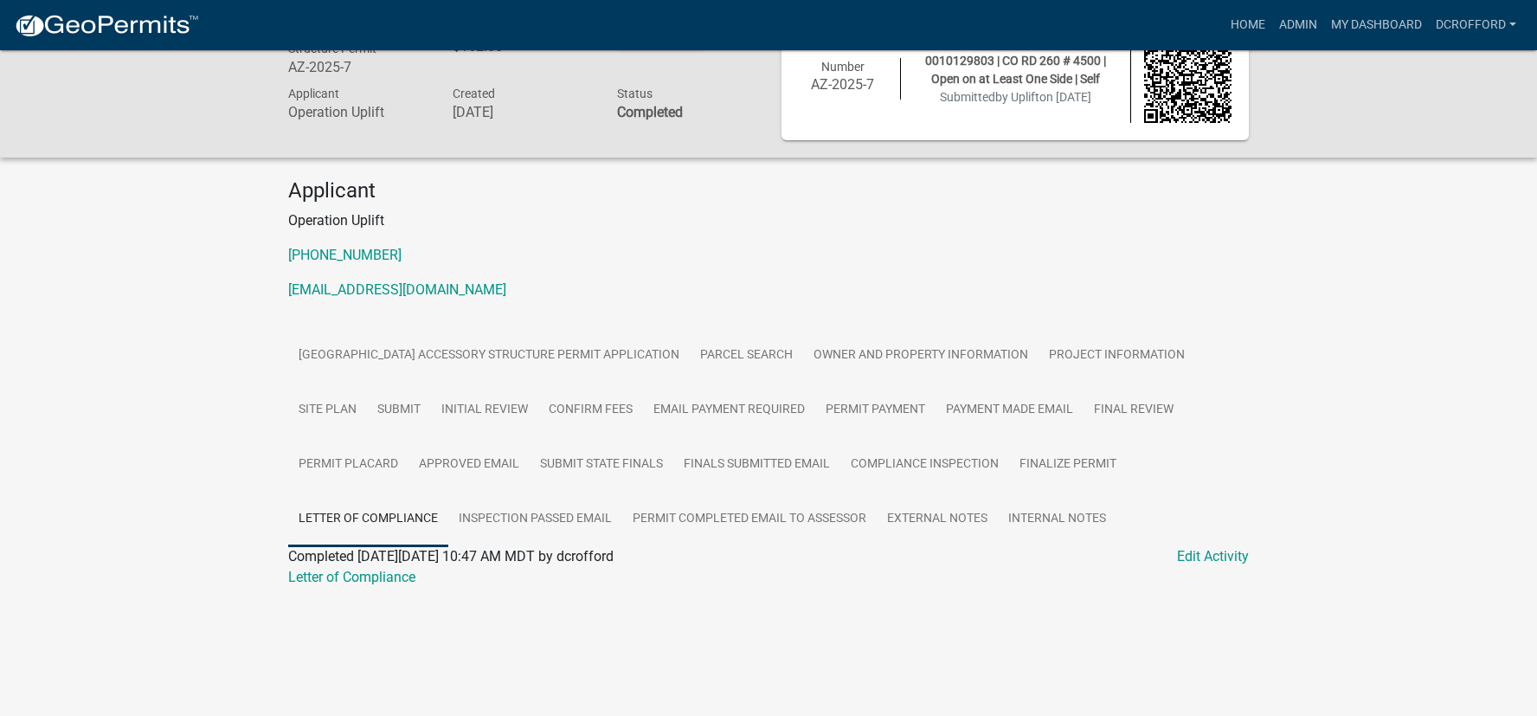
scroll to position [0, 0]
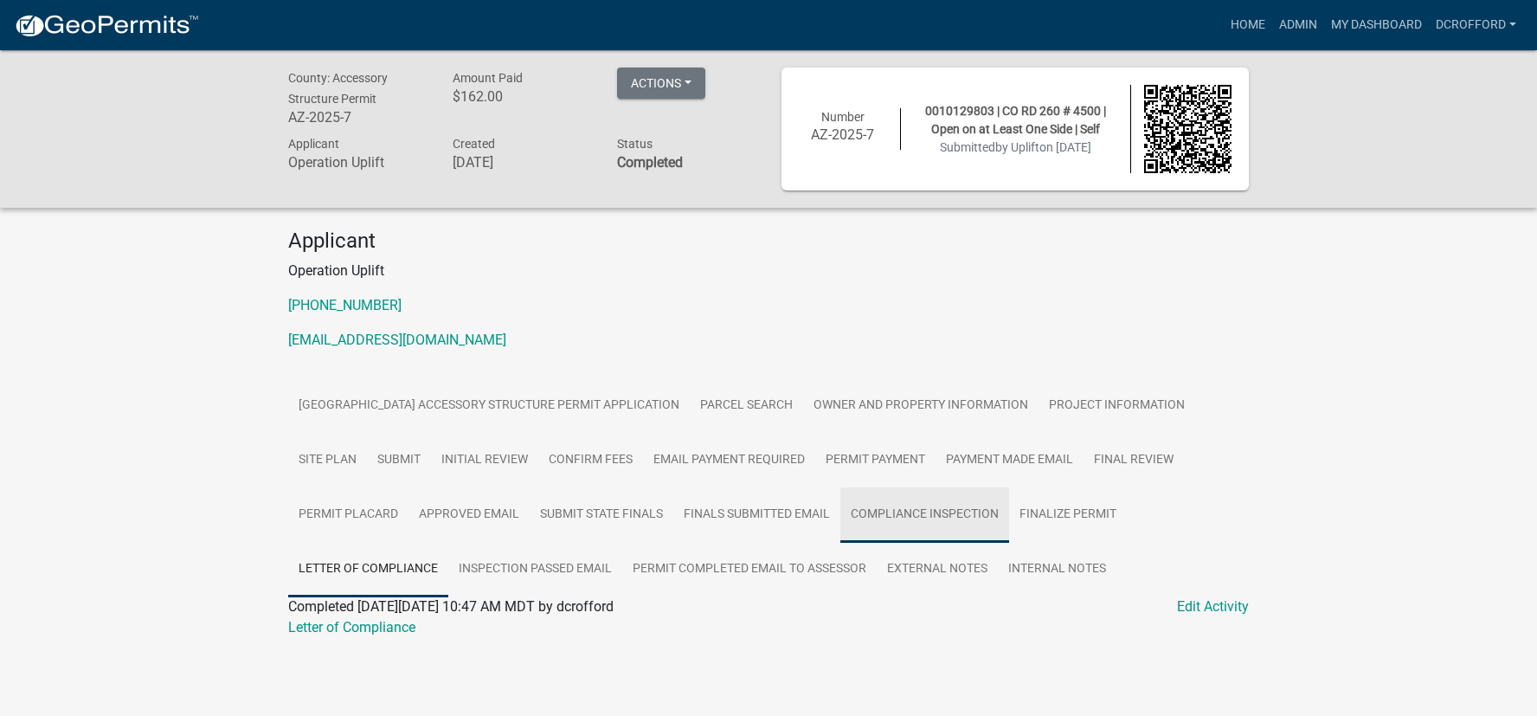
click at [915, 515] on link "Compliance Inspection" at bounding box center [924, 514] width 169 height 55
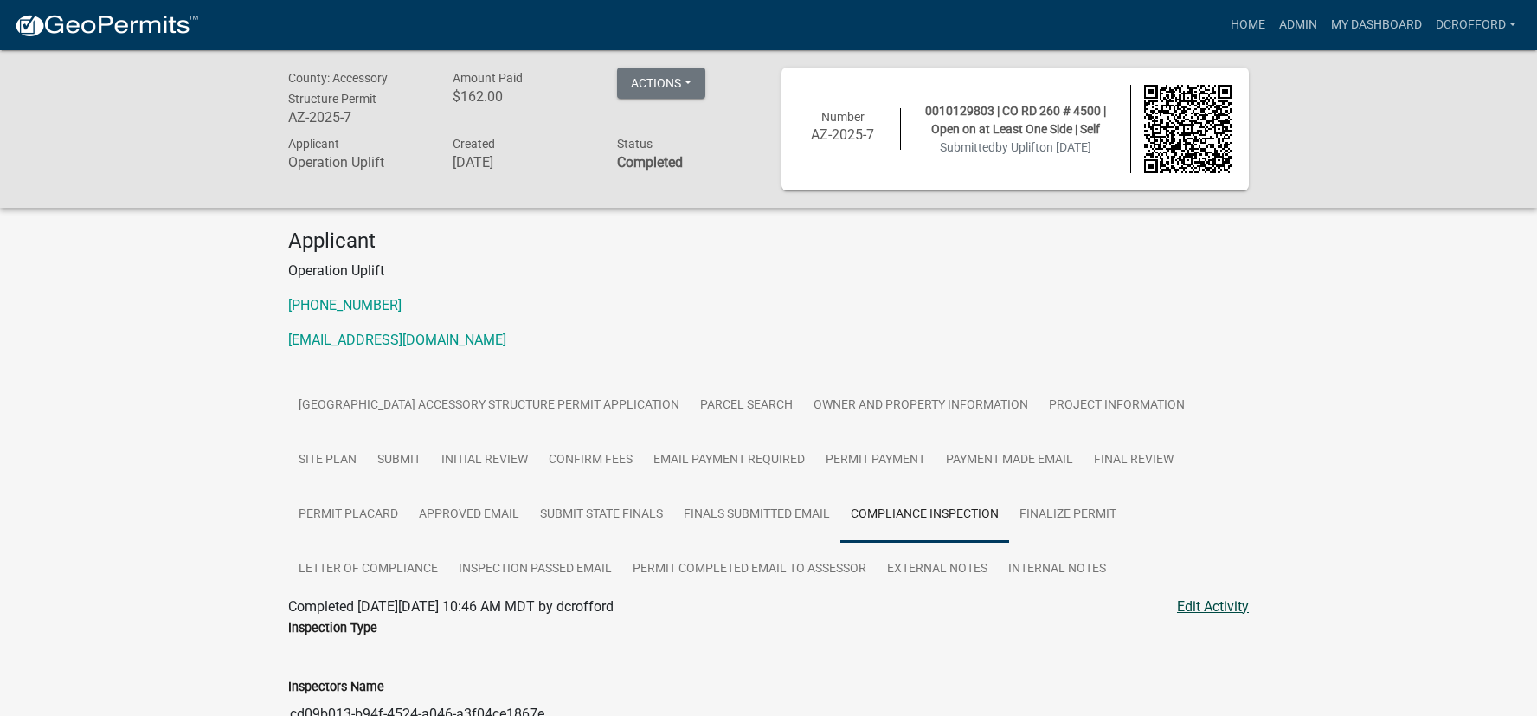
click at [1211, 600] on link "Edit Activity" at bounding box center [1213, 606] width 72 height 21
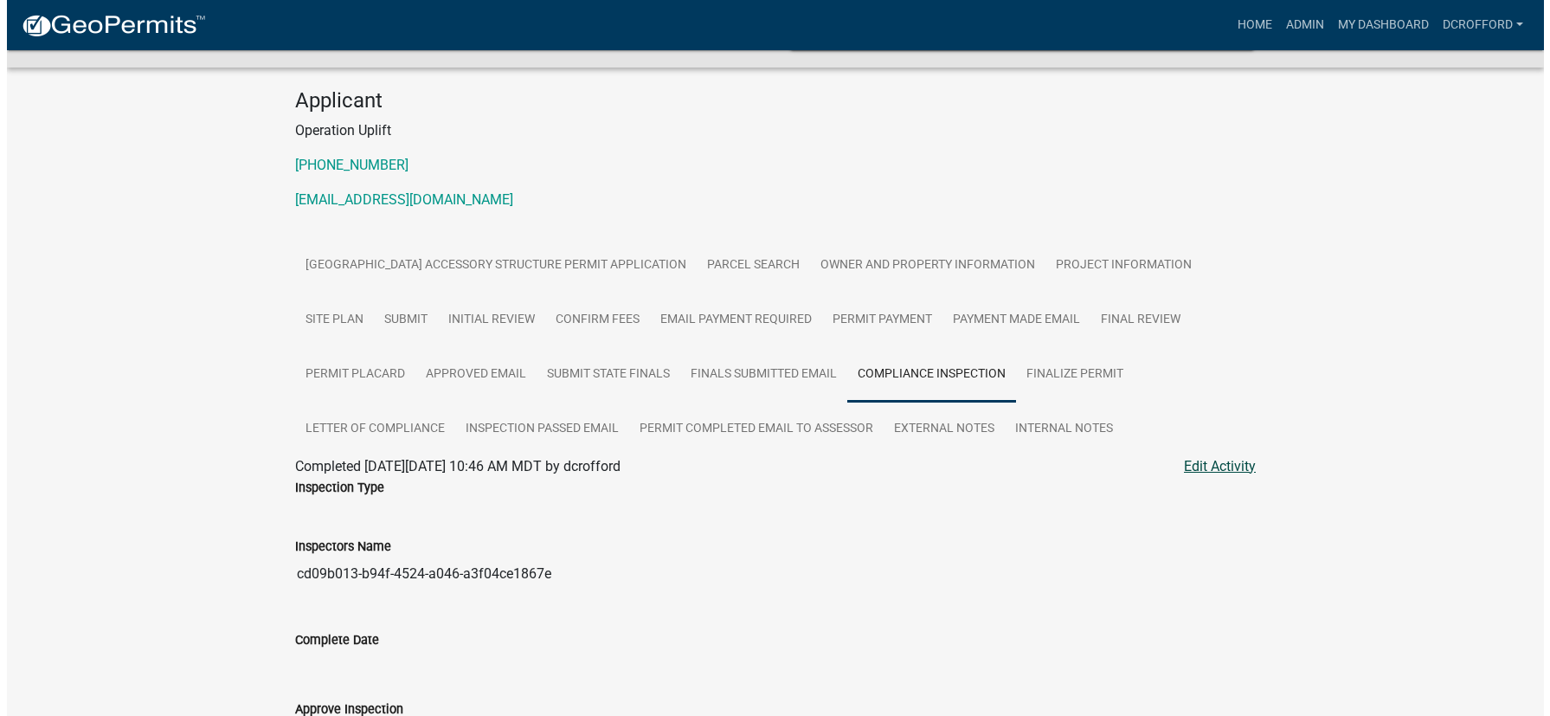
scroll to position [346, 0]
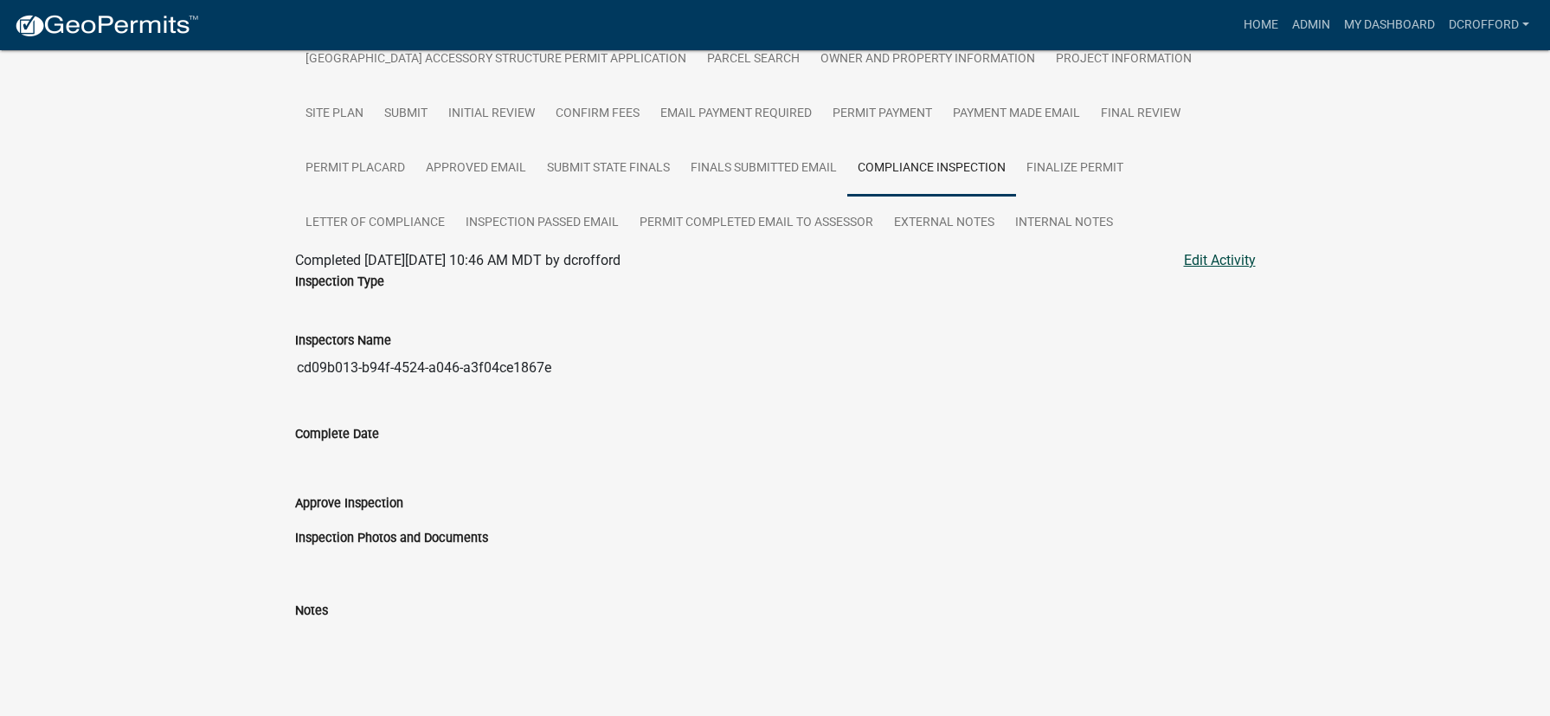
select select "cd09b013-b94f-4524-a046-a3f04ce1867e"
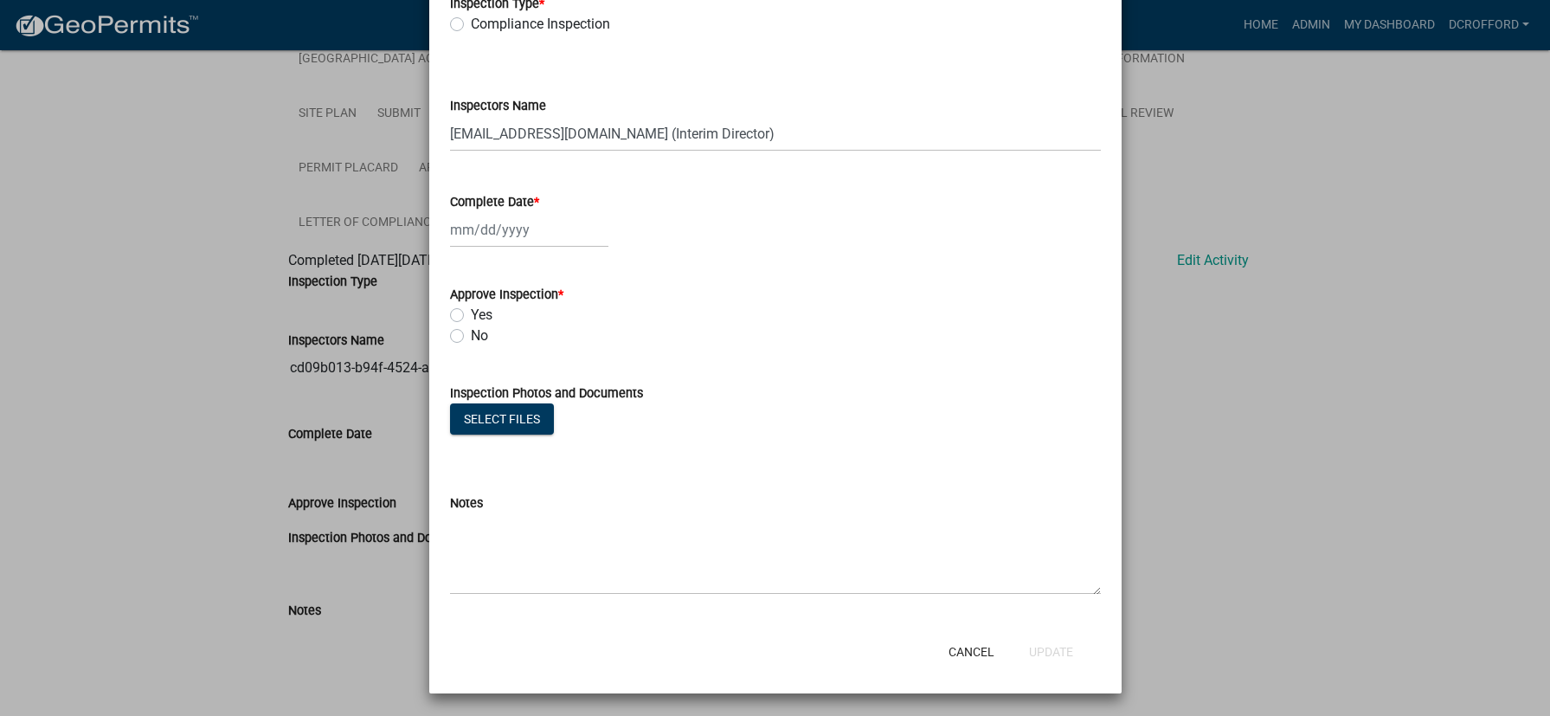
scroll to position [123, 0]
click at [498, 427] on button "Select files" at bounding box center [502, 416] width 104 height 31
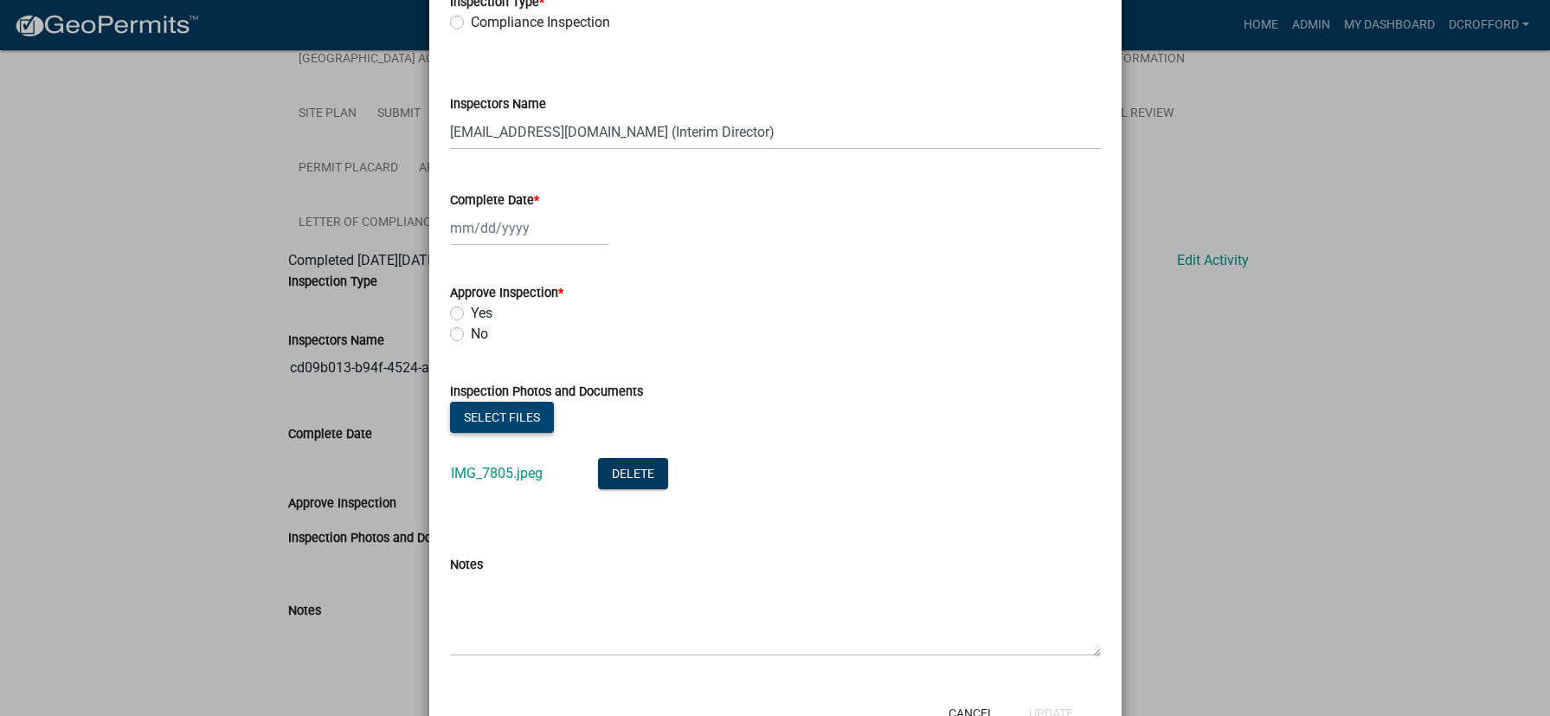
click at [485, 422] on button "Select files" at bounding box center [502, 416] width 104 height 31
click at [499, 472] on link "IMG_7805.jpeg" at bounding box center [497, 473] width 92 height 16
click at [506, 533] on link "IMG_7826.jpeg" at bounding box center [497, 536] width 92 height 16
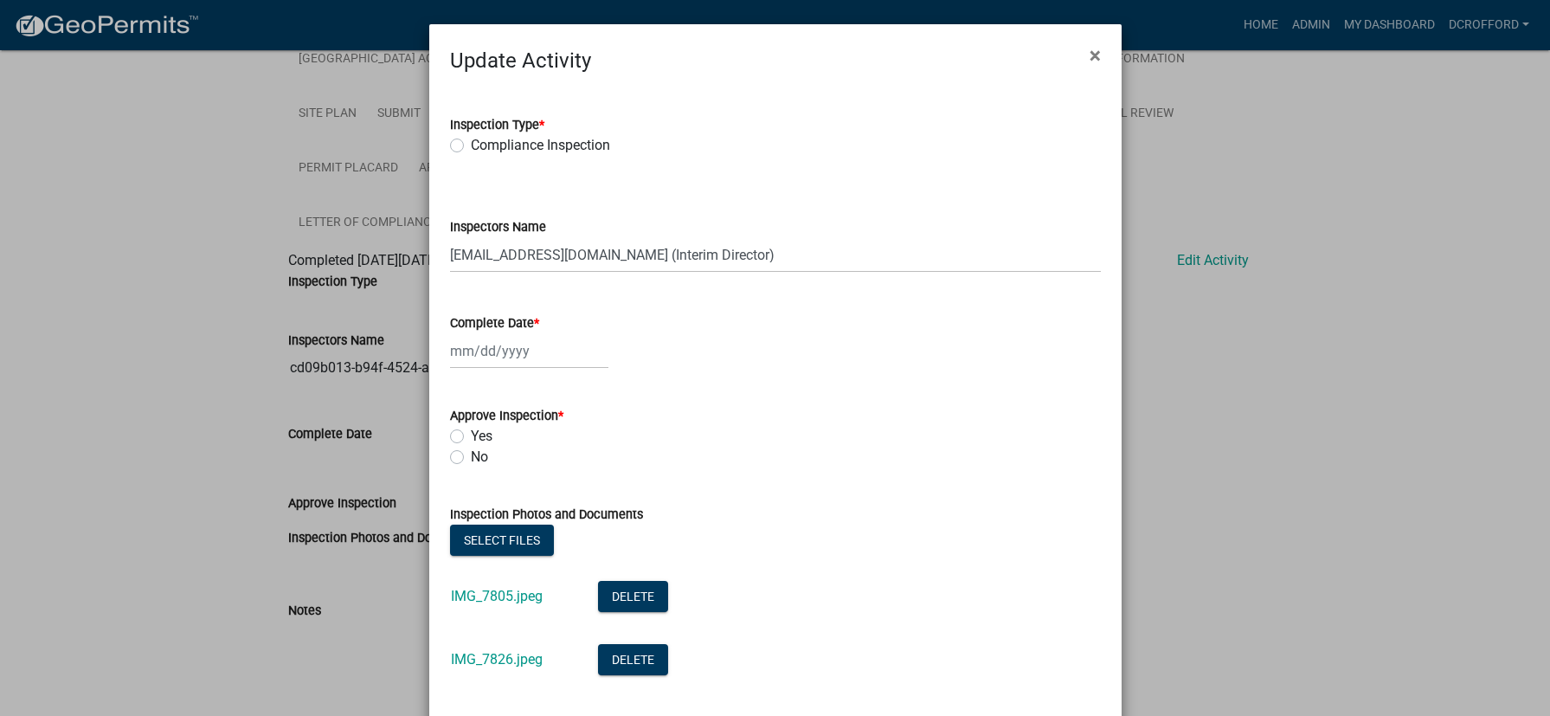
scroll to position [249, 0]
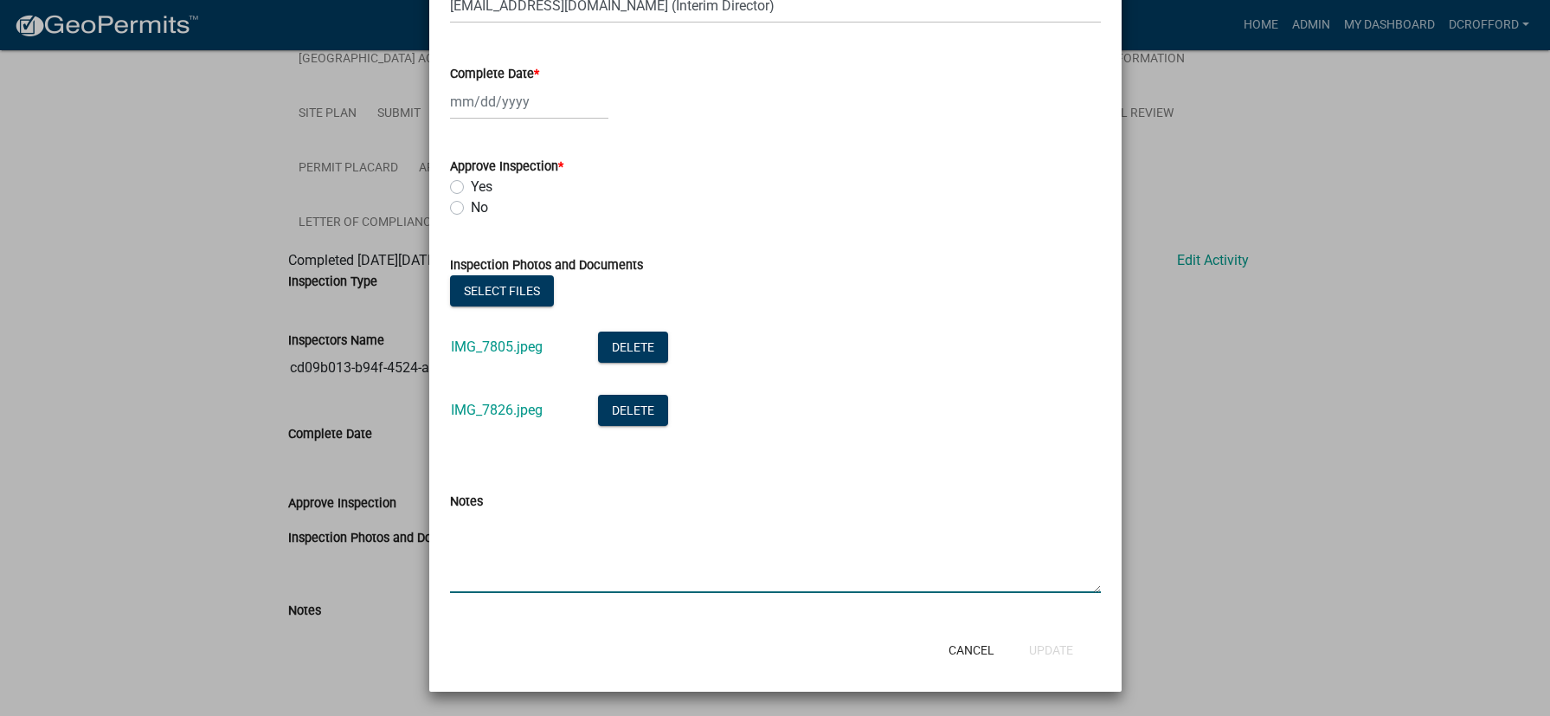
click at [961, 549] on textarea "Notes" at bounding box center [775, 551] width 651 height 81
click at [1022, 357] on li "IMG_7805.jpeg Delete" at bounding box center [775, 349] width 651 height 63
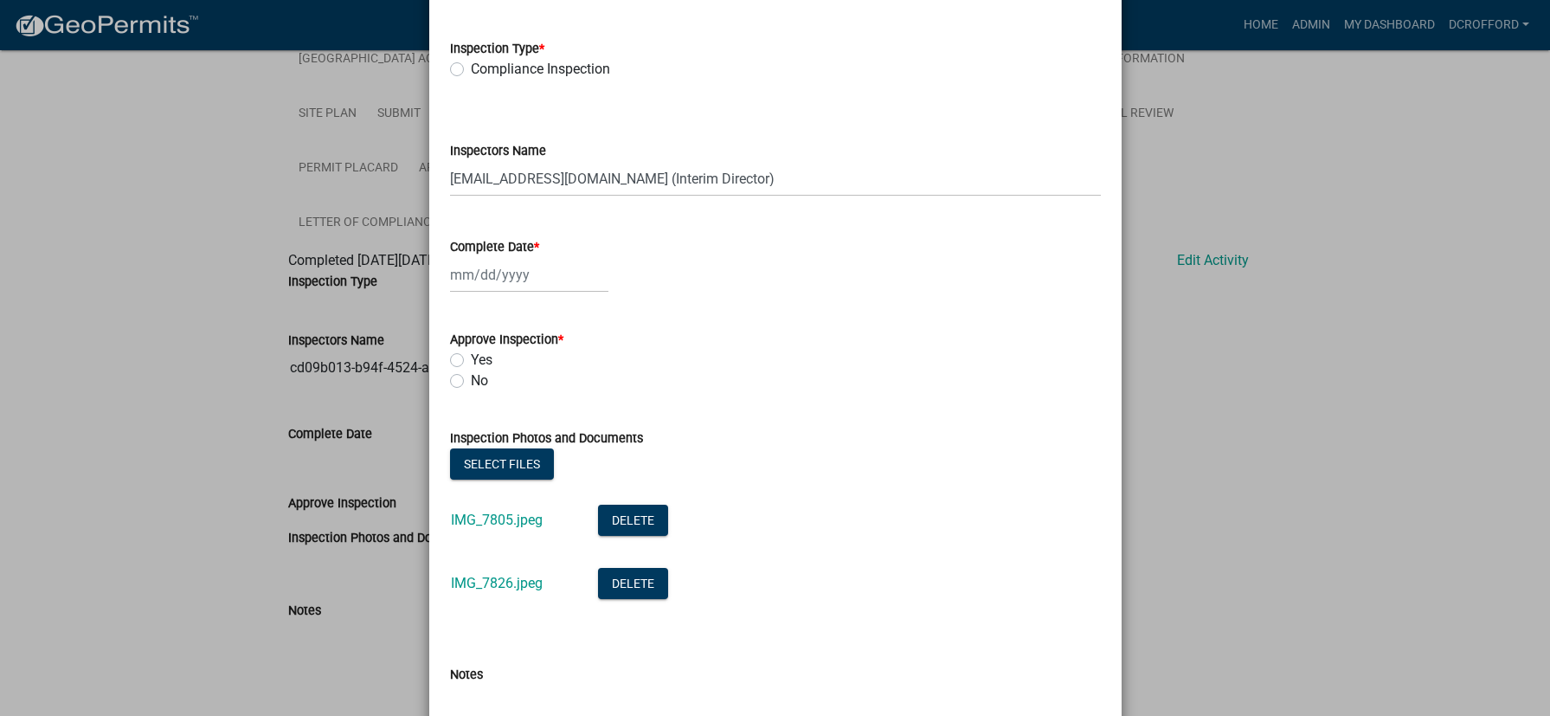
scroll to position [0, 0]
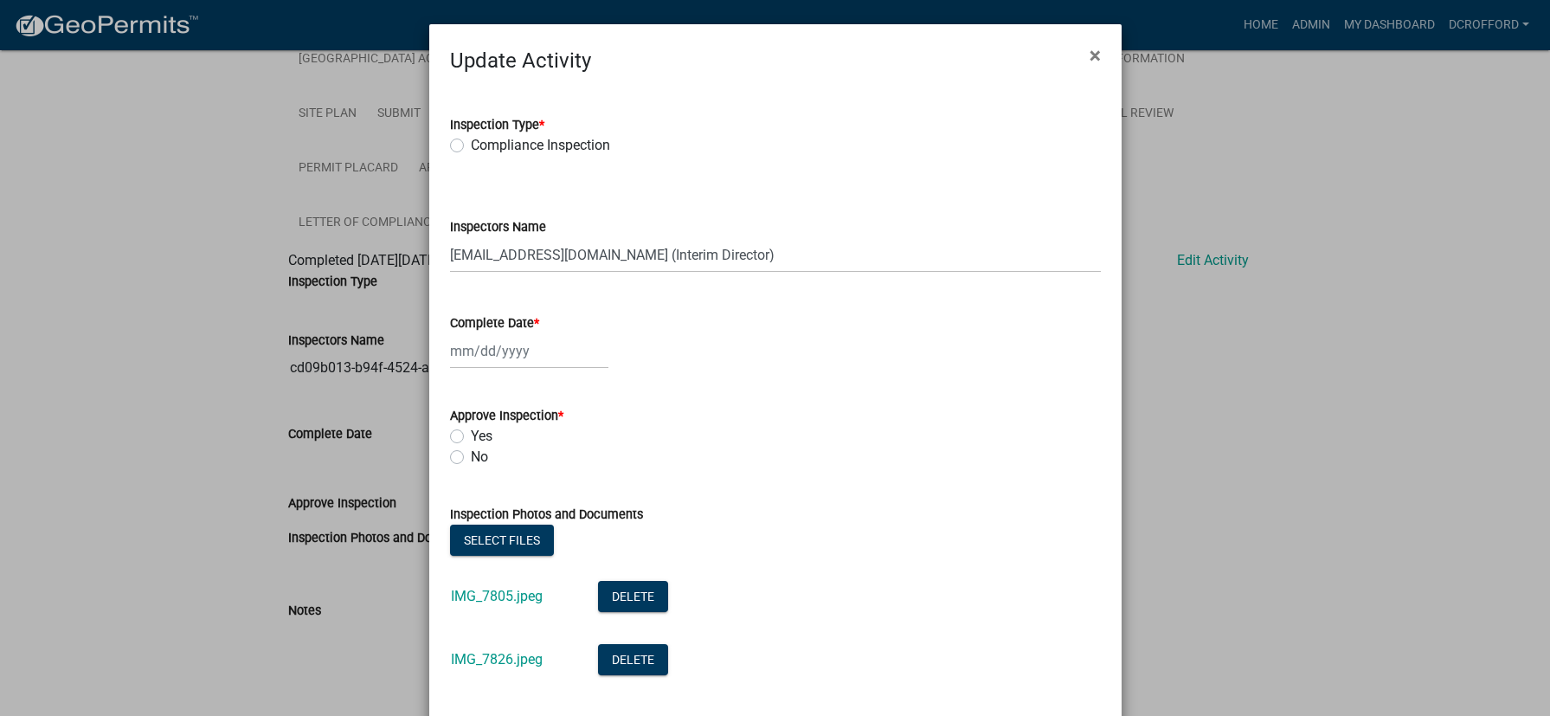
click at [458, 142] on div "Compliance Inspection" at bounding box center [775, 145] width 651 height 21
click at [471, 144] on label "Compliance Inspection" at bounding box center [540, 145] width 139 height 21
click at [471, 144] on input "Compliance Inspection" at bounding box center [476, 140] width 11 height 11
radio input "true"
click at [460, 357] on div at bounding box center [529, 350] width 158 height 35
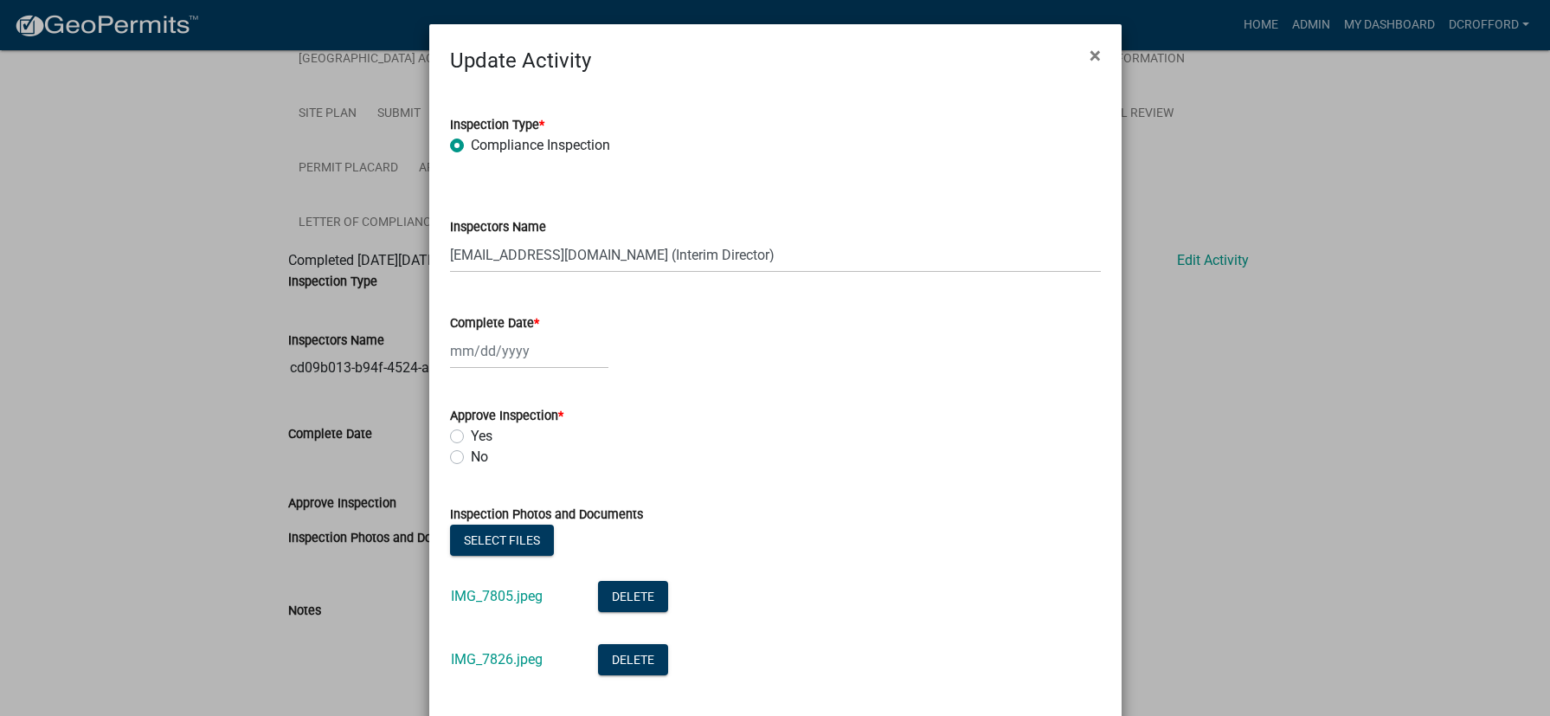
select select "10"
select select "2025"
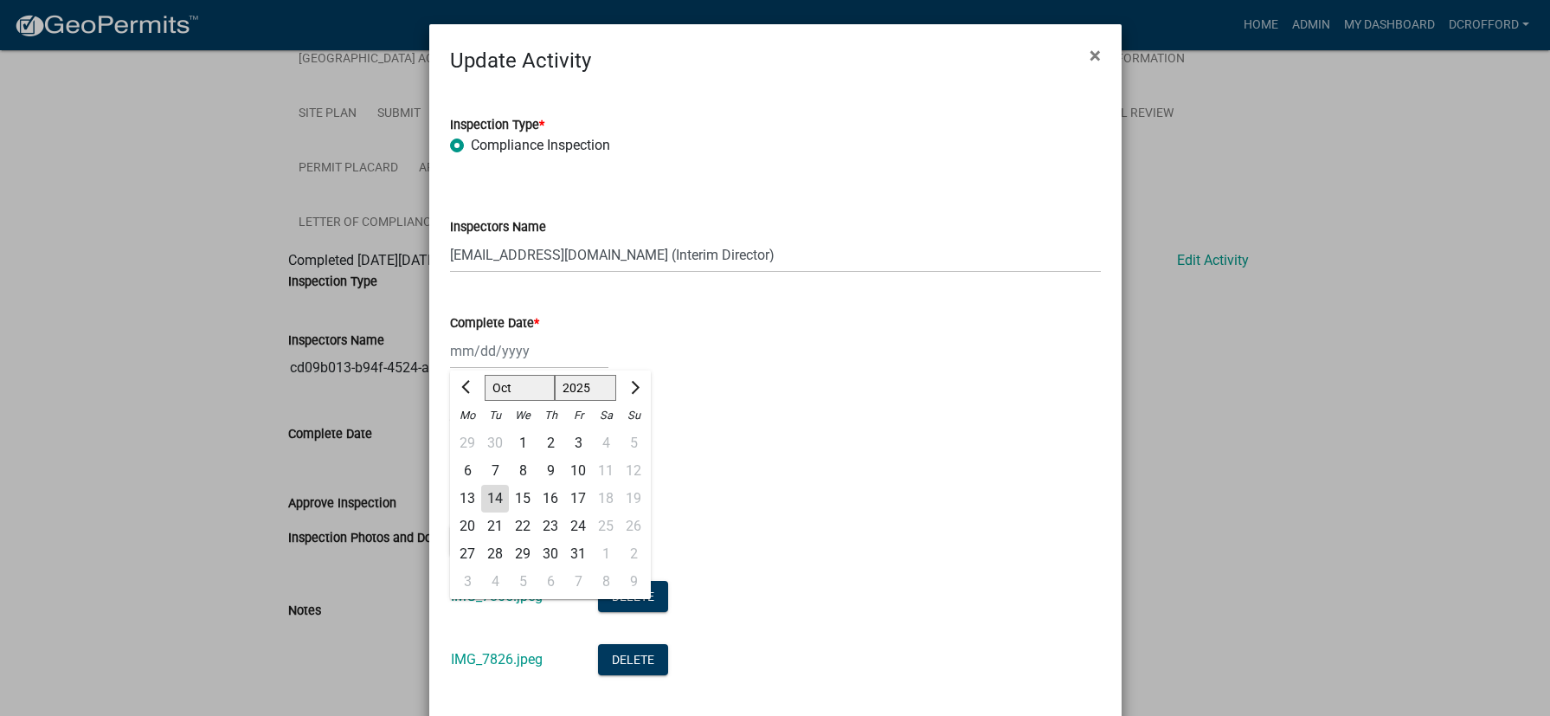
click at [483, 500] on div "14" at bounding box center [495, 499] width 28 height 28
type input "[DATE]"
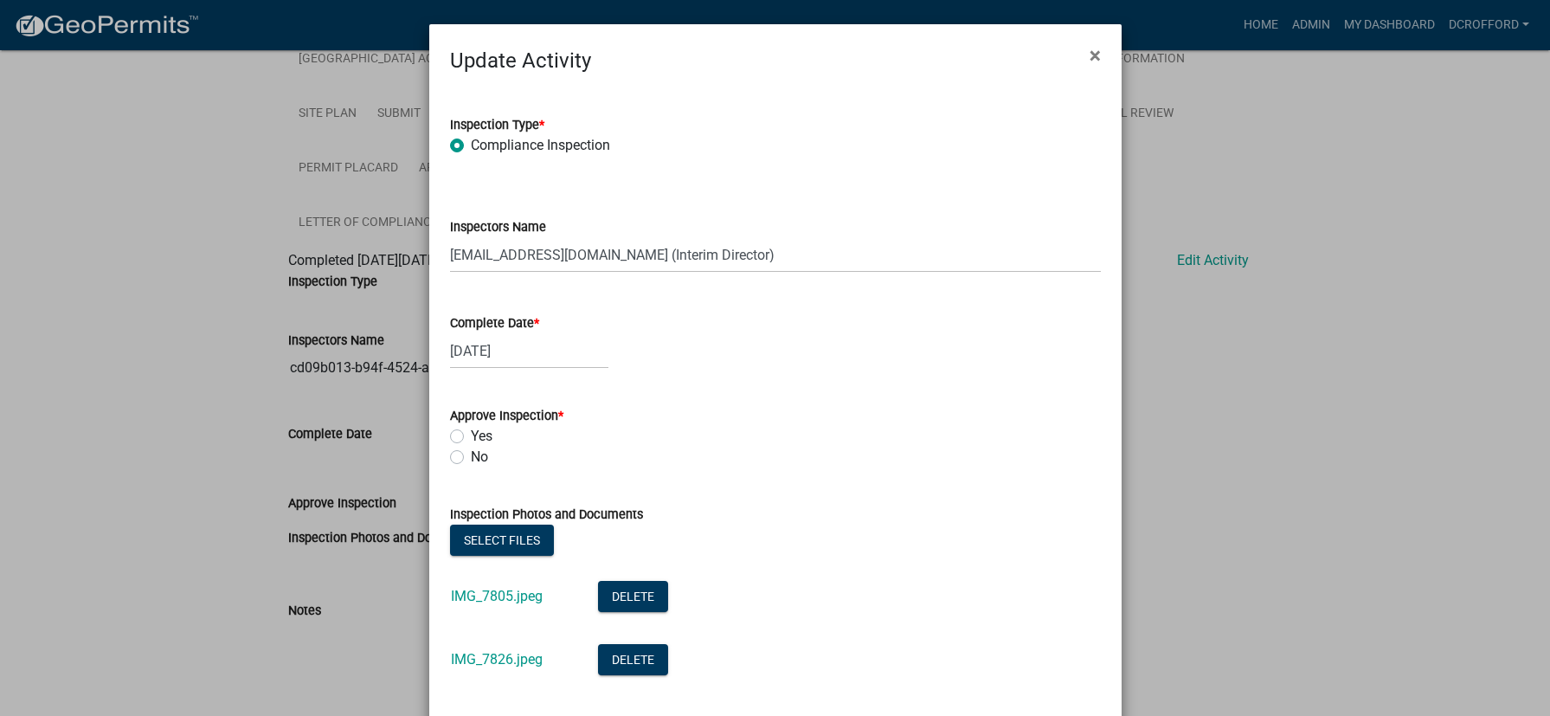
click at [471, 440] on label "Yes" at bounding box center [482, 436] width 22 height 21
click at [471, 437] on input "Yes" at bounding box center [476, 431] width 11 height 11
radio input "true"
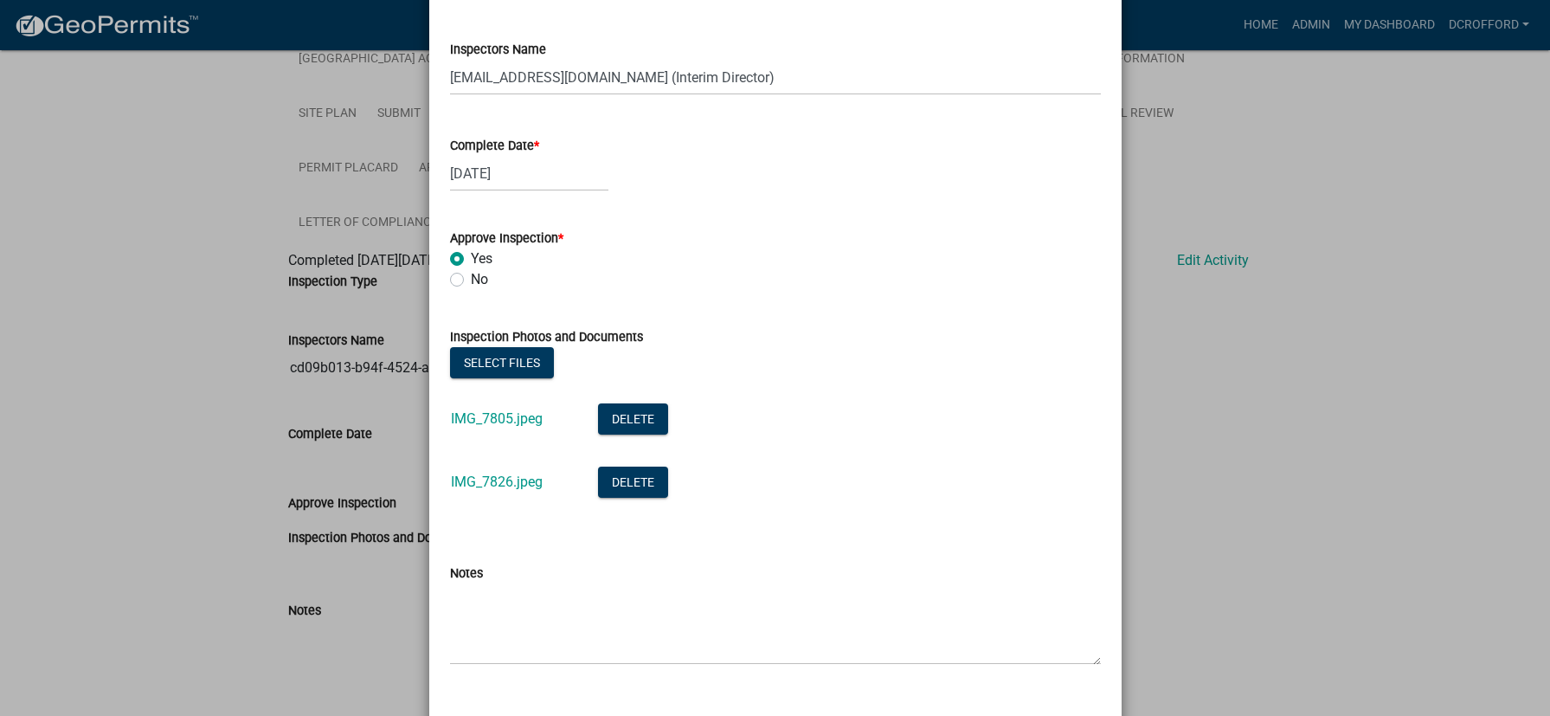
scroll to position [249, 0]
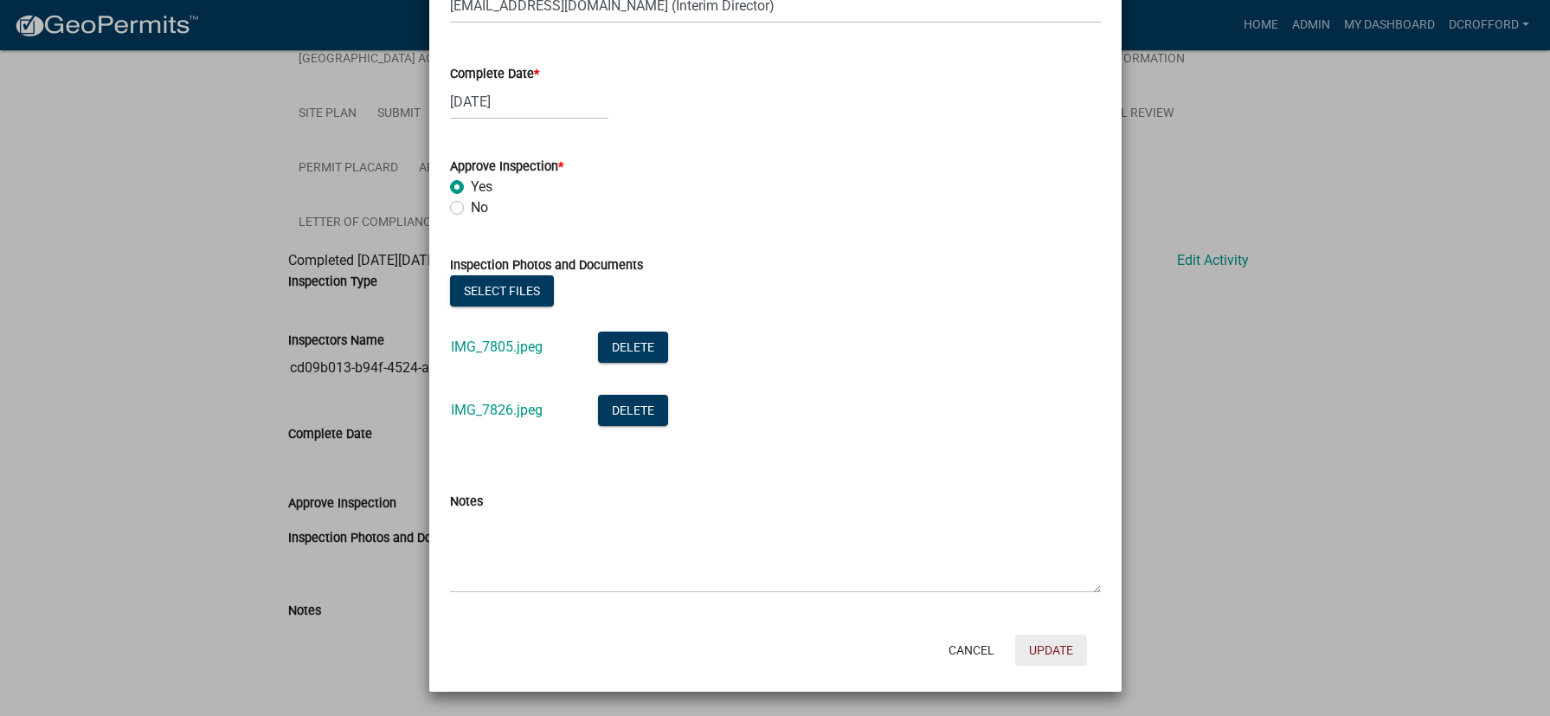
click at [1035, 648] on button "Update" at bounding box center [1051, 649] width 72 height 31
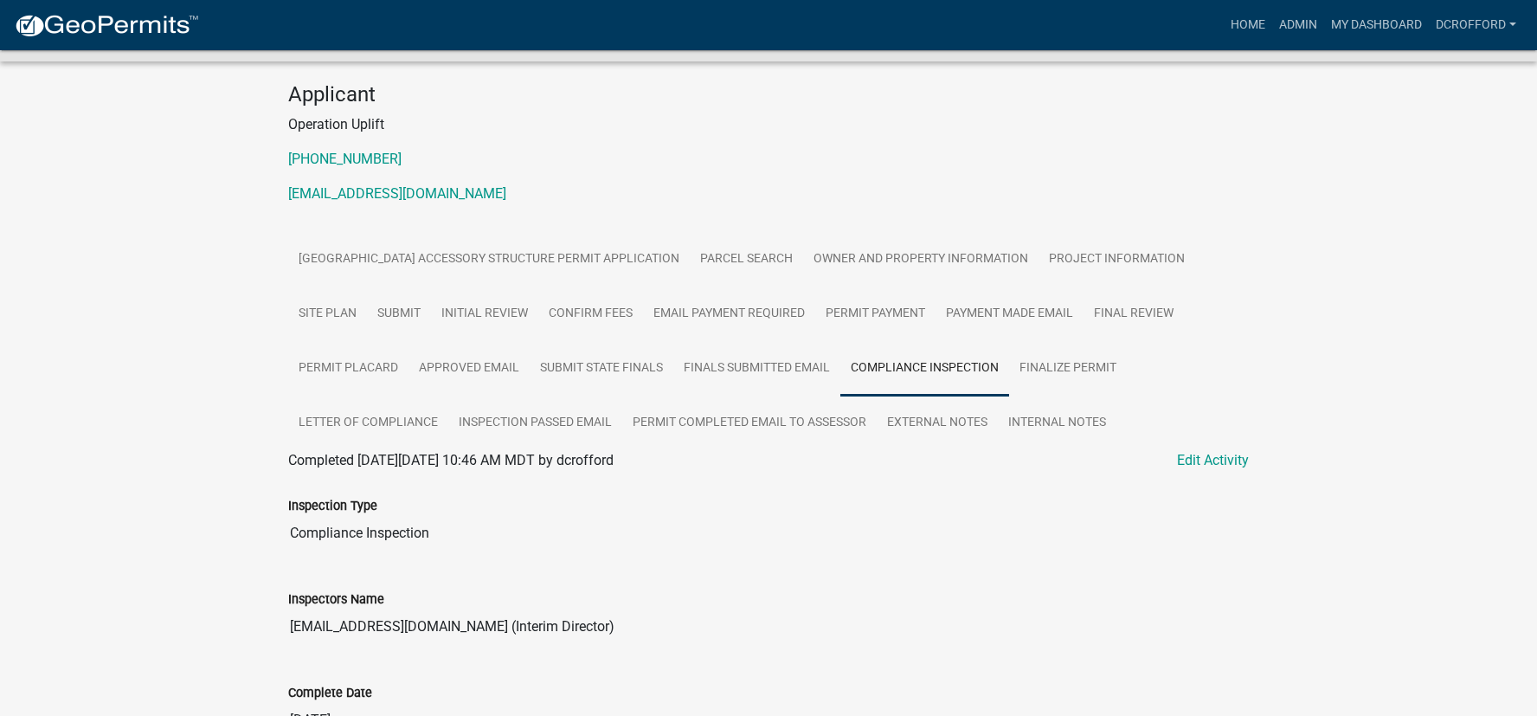
scroll to position [0, 0]
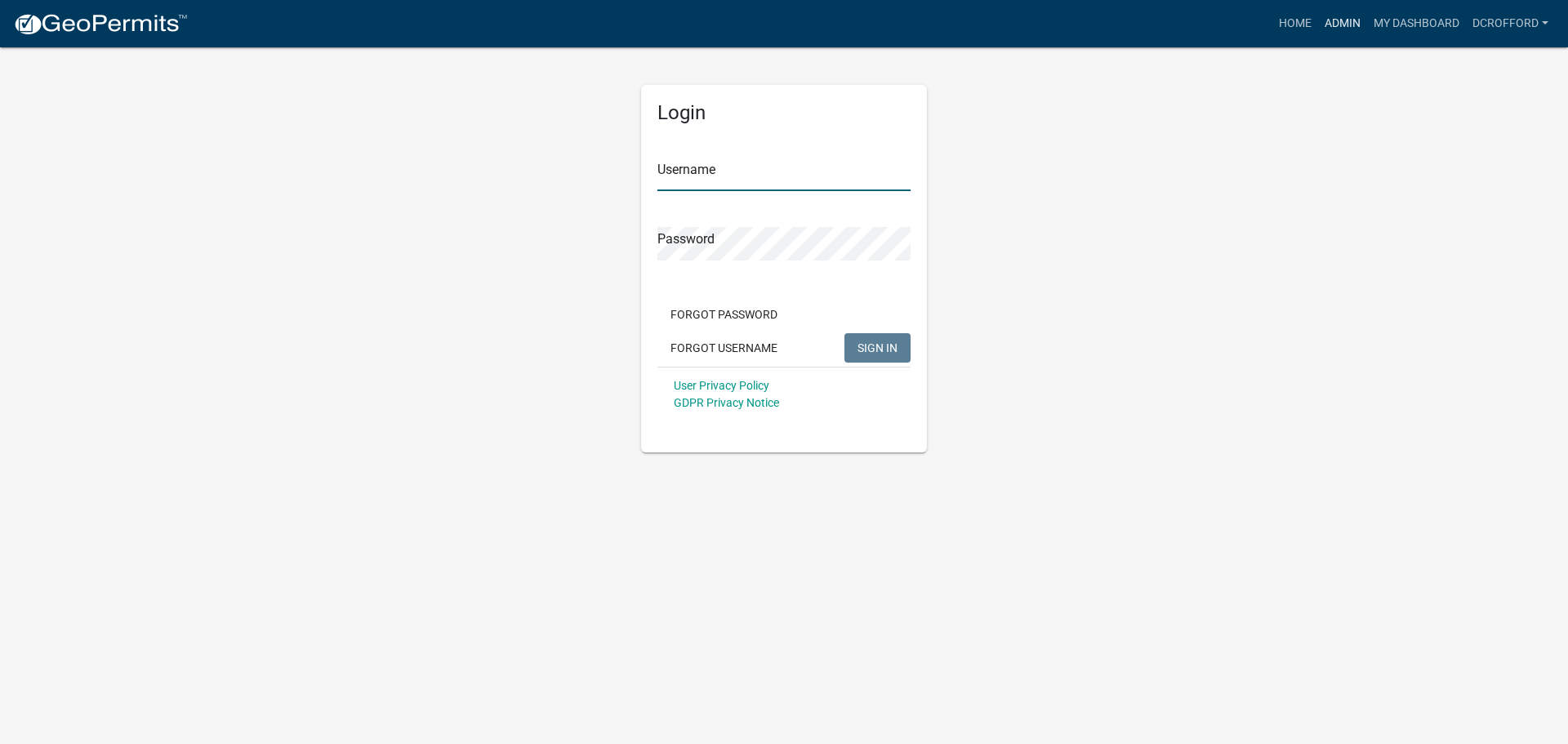
type input "dcrofford"
click at [1347, 25] on link "Admin" at bounding box center [1343, 24] width 49 height 31
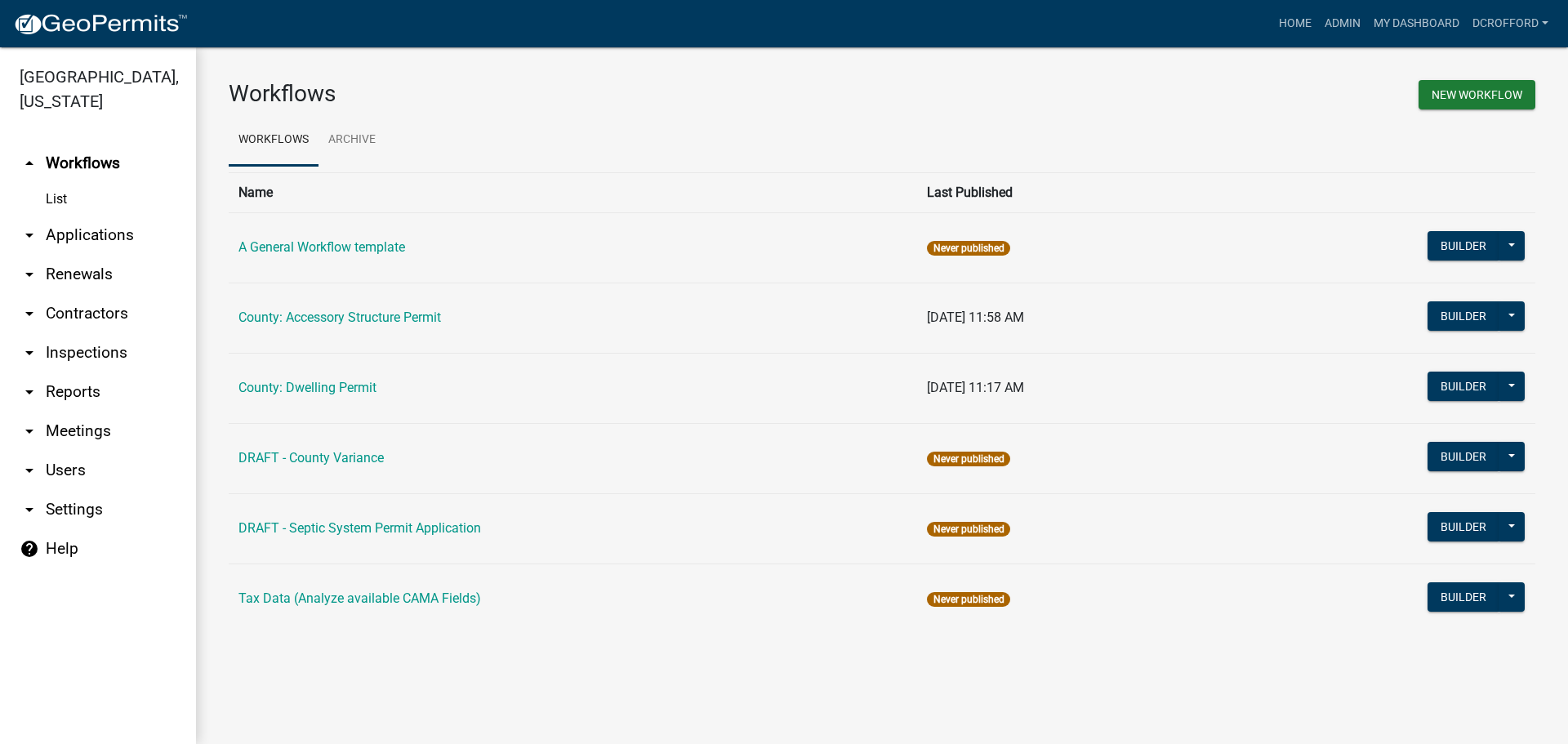
click at [115, 230] on link "arrow_drop_down Applications" at bounding box center [98, 235] width 196 height 40
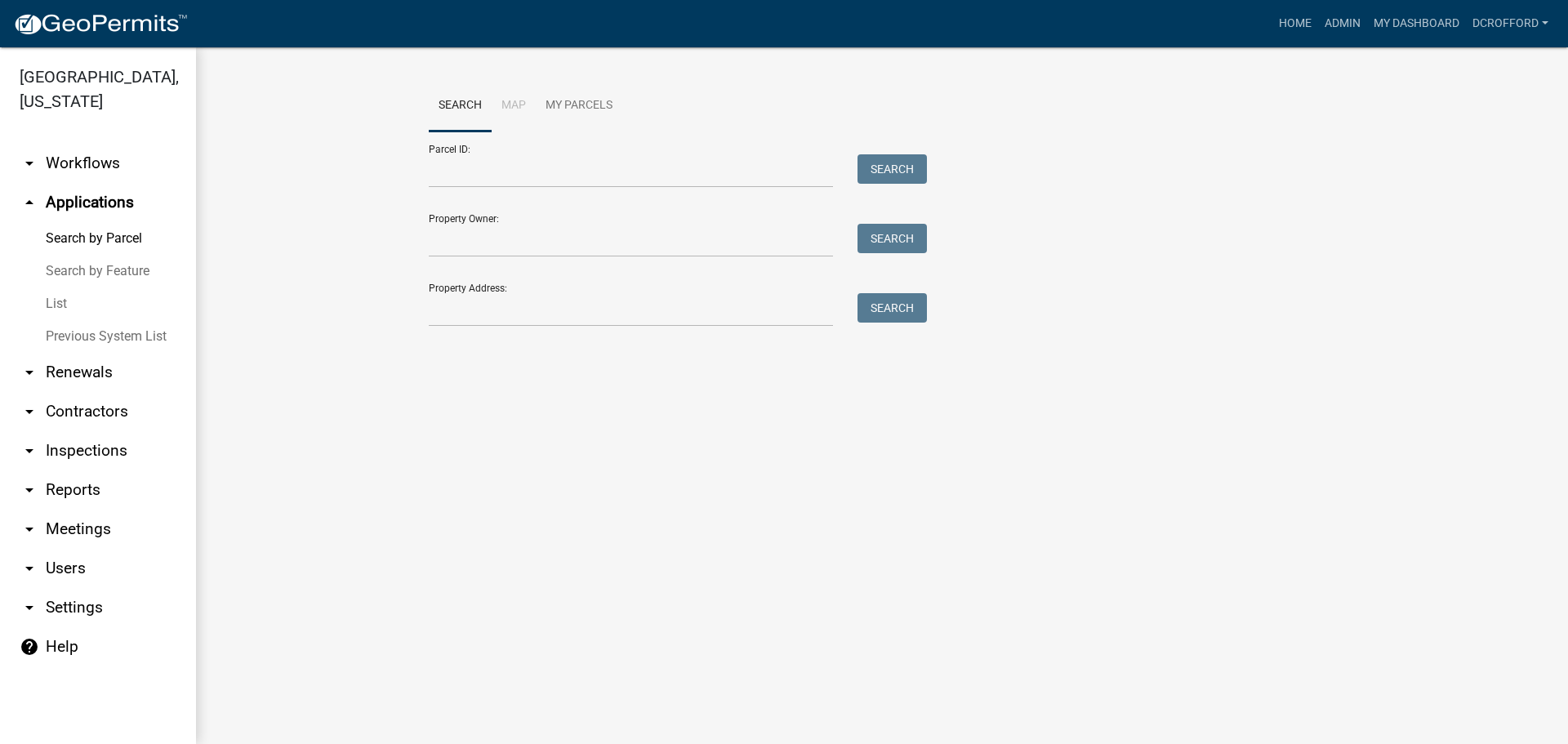
click at [65, 304] on link "List" at bounding box center [98, 304] width 196 height 33
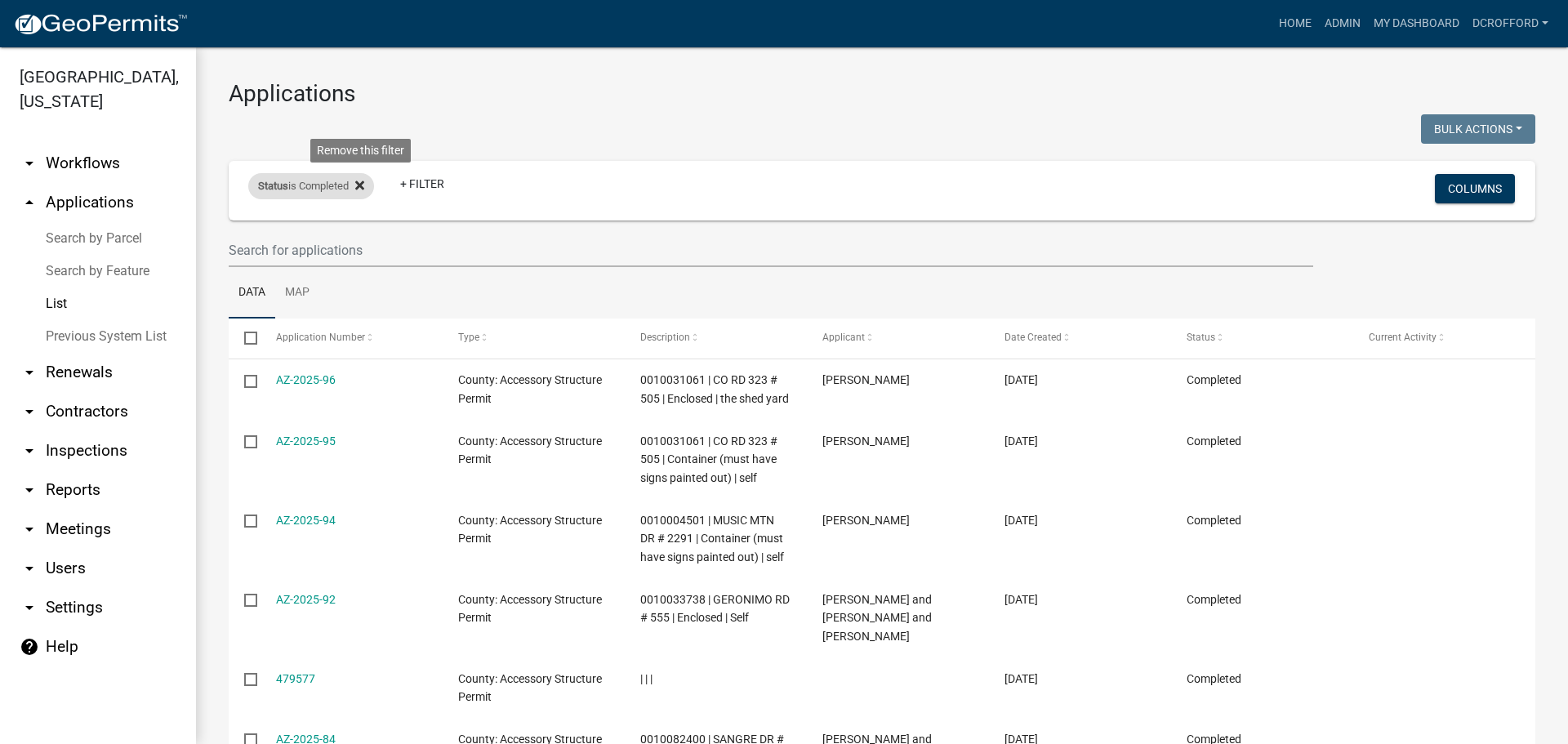
click at [358, 189] on fa-icon at bounding box center [356, 186] width 15 height 26
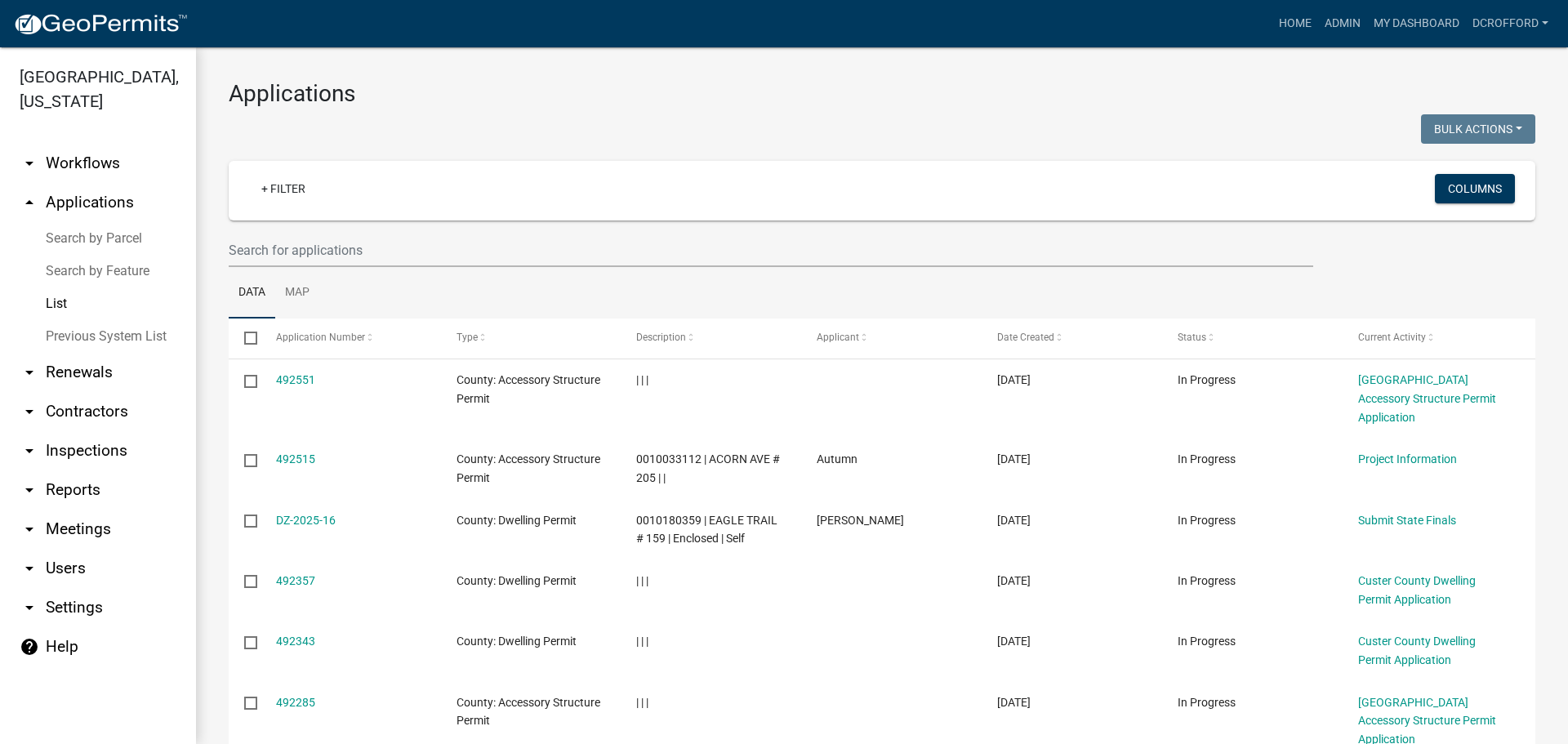
click at [109, 243] on link "Search by Parcel" at bounding box center [98, 238] width 196 height 33
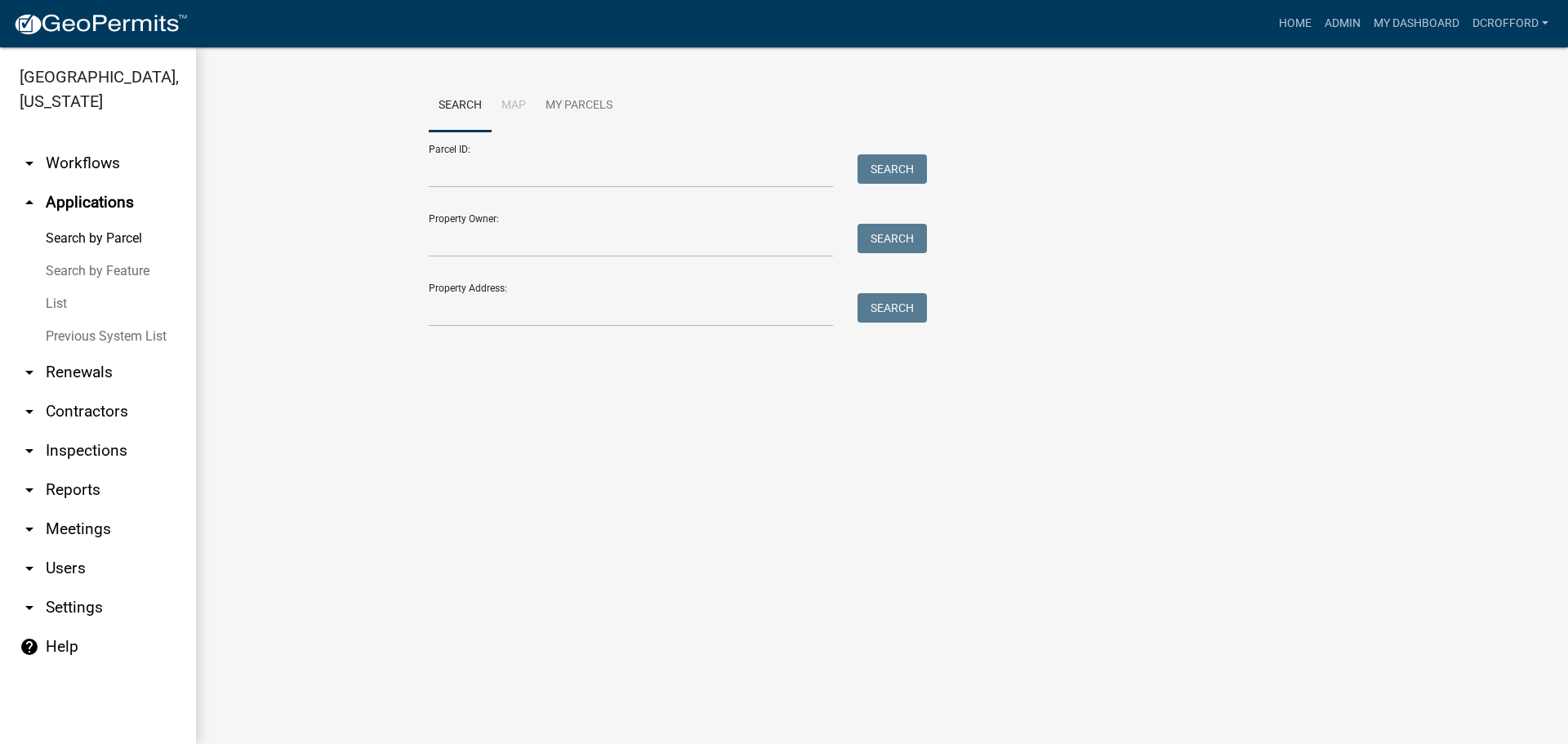
drag, startPoint x: 288, startPoint y: 435, endPoint x: 281, endPoint y: 415, distance: 21.2
click at [279, 431] on main "Search Map My Parcels Parcel ID: Search Property Owner: Search Property Address…" at bounding box center [883, 396] width 1373 height 697
drag, startPoint x: 243, startPoint y: 231, endPoint x: 244, endPoint y: 221, distance: 10.0
click at [244, 225] on wm-workflow-application-search-view "Search Map My Parcels Parcel ID: Search Property Owner: Search Property Address…" at bounding box center [882, 211] width 1307 height 262
drag, startPoint x: 303, startPoint y: 350, endPoint x: 314, endPoint y: 338, distance: 16.3
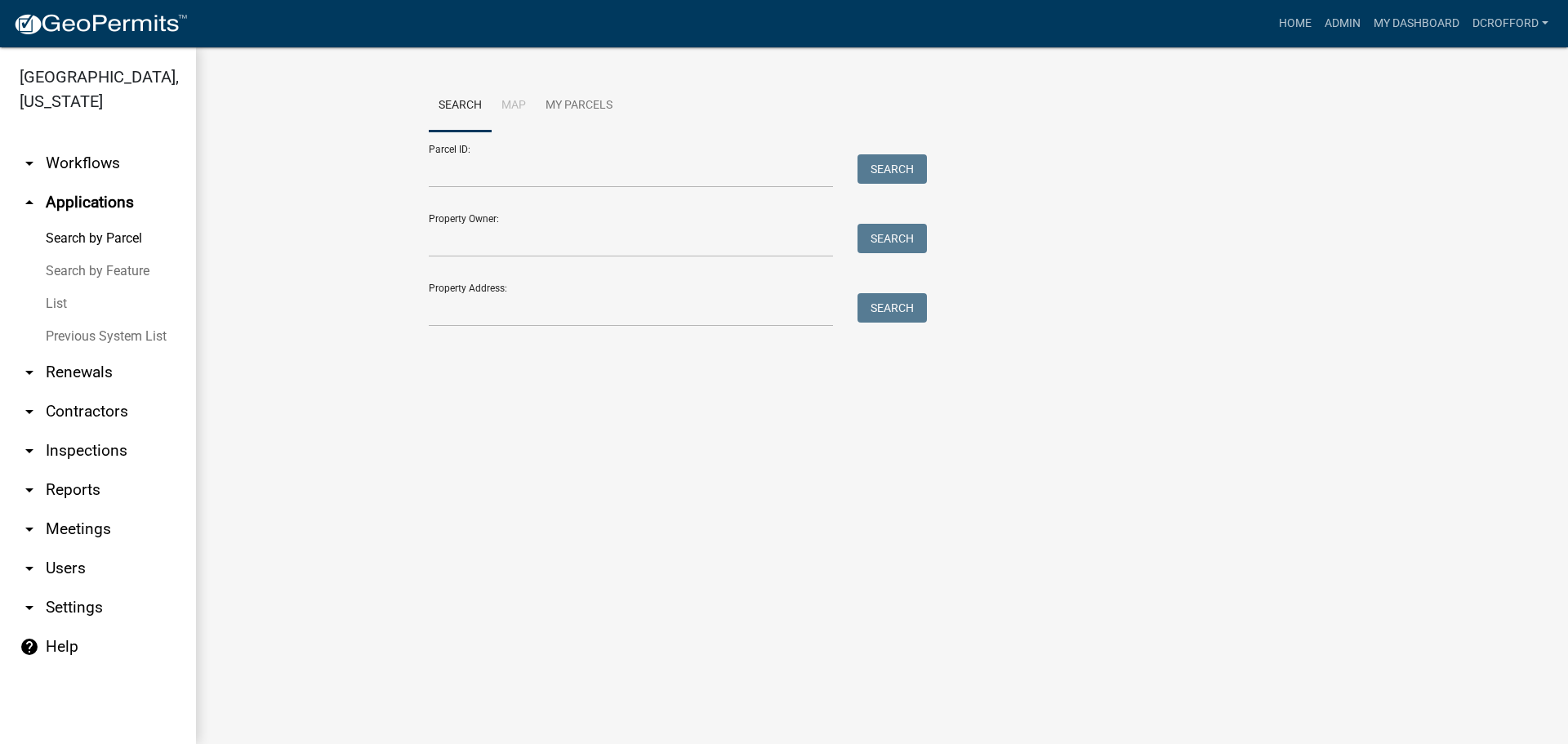
click at [305, 350] on div "Search Map My Parcels Parcel ID: Search Property Owner: Search Property Address…" at bounding box center [883, 211] width 1373 height 327
click at [458, 241] on input "Property Owner:" at bounding box center [631, 240] width 404 height 33
click at [58, 300] on link "List" at bounding box center [98, 304] width 196 height 33
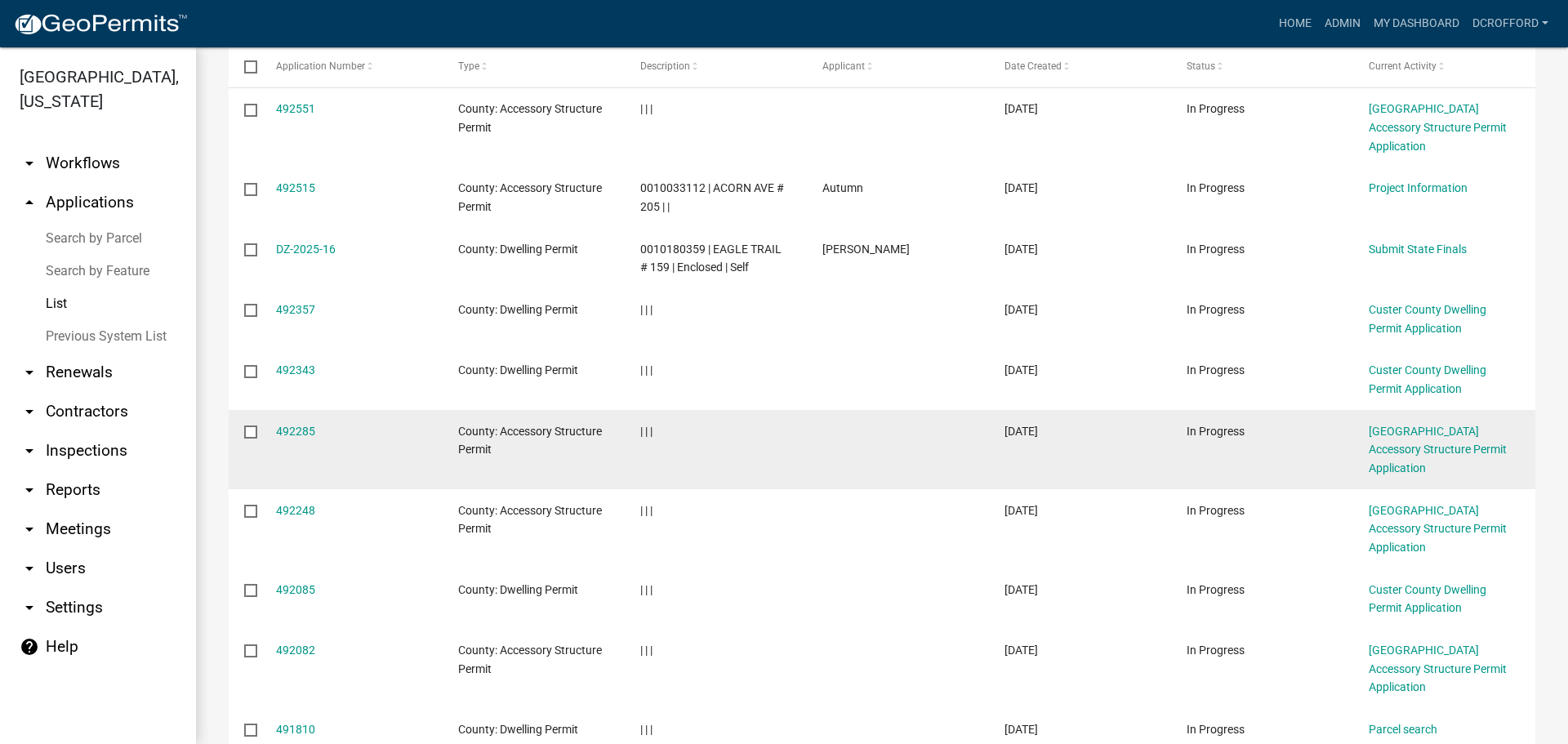
scroll to position [327, 0]
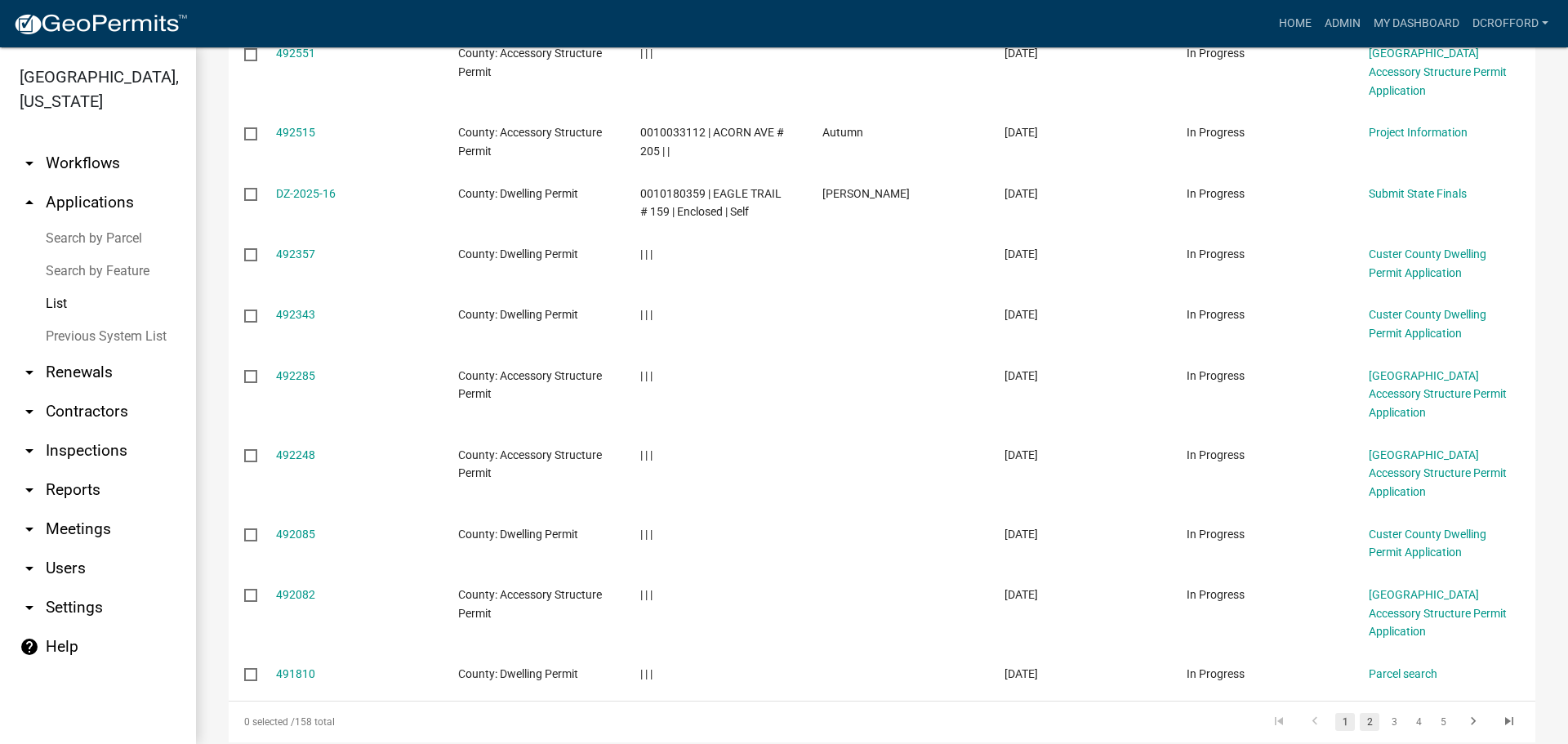
click at [1364, 713] on link "2" at bounding box center [1370, 721] width 20 height 18
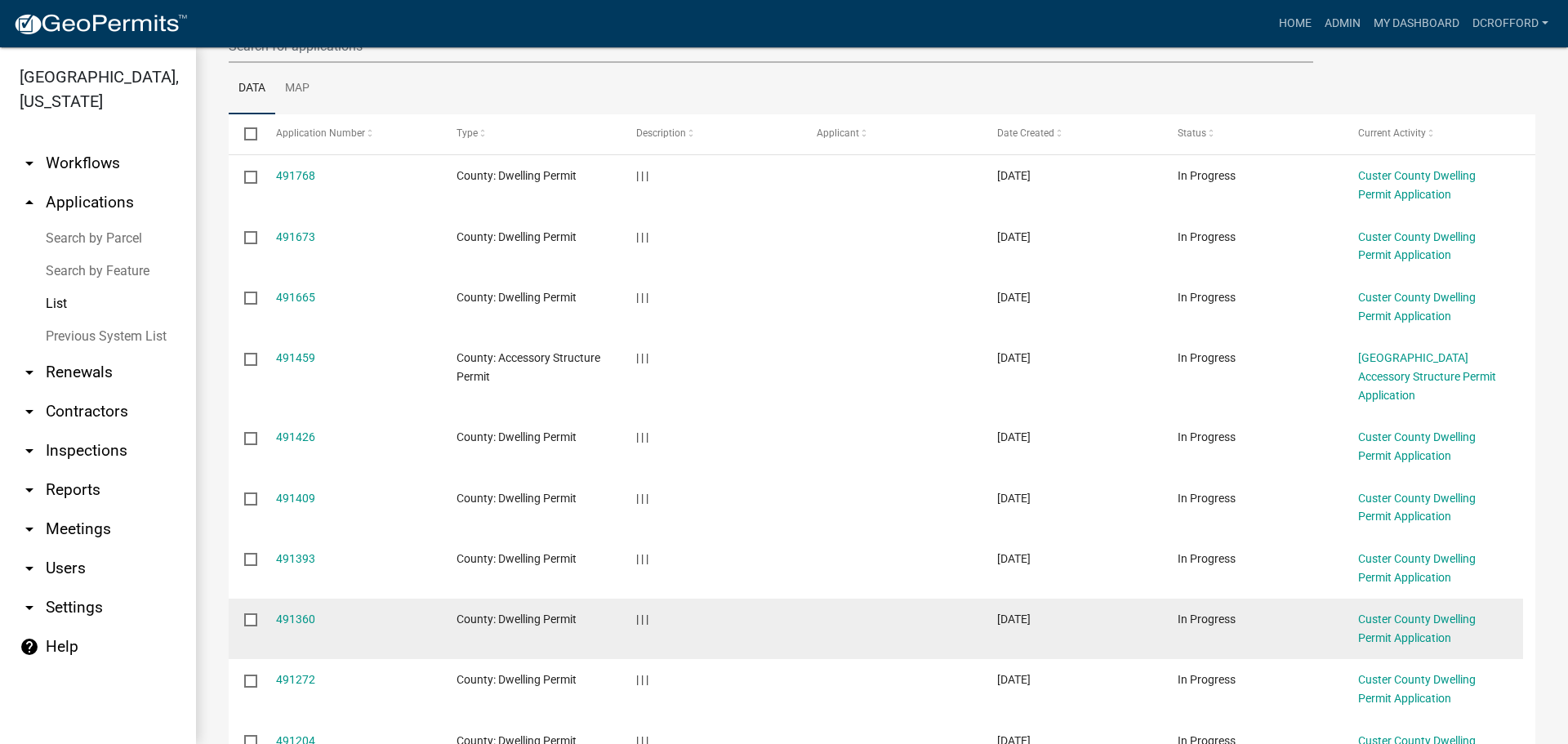
scroll to position [371, 0]
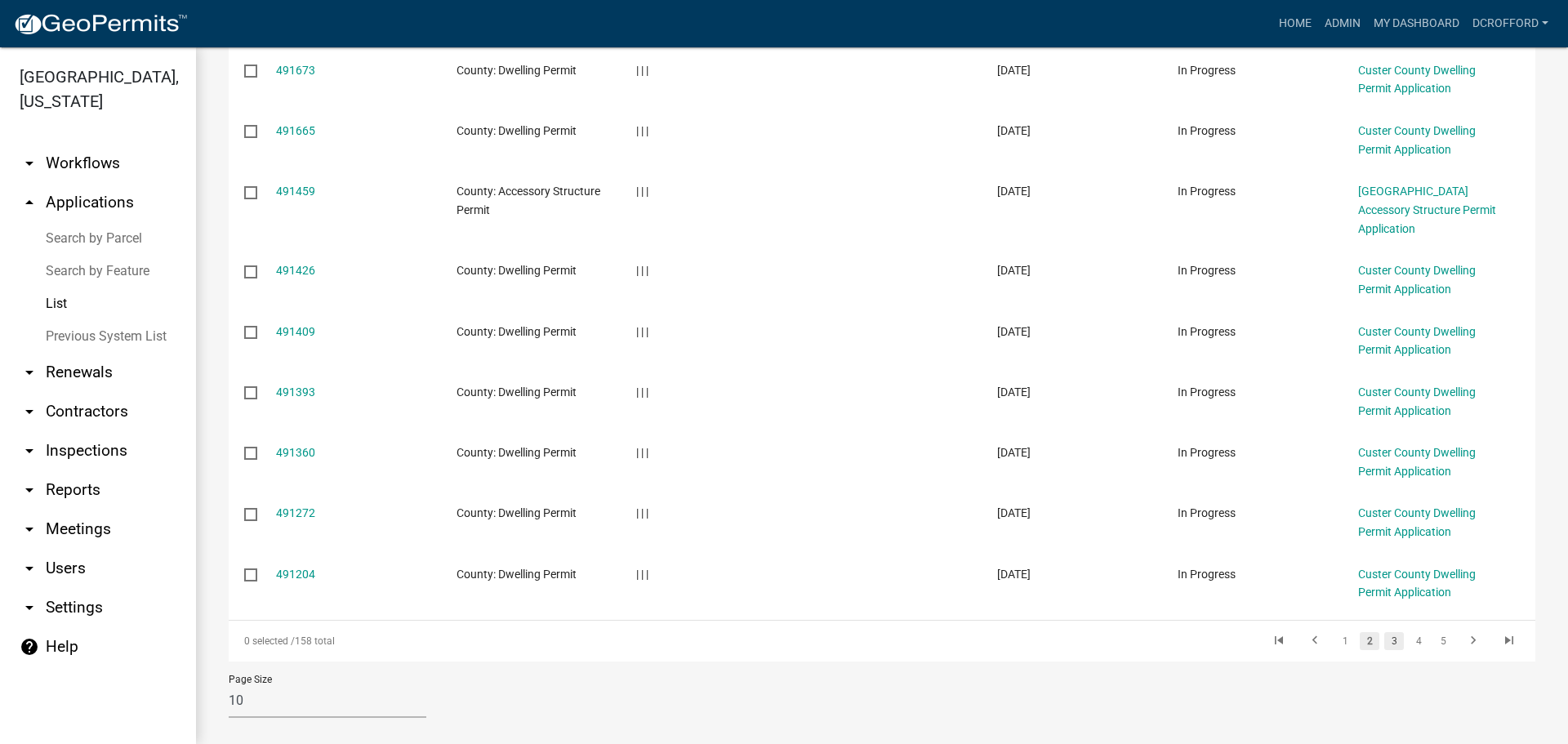
click at [1385, 633] on link "3" at bounding box center [1394, 641] width 20 height 18
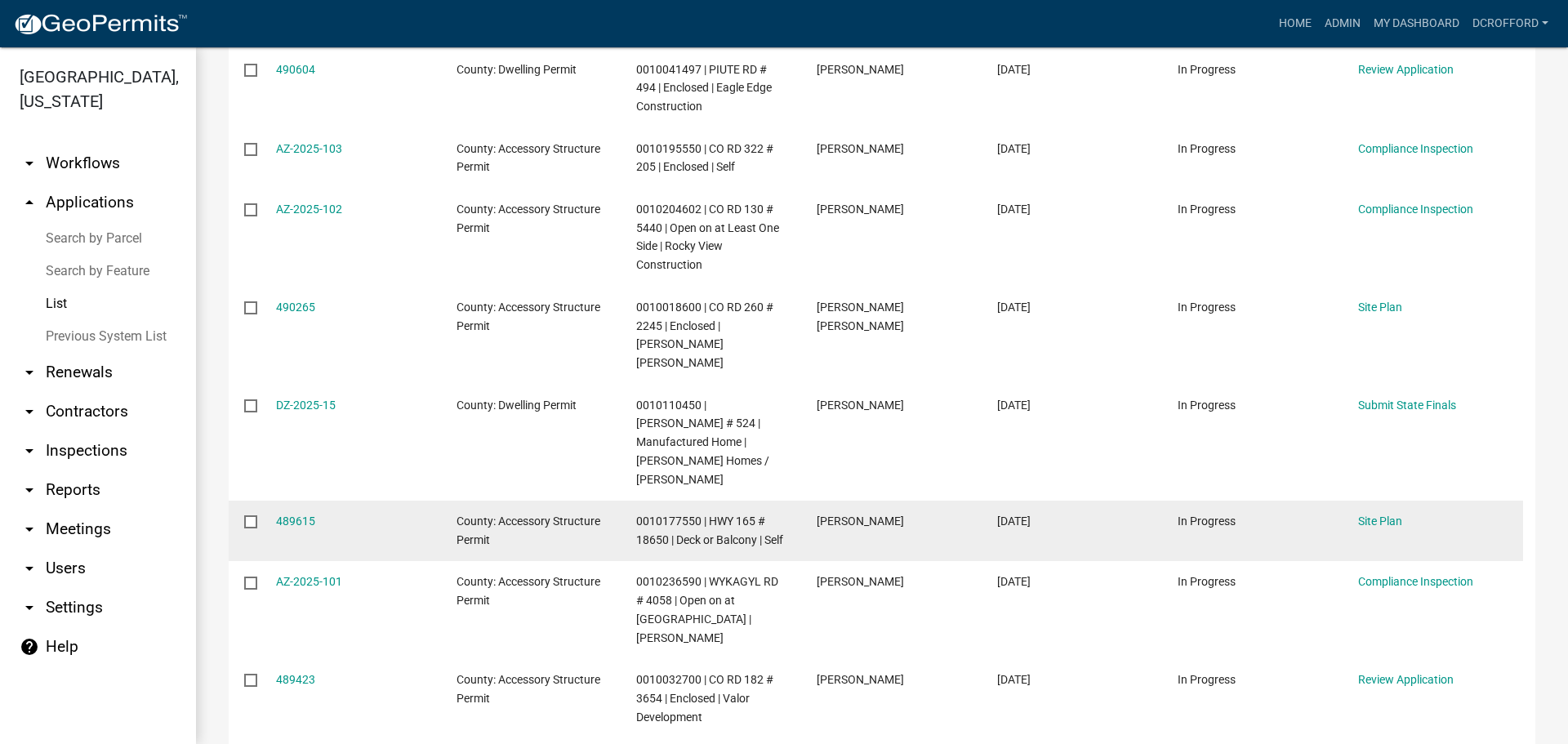
scroll to position [452, 0]
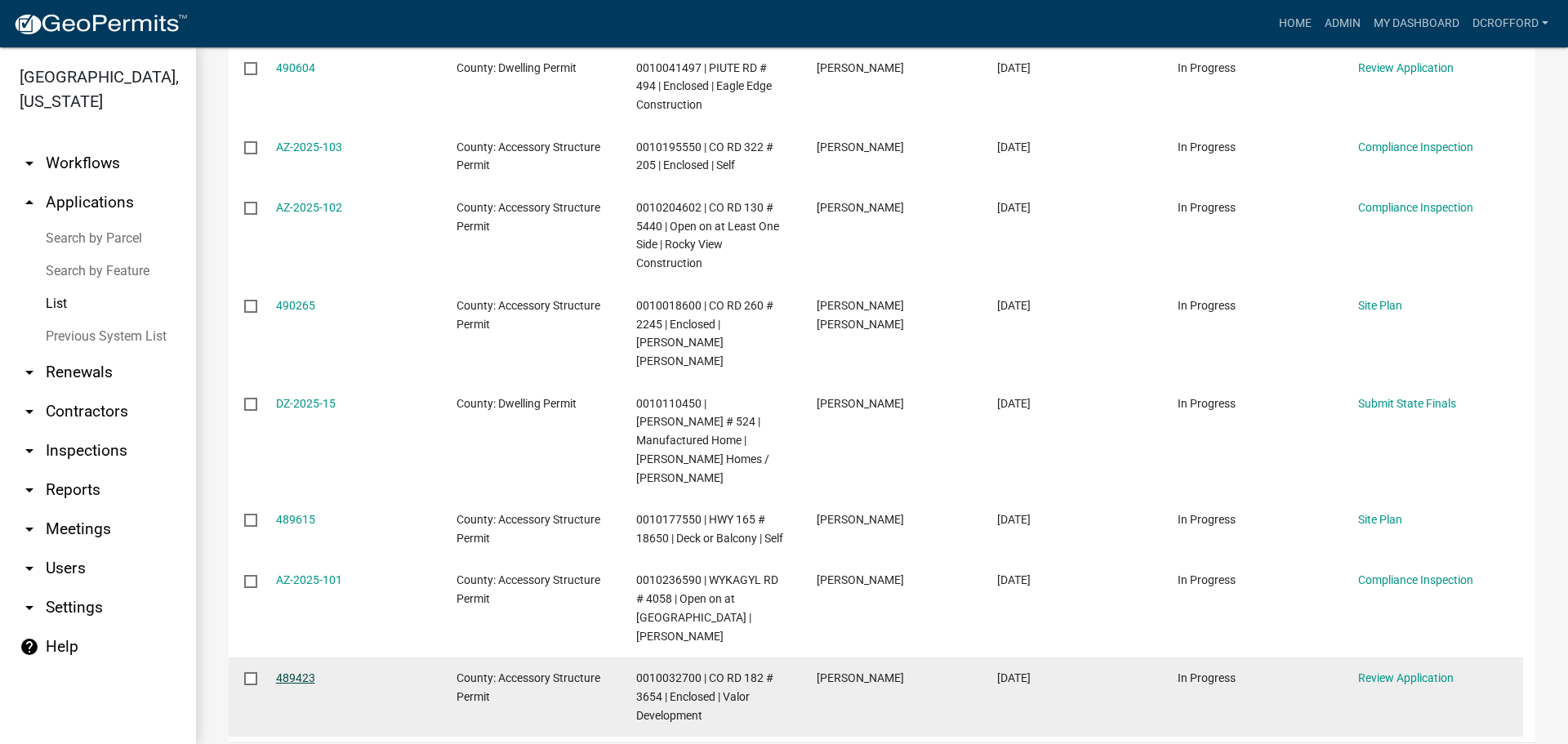
click at [288, 671] on link "489423" at bounding box center [295, 678] width 40 height 13
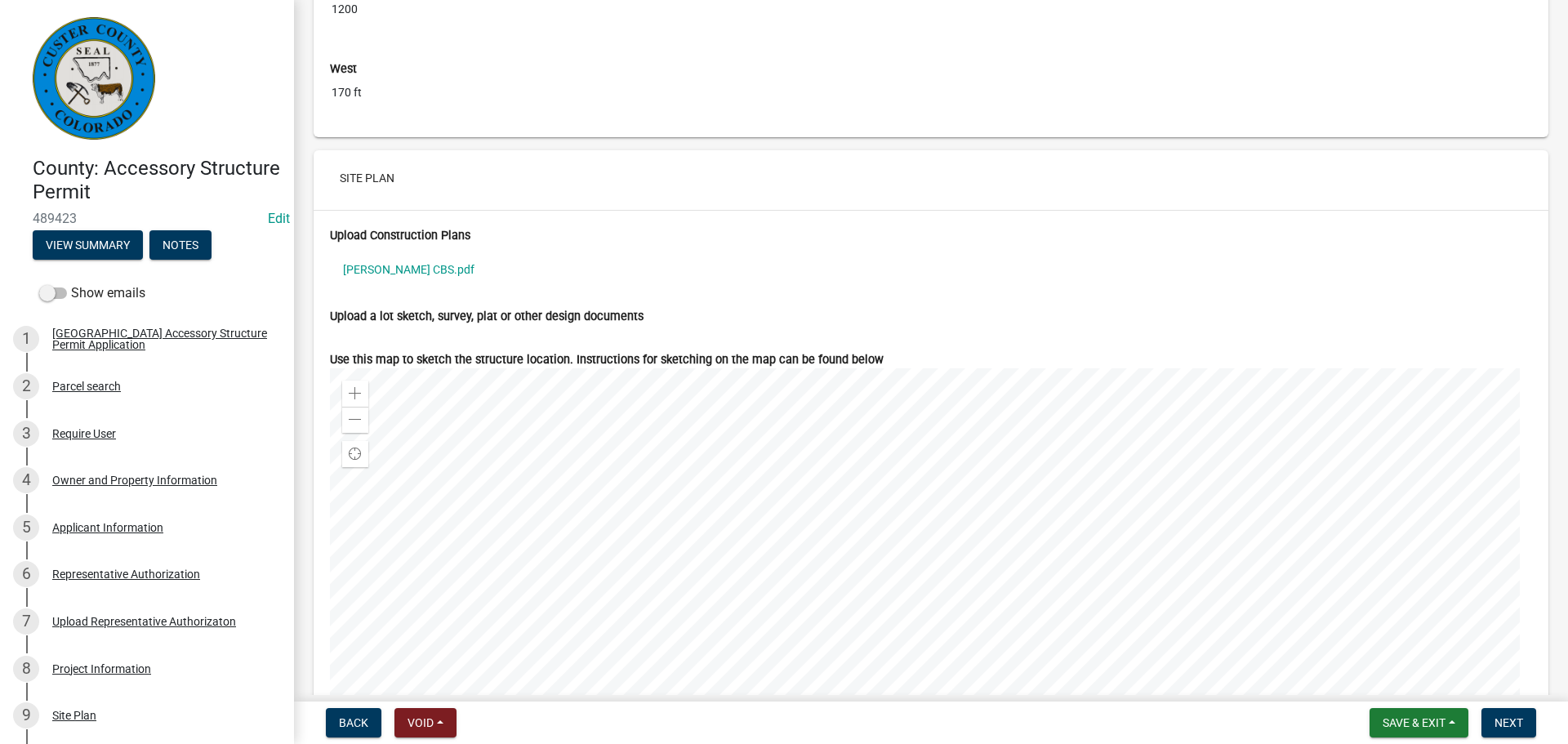
scroll to position [6535, 0]
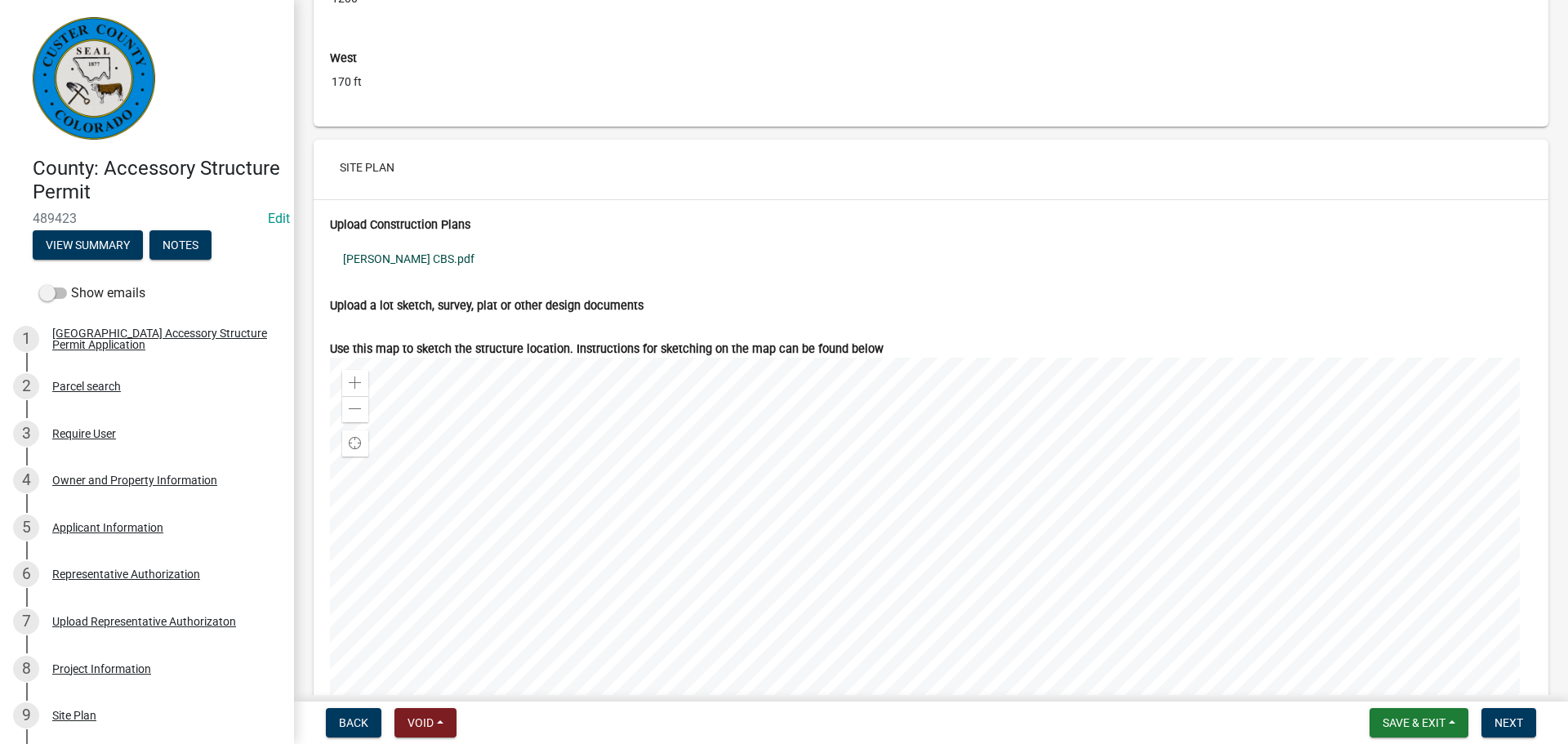
click at [374, 271] on link "Murray CBS.pdf" at bounding box center [932, 259] width 1203 height 38
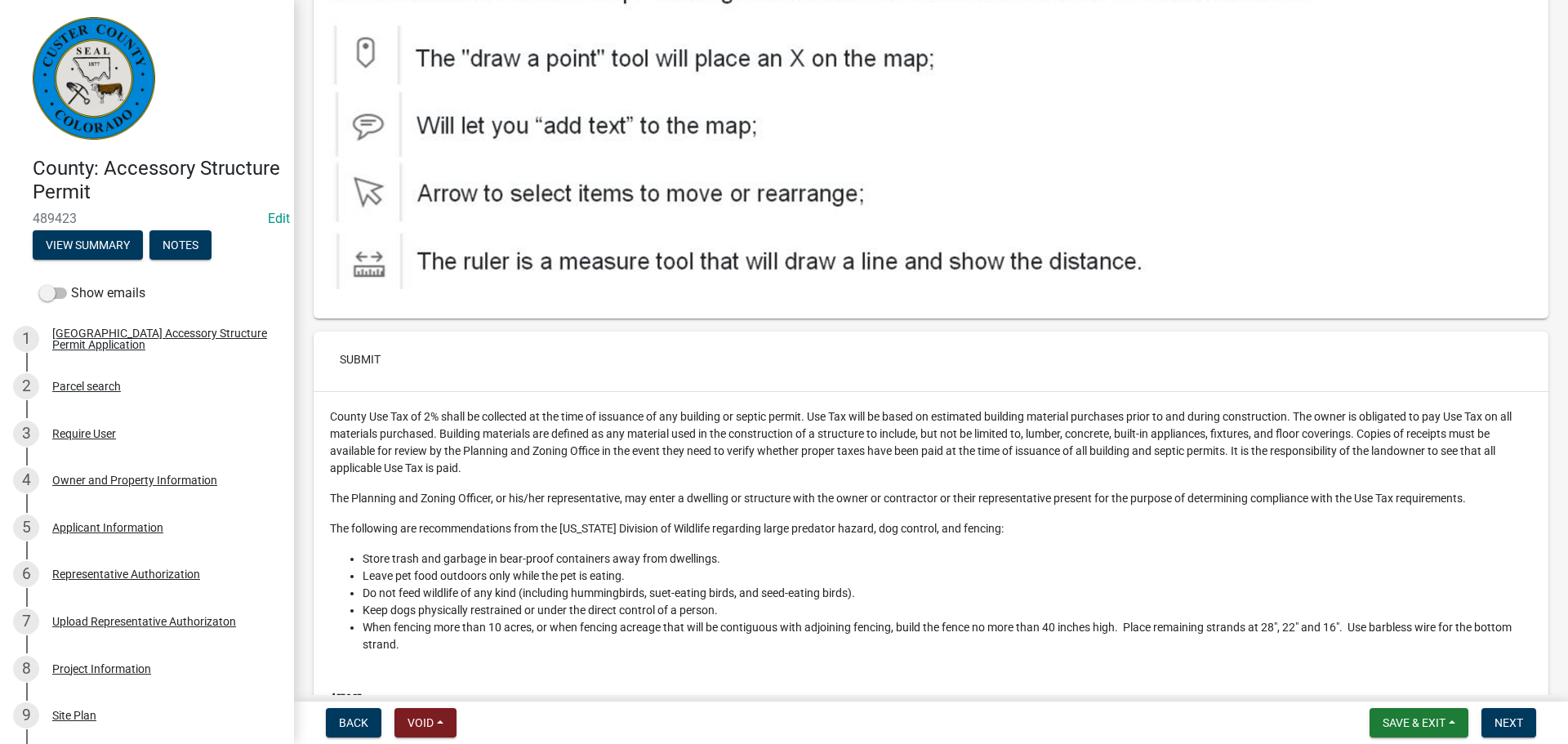
scroll to position [7516, 0]
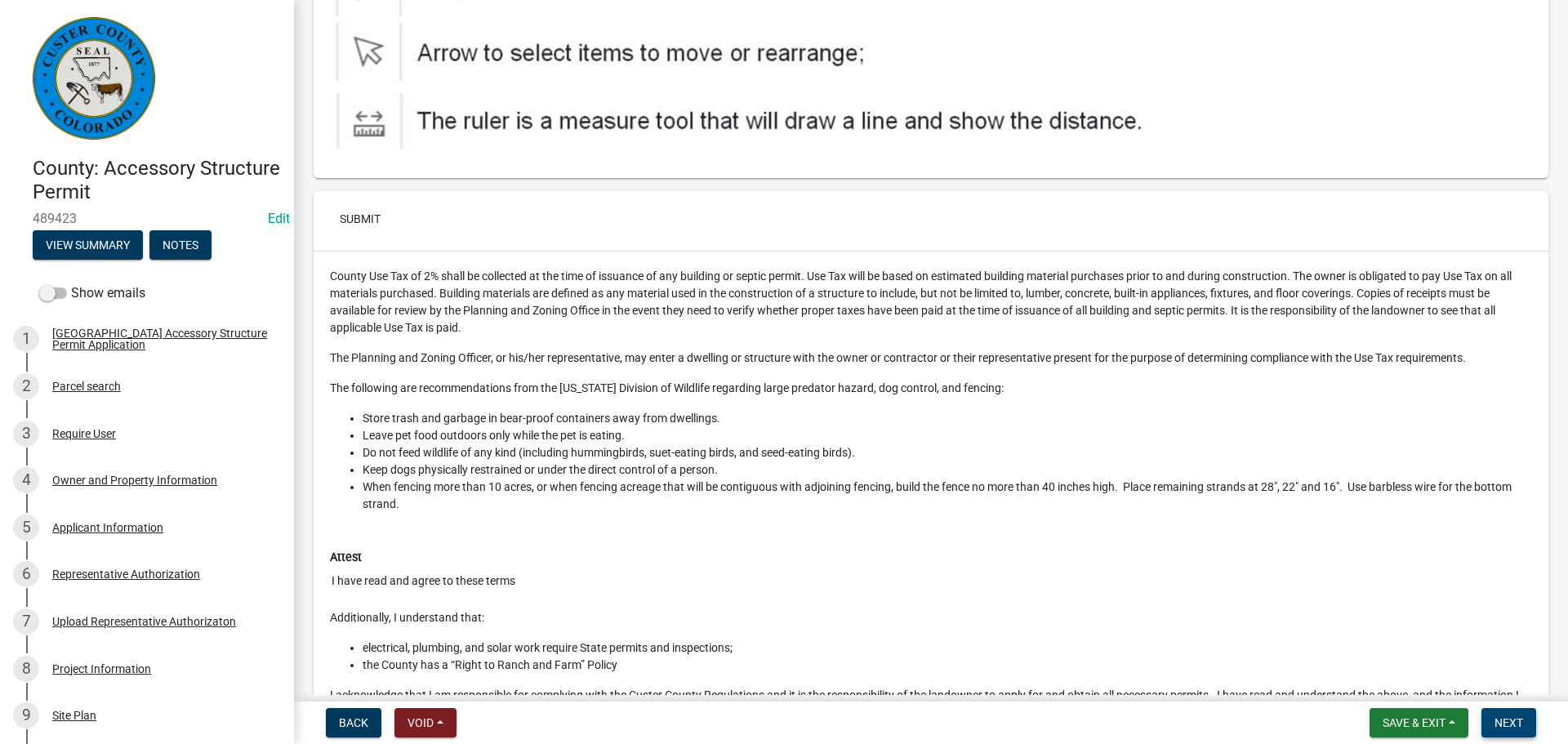
click at [1523, 719] on span "Next" at bounding box center [1509, 723] width 28 height 13
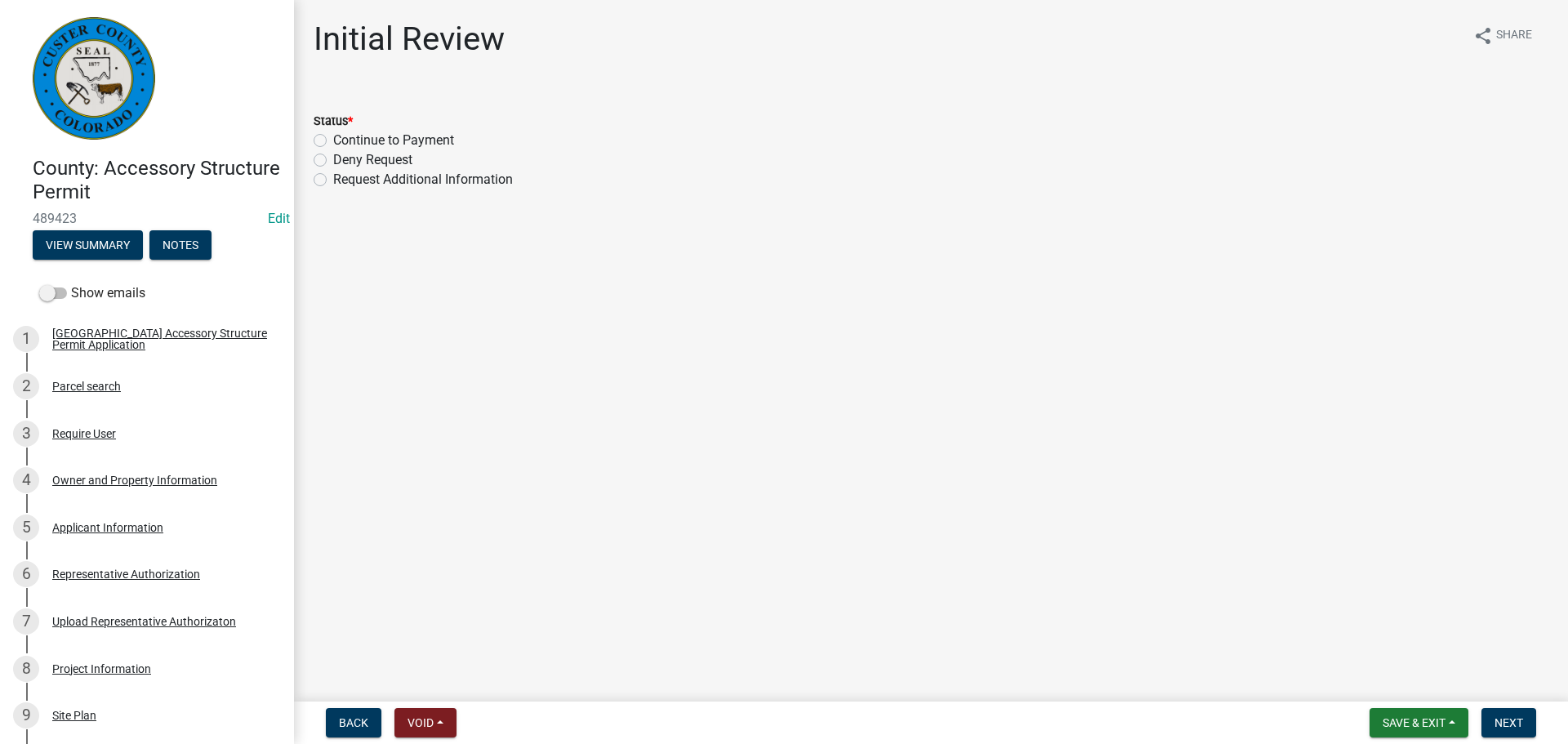
click at [333, 140] on label "Continue to Payment" at bounding box center [394, 140] width 121 height 20
click at [333, 140] on input "Continue to Payment" at bounding box center [338, 135] width 10 height 10
radio input "true"
click at [1512, 718] on span "Next" at bounding box center [1509, 723] width 28 height 13
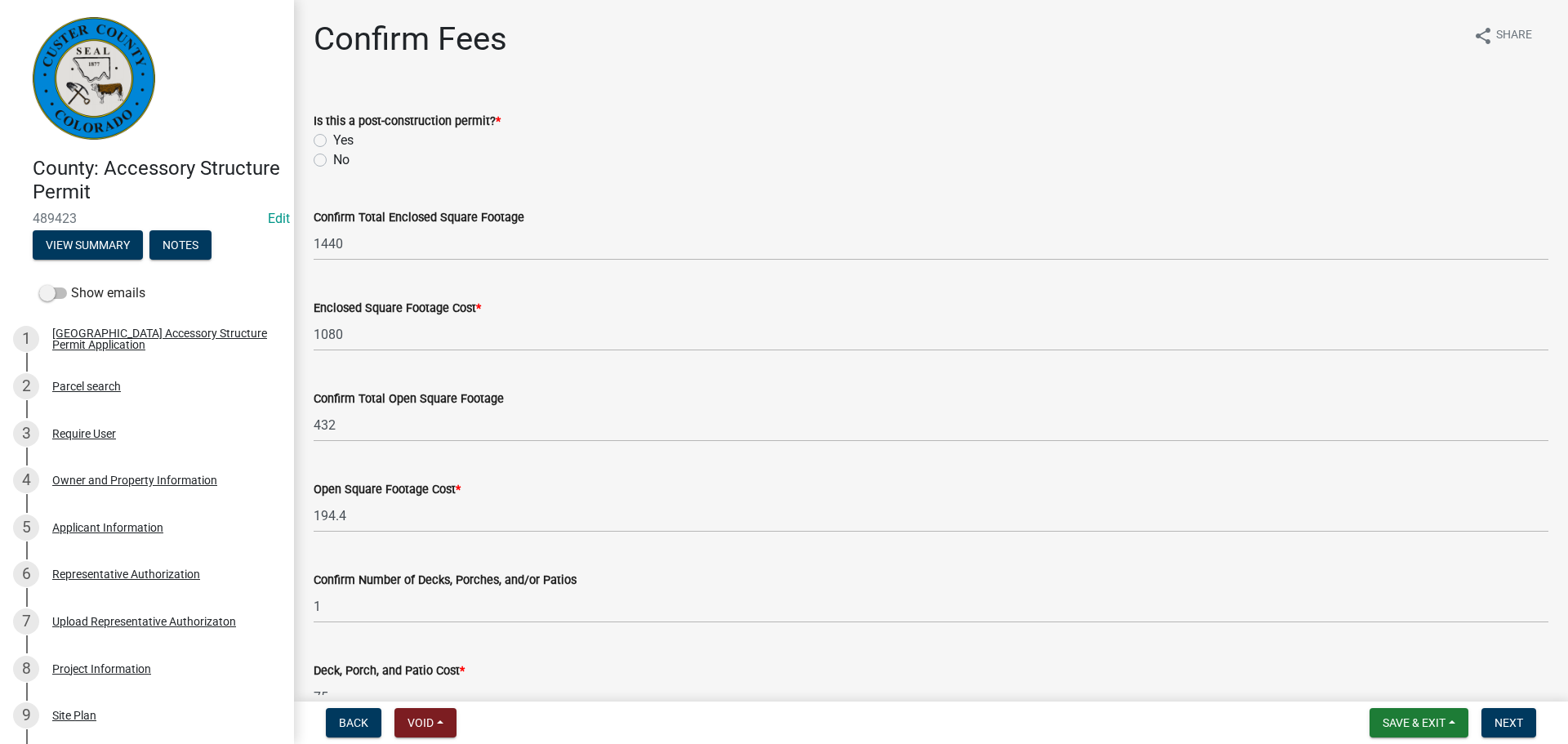
click at [333, 156] on label "No" at bounding box center [341, 160] width 16 height 20
click at [333, 156] on input "No" at bounding box center [338, 155] width 10 height 10
radio input "true"
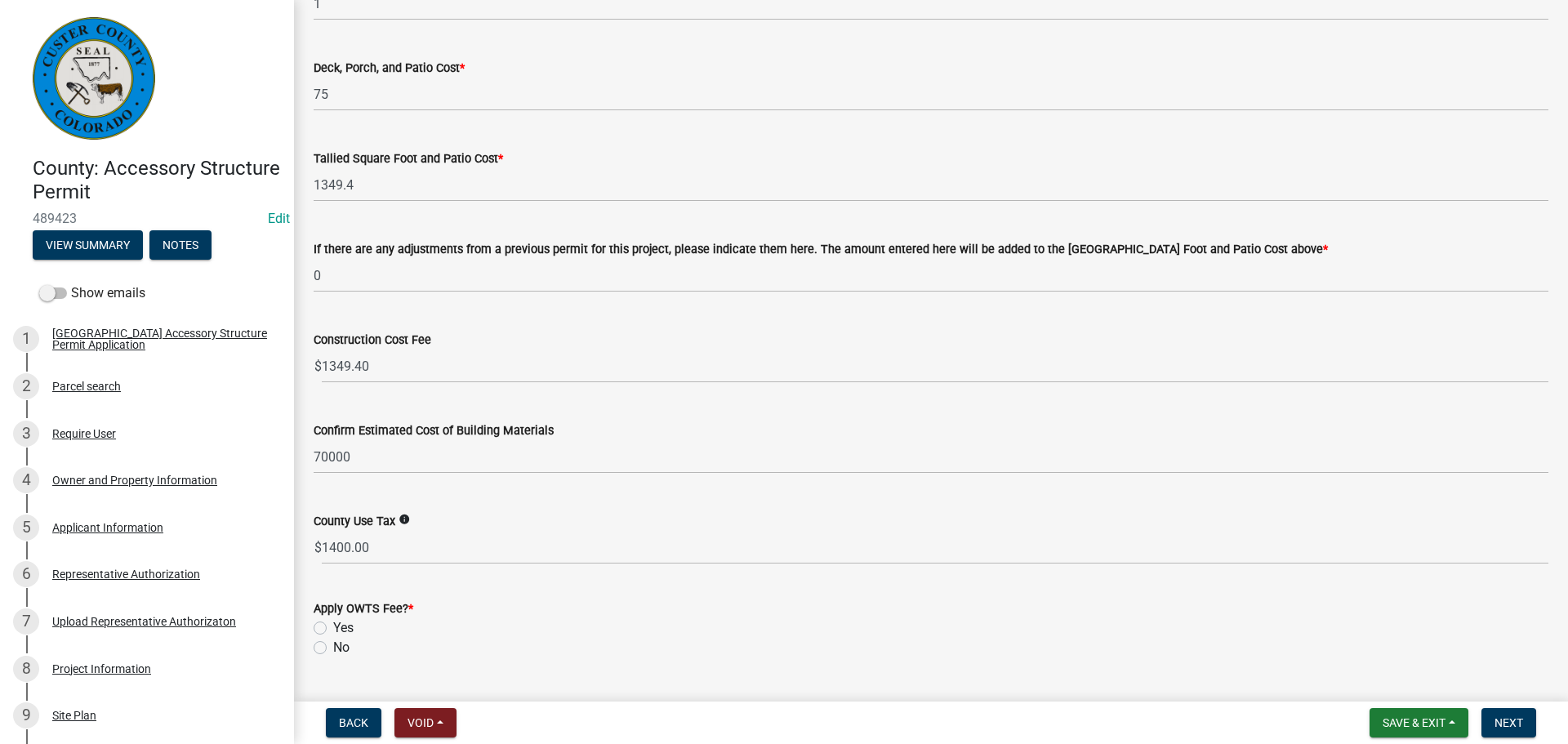
scroll to position [735, 0]
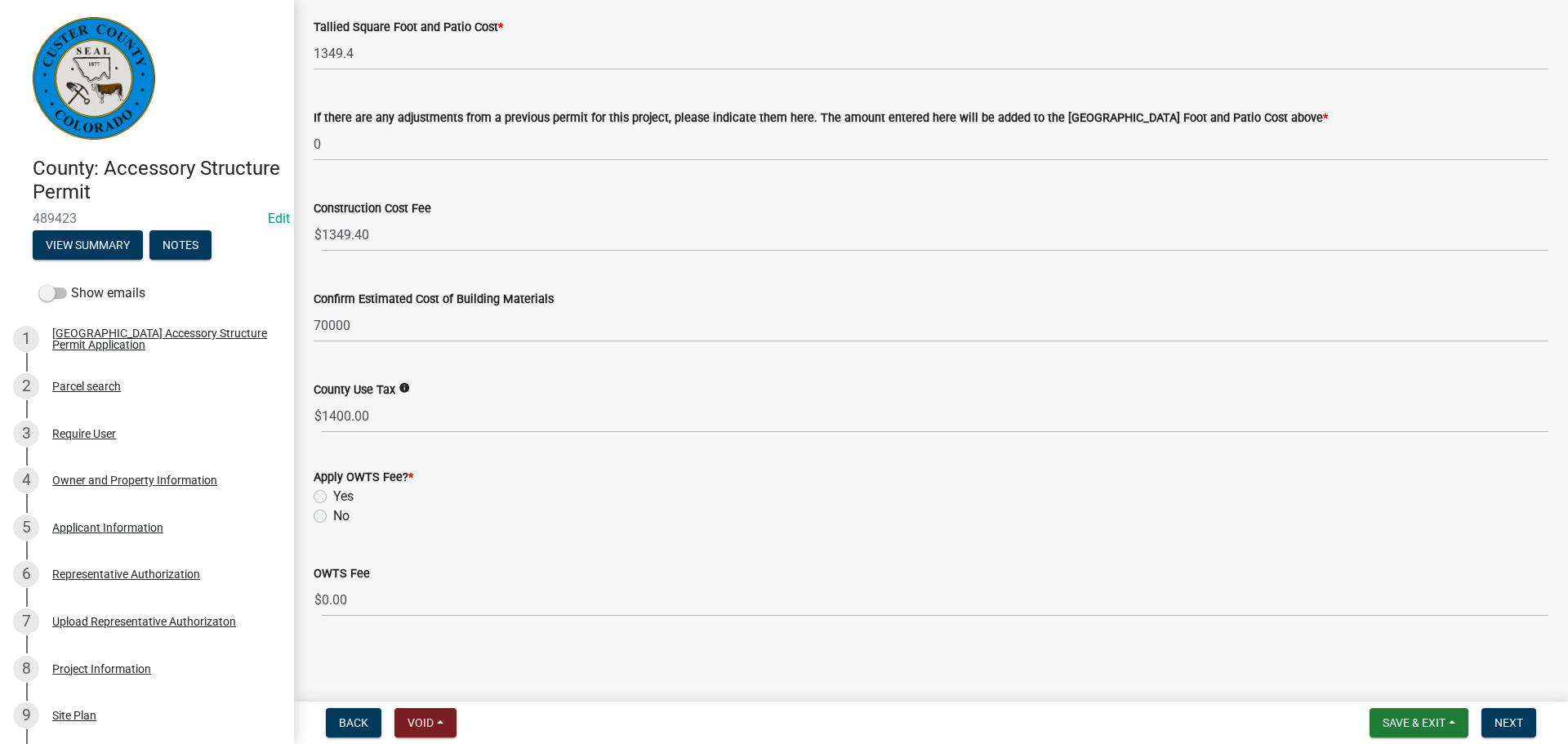
click at [333, 519] on label "No" at bounding box center [341, 516] width 16 height 20
click at [333, 517] on input "No" at bounding box center [338, 511] width 10 height 10
radio input "true"
click at [1522, 728] on span "Next" at bounding box center [1509, 723] width 28 height 13
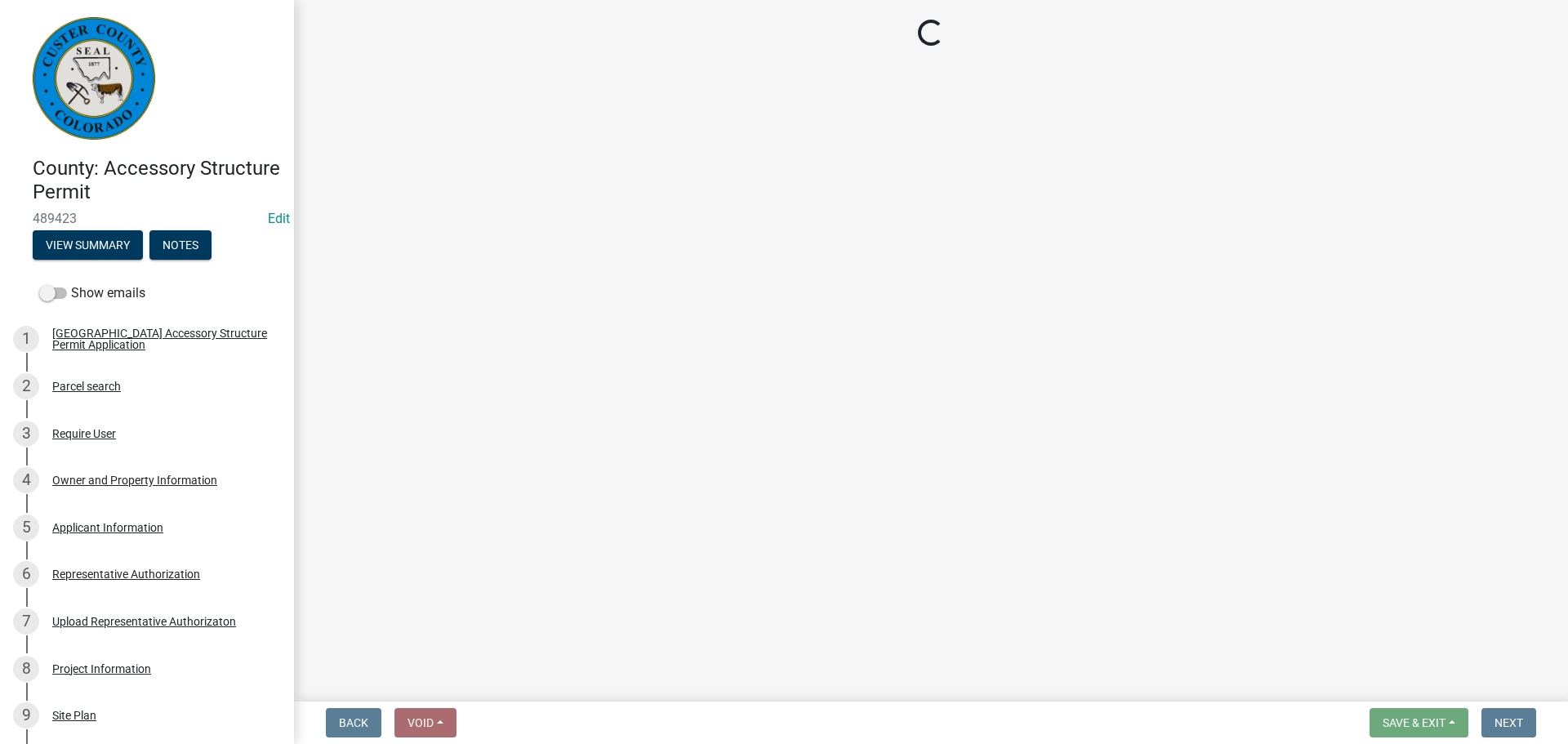
select select "3: 3"
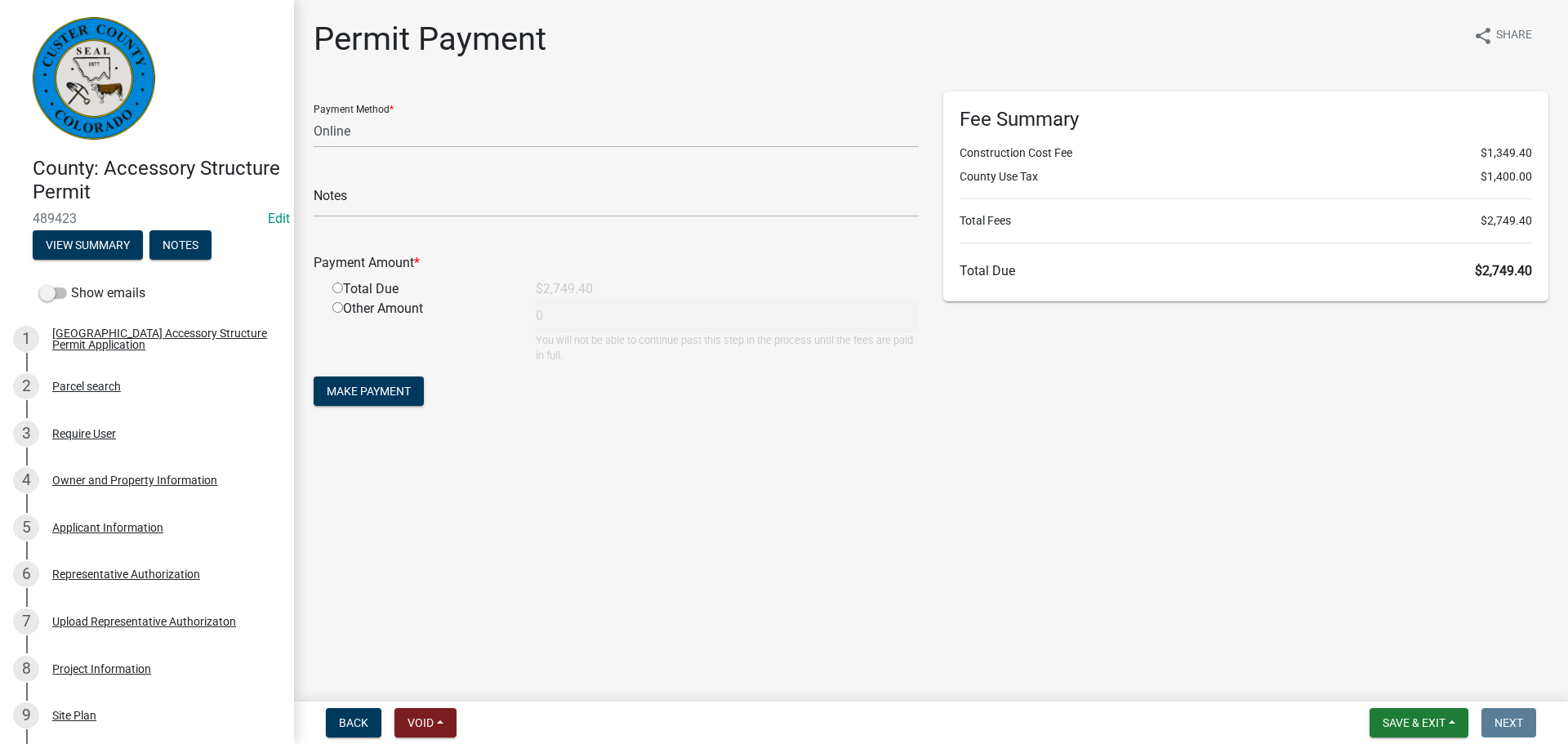
click at [1090, 651] on main "Permit Payment share Share Payment Method * Credit Card POS Check Cash Online N…" at bounding box center [931, 347] width 1274 height 695
click at [557, 601] on main "Permit Payment share Share Payment Method * Credit Card POS Check Cash Online N…" at bounding box center [931, 347] width 1274 height 695
click at [745, 557] on main "Permit Payment share Share Payment Method * Credit Card POS Check Cash Online N…" at bounding box center [931, 347] width 1274 height 695
click at [725, 506] on main "Permit Payment share Share Payment Method * Credit Card POS Check Cash Online N…" at bounding box center [931, 347] width 1274 height 695
click at [1256, 484] on main "Permit Payment share Share Payment Method * Credit Card POS Check Cash Online N…" at bounding box center [931, 347] width 1274 height 695
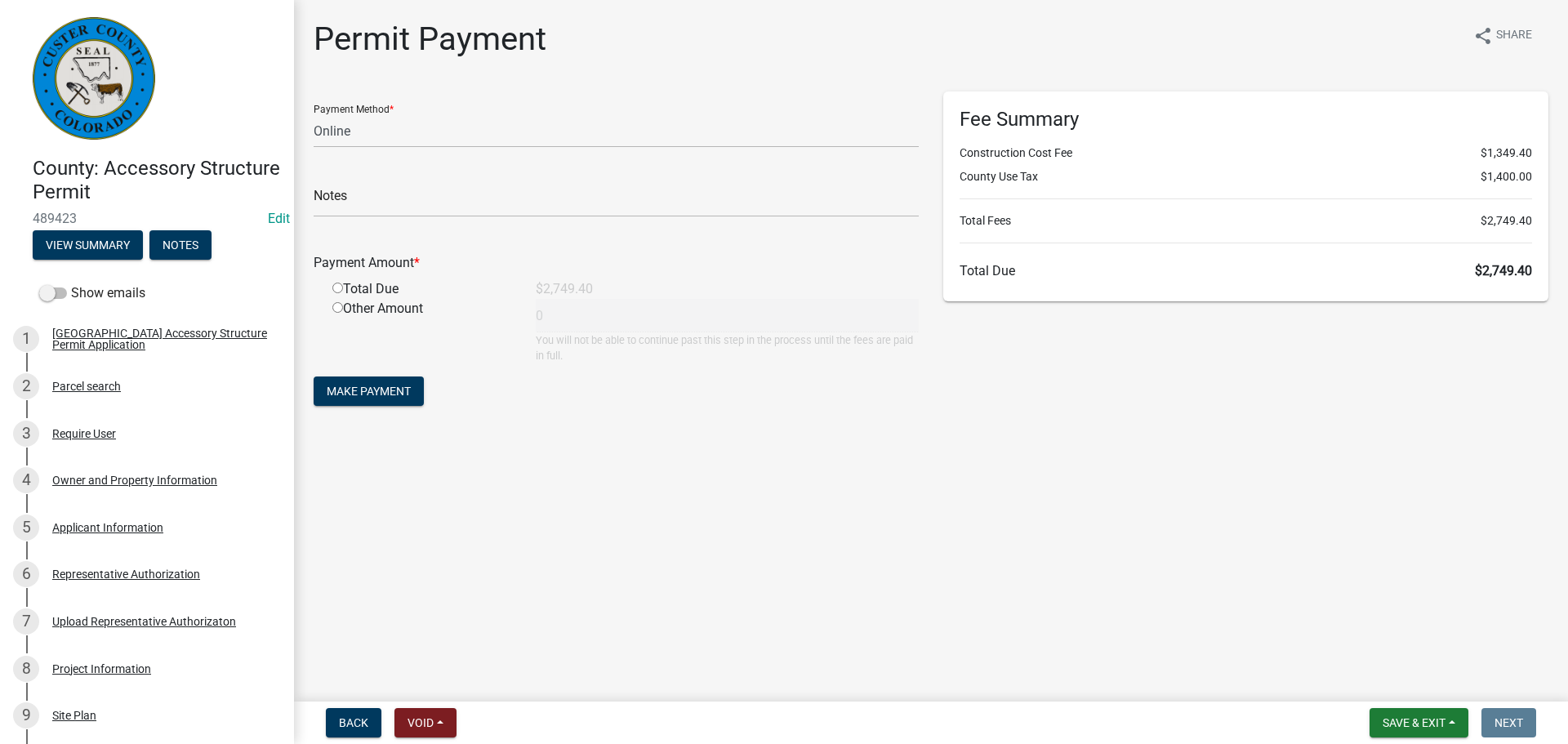
click at [1493, 336] on div "Fee Summary Construction Cost Fee $1,349.40 County Use Tax $1,400.00 Total Fees…" at bounding box center [1245, 258] width 630 height 333
click at [681, 607] on main "Permit Payment share Share Payment Method * Credit Card POS Check Cash Online N…" at bounding box center [931, 347] width 1274 height 695
click at [678, 593] on main "Permit Payment share Share Payment Method * Credit Card POS Check Cash Online N…" at bounding box center [931, 347] width 1274 height 695
click at [945, 411] on div "Fee Summary Construction Cost Fee $1,349.40 County Use Tax $1,400.00 Total Fees…" at bounding box center [1245, 258] width 630 height 333
click at [1428, 723] on span "Save & Exit" at bounding box center [1414, 723] width 63 height 13
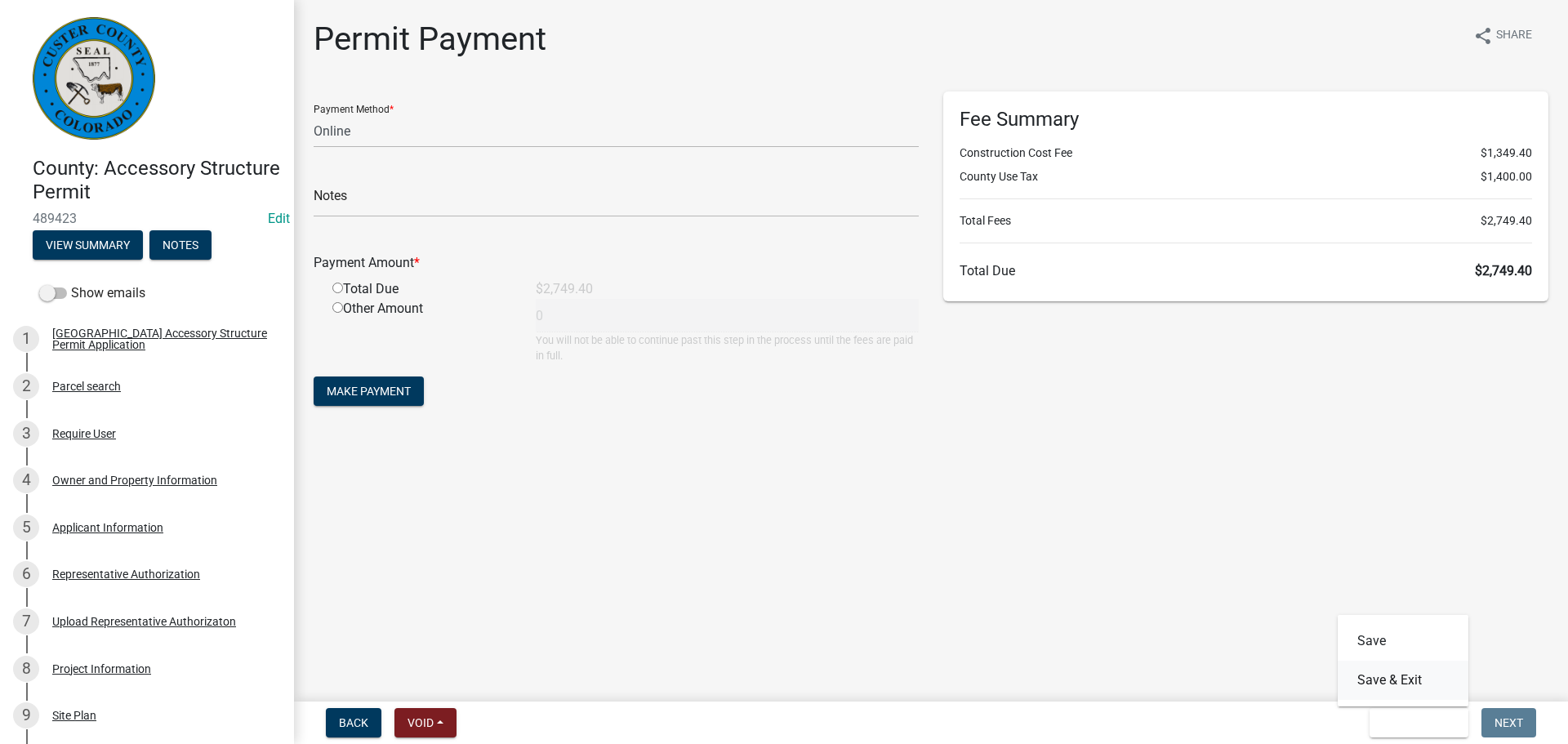
click at [1420, 683] on button "Save & Exit" at bounding box center [1403, 681] width 130 height 40
